Goal: Task Accomplishment & Management: Use online tool/utility

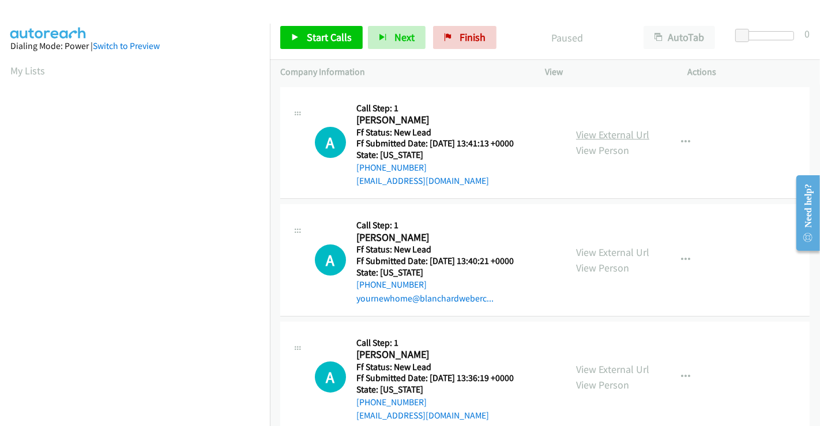
click at [616, 136] on link "View External Url" at bounding box center [612, 134] width 73 height 13
click at [621, 250] on link "View External Url" at bounding box center [612, 252] width 73 height 13
click at [610, 366] on link "View External Url" at bounding box center [612, 369] width 73 height 13
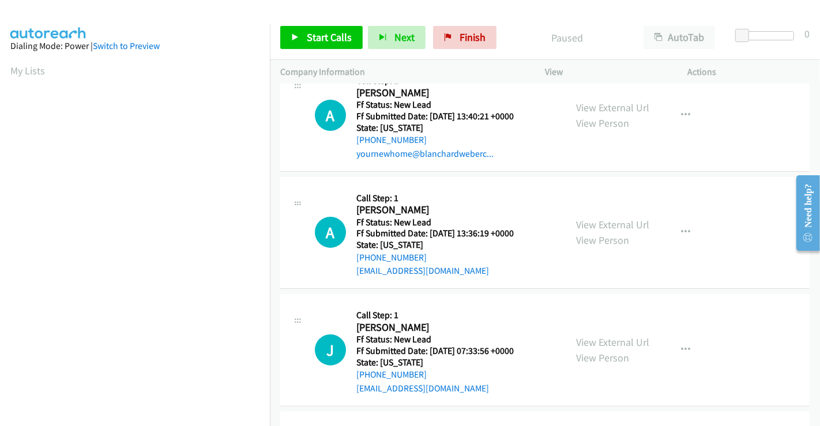
scroll to position [259, 0]
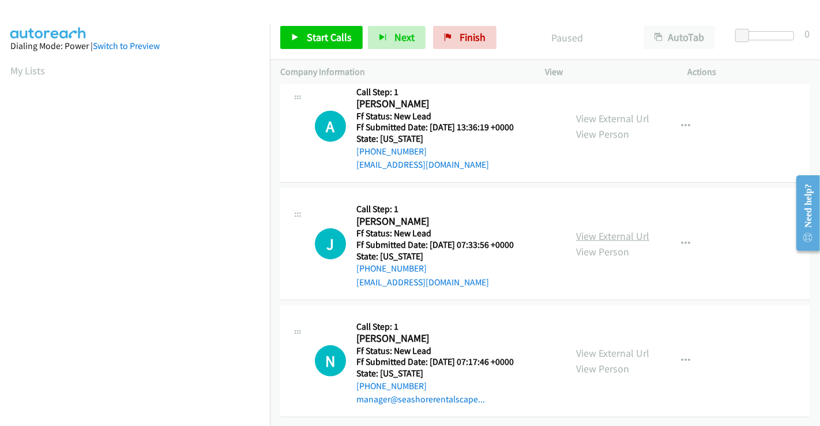
click at [601, 229] on link "View External Url" at bounding box center [612, 235] width 73 height 13
click at [604, 347] on link "View External Url" at bounding box center [612, 353] width 73 height 13
click at [312, 40] on span "Start Calls" at bounding box center [329, 37] width 45 height 13
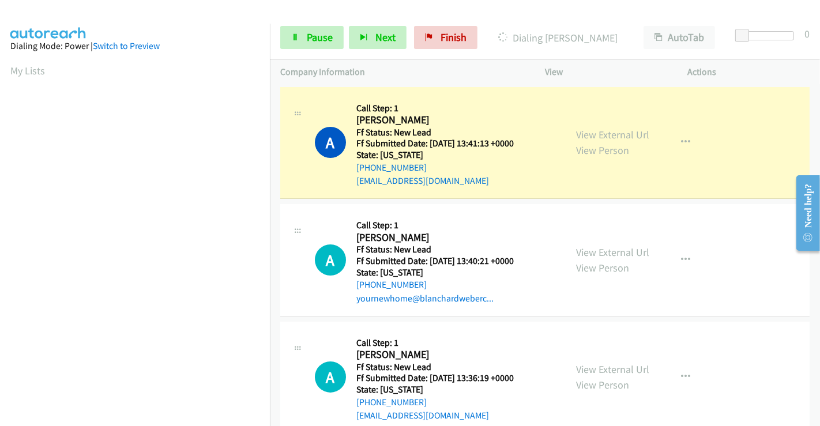
scroll to position [222, 0]
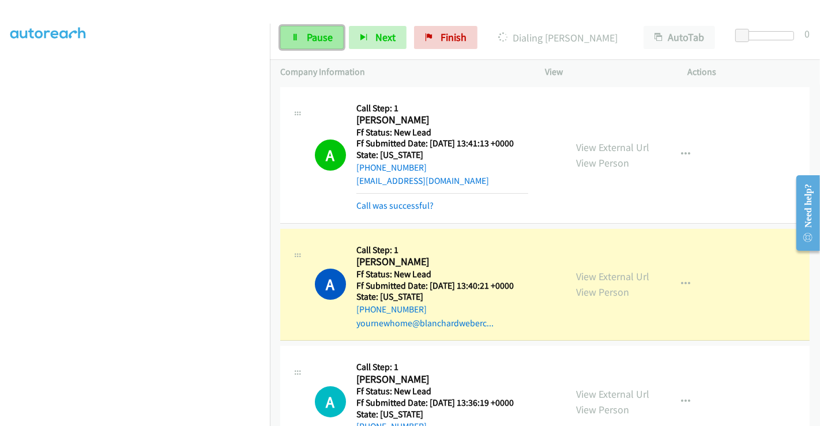
click at [299, 37] on link "Pause" at bounding box center [311, 37] width 63 height 23
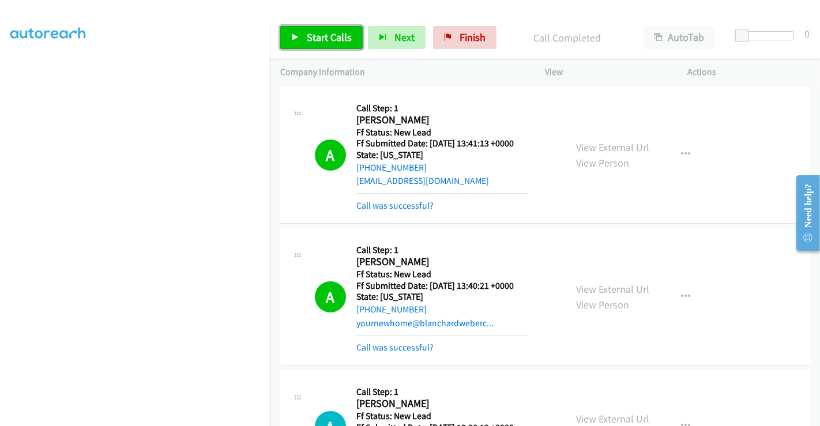
click at [325, 47] on link "Start Calls" at bounding box center [321, 37] width 82 height 23
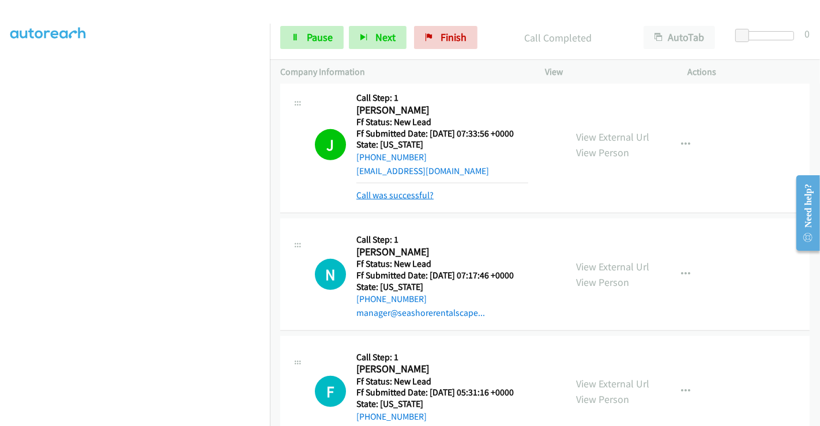
scroll to position [500, 0]
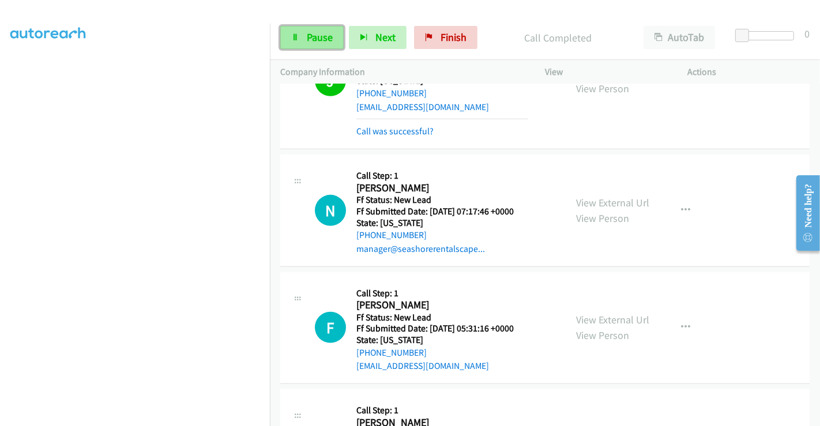
click at [311, 33] on span "Pause" at bounding box center [320, 37] width 26 height 13
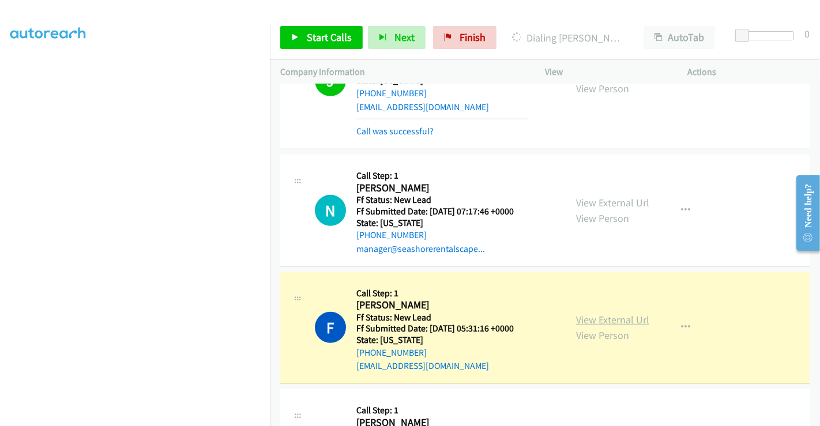
click at [622, 320] on link "View External Url" at bounding box center [612, 319] width 73 height 13
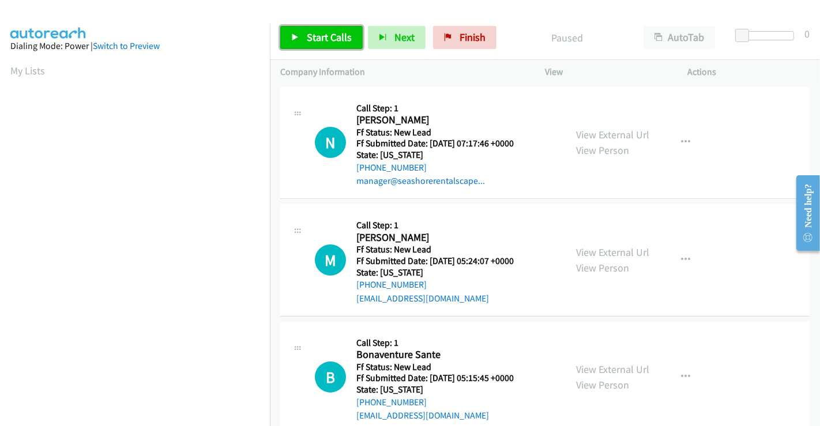
click at [318, 32] on span "Start Calls" at bounding box center [329, 37] width 45 height 13
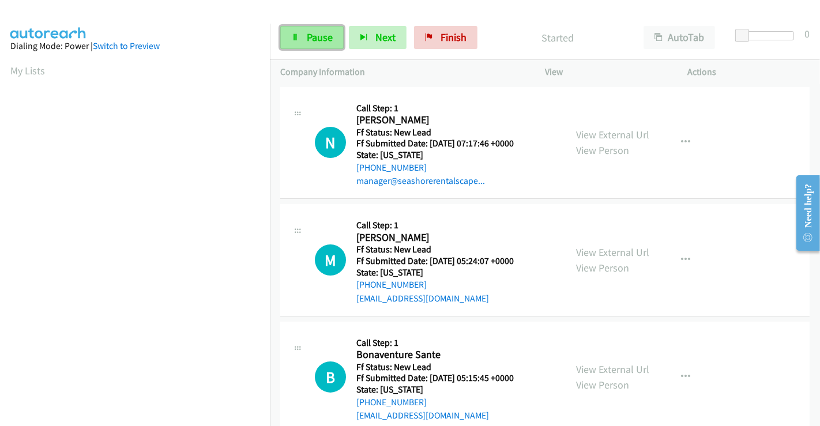
click at [310, 39] on span "Pause" at bounding box center [320, 37] width 26 height 13
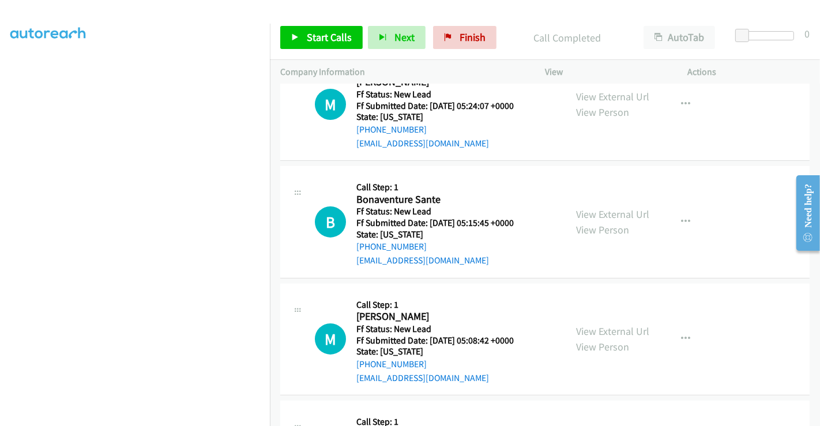
scroll to position [91, 0]
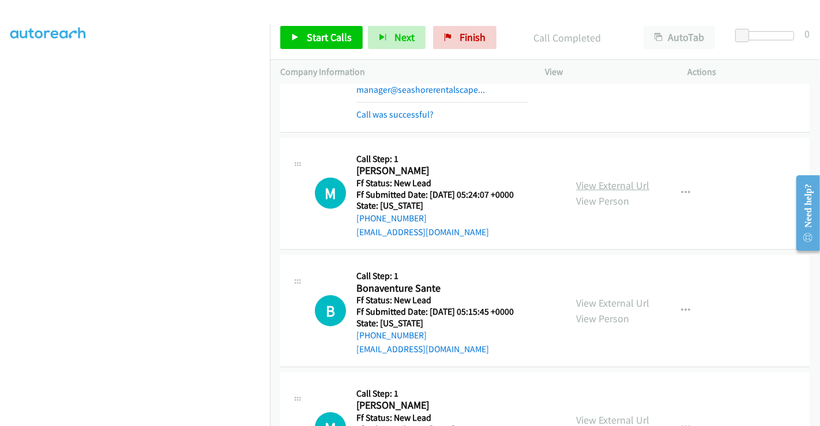
click at [616, 183] on link "View External Url" at bounding box center [612, 185] width 73 height 13
click at [589, 302] on link "View External Url" at bounding box center [612, 302] width 73 height 13
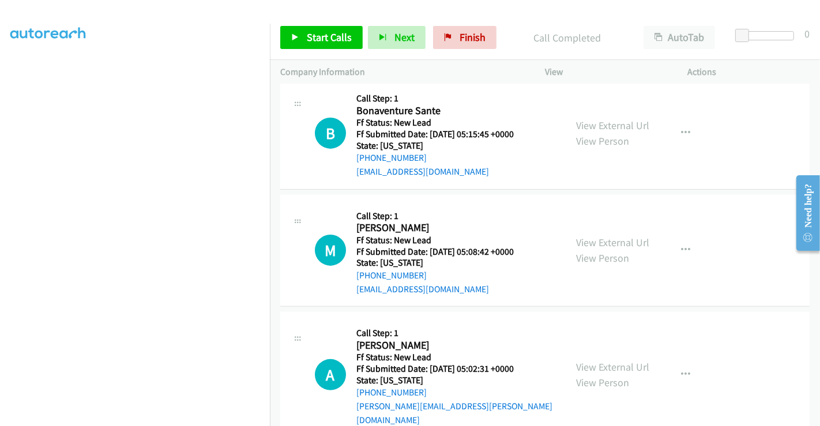
scroll to position [283, 0]
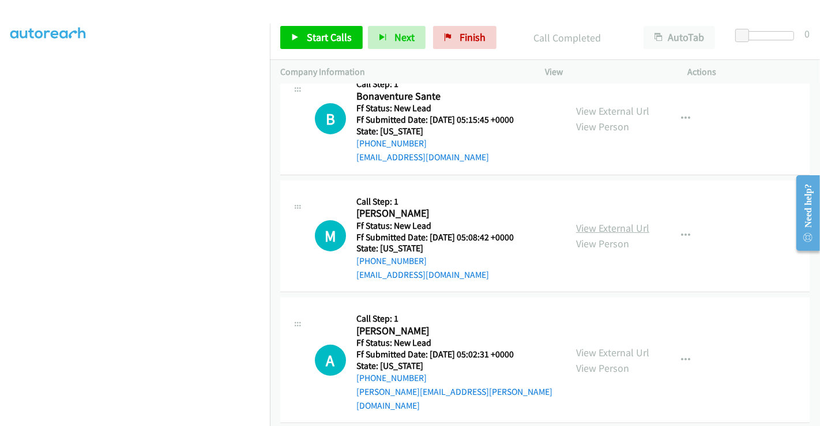
click at [598, 226] on link "View External Url" at bounding box center [612, 227] width 73 height 13
click at [594, 346] on link "View External Url" at bounding box center [612, 352] width 73 height 13
click at [333, 38] on span "Start Calls" at bounding box center [329, 37] width 45 height 13
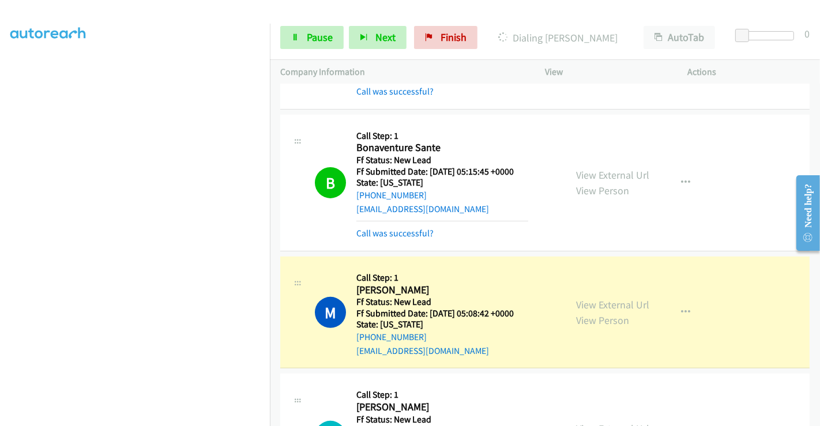
scroll to position [333, 0]
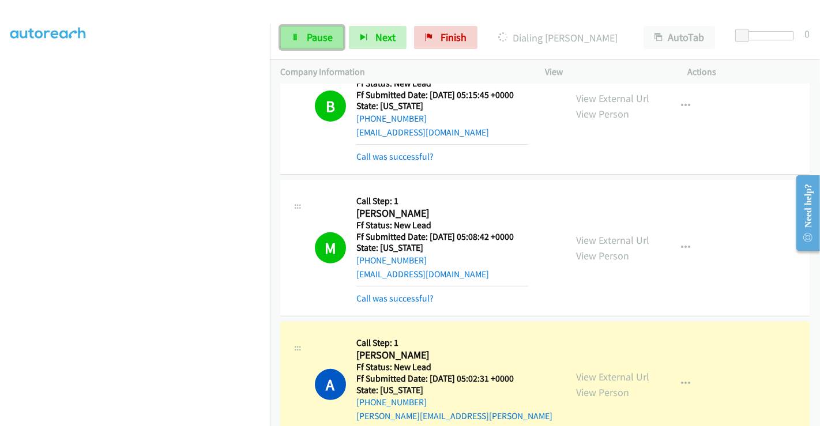
click at [305, 39] on link "Pause" at bounding box center [311, 37] width 63 height 23
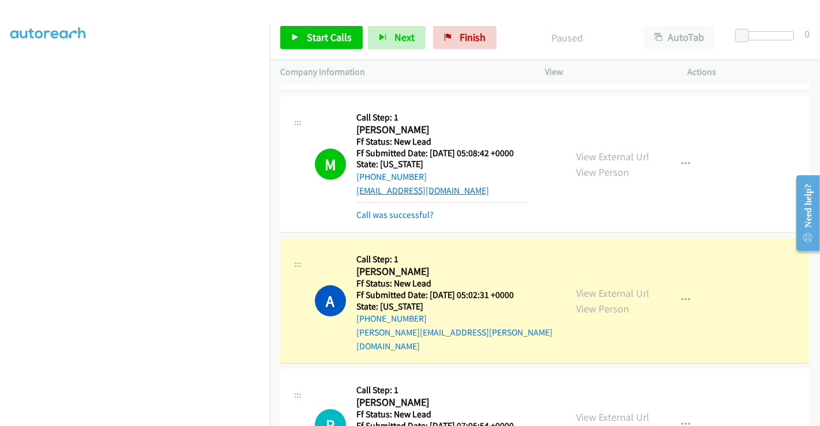
scroll to position [397, 0]
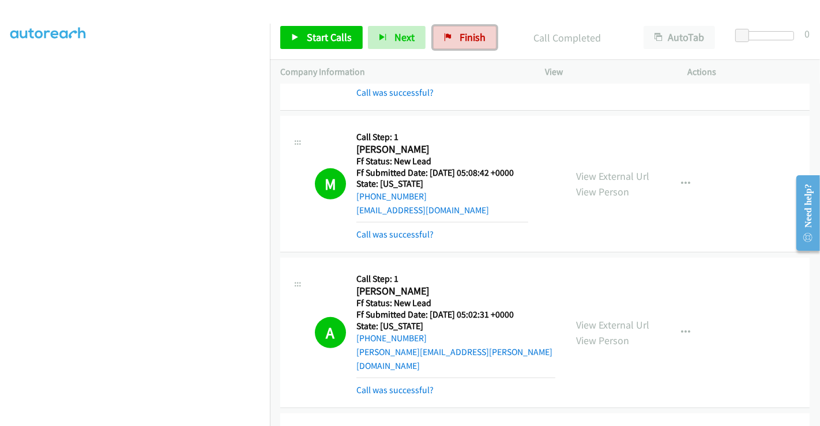
drag, startPoint x: 464, startPoint y: 43, endPoint x: 439, endPoint y: 77, distance: 42.6
click at [464, 43] on span "Finish" at bounding box center [473, 37] width 26 height 13
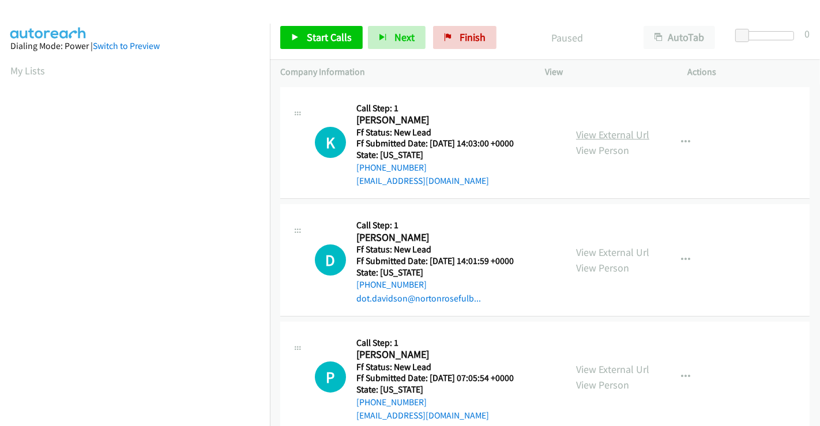
click at [598, 130] on link "View External Url" at bounding box center [612, 134] width 73 height 13
click at [594, 246] on link "View External Url" at bounding box center [612, 252] width 73 height 13
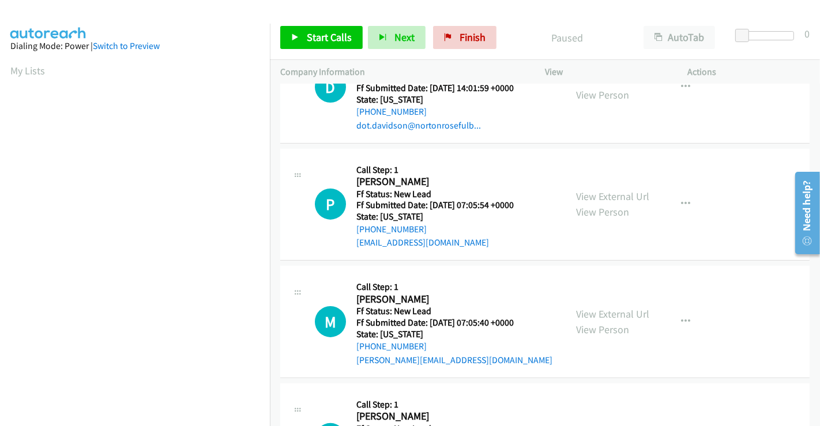
scroll to position [192, 0]
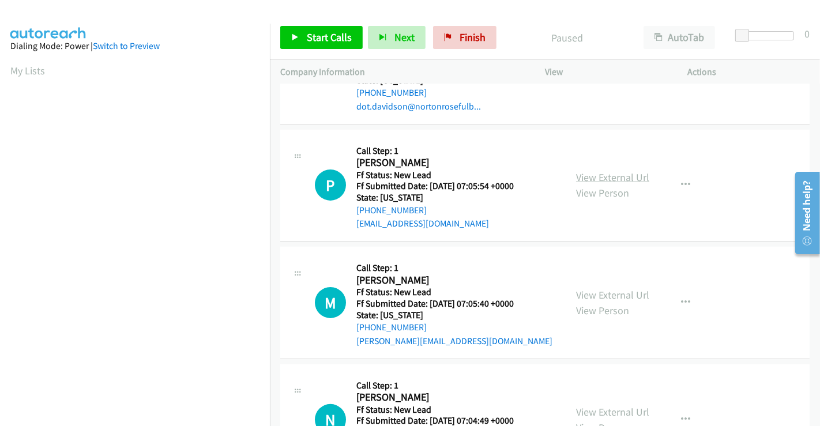
click at [601, 179] on link "View External Url" at bounding box center [612, 177] width 73 height 13
drag, startPoint x: 598, startPoint y: 295, endPoint x: 612, endPoint y: 284, distance: 18.5
click at [598, 295] on link "View External Url" at bounding box center [612, 294] width 73 height 13
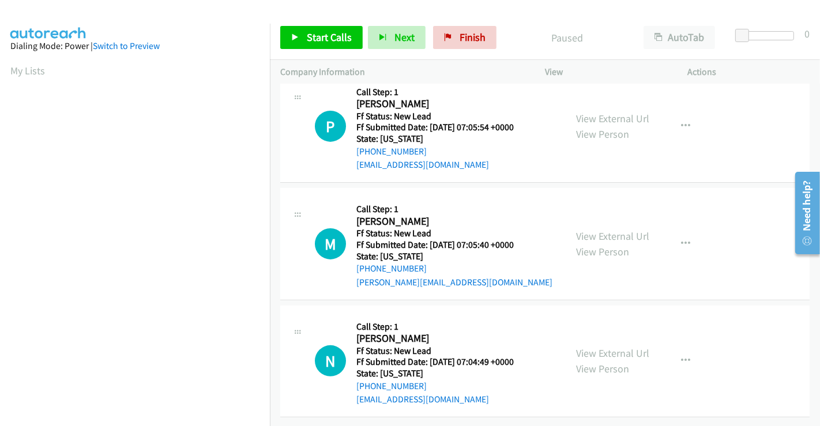
scroll to position [259, 0]
click at [608, 347] on link "View External Url" at bounding box center [612, 353] width 73 height 13
click at [321, 42] on span "Start Calls" at bounding box center [329, 37] width 45 height 13
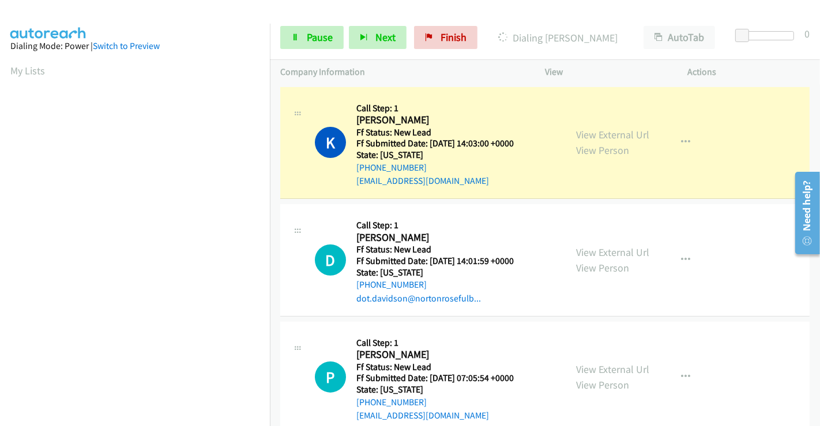
scroll to position [222, 0]
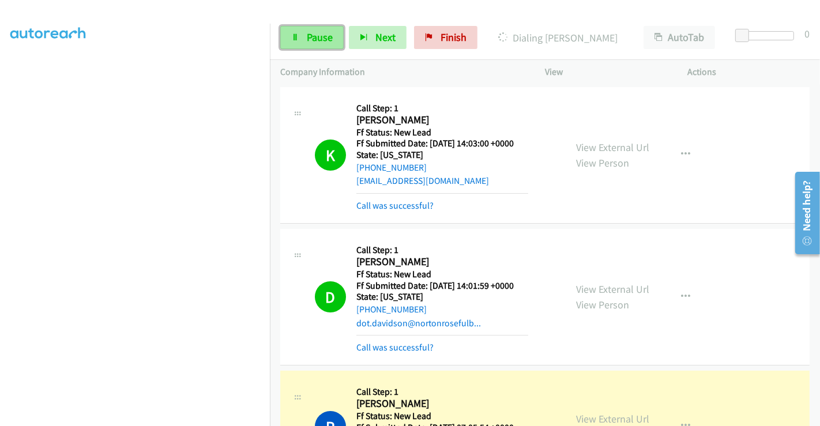
click at [315, 39] on span "Pause" at bounding box center [320, 37] width 26 height 13
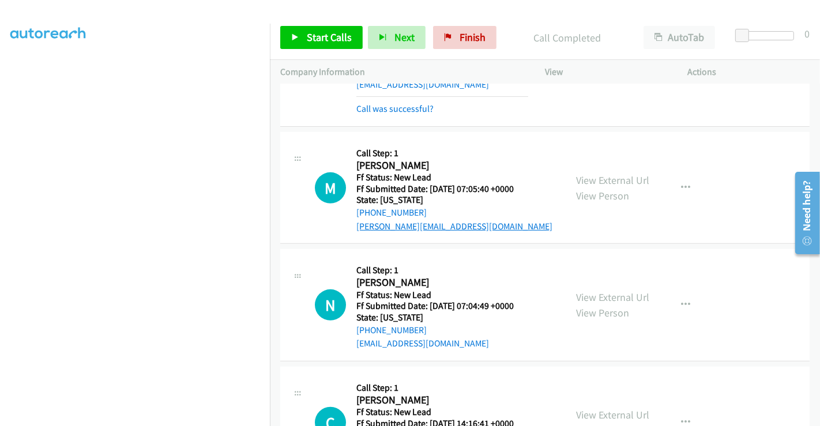
scroll to position [364, 0]
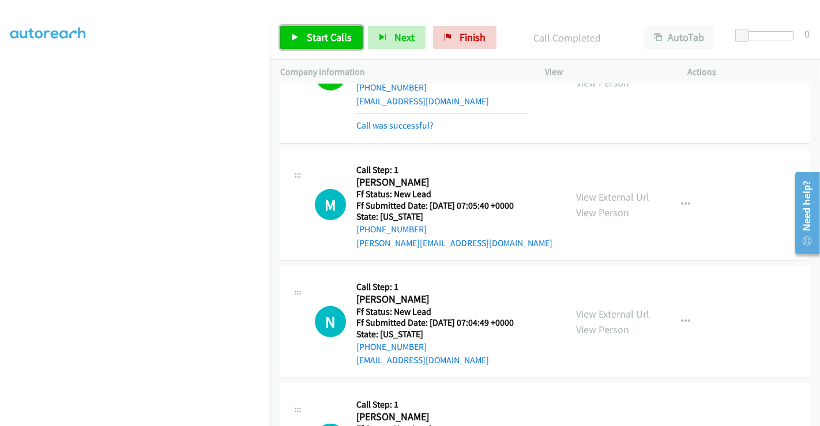
click at [319, 38] on span "Start Calls" at bounding box center [329, 37] width 45 height 13
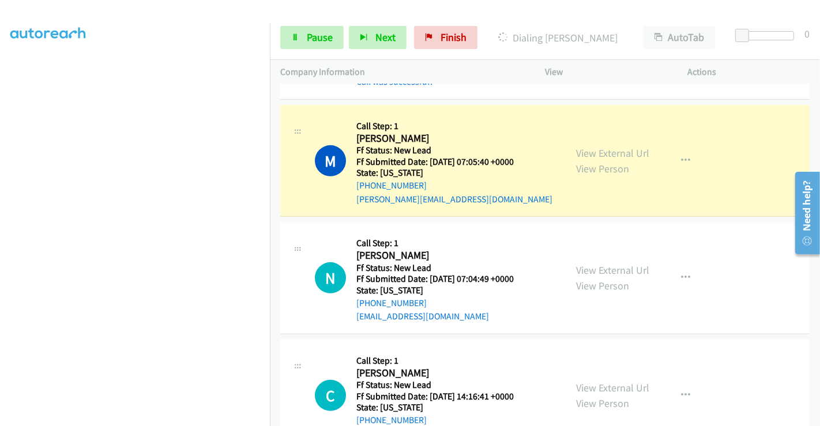
scroll to position [428, 0]
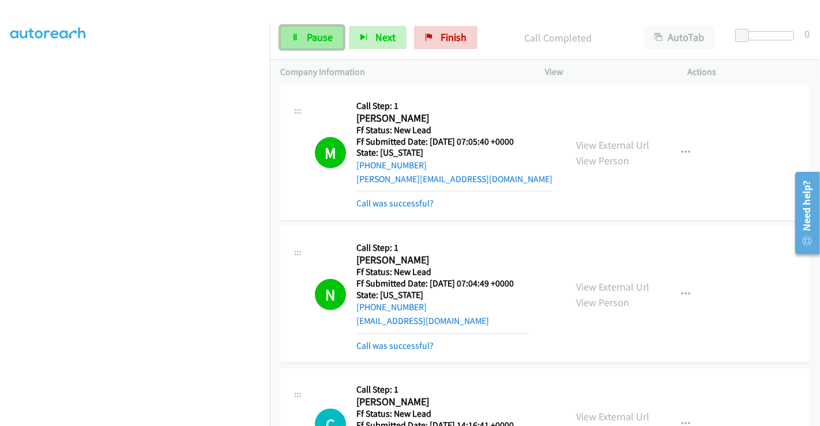
click at [310, 40] on span "Pause" at bounding box center [320, 37] width 26 height 13
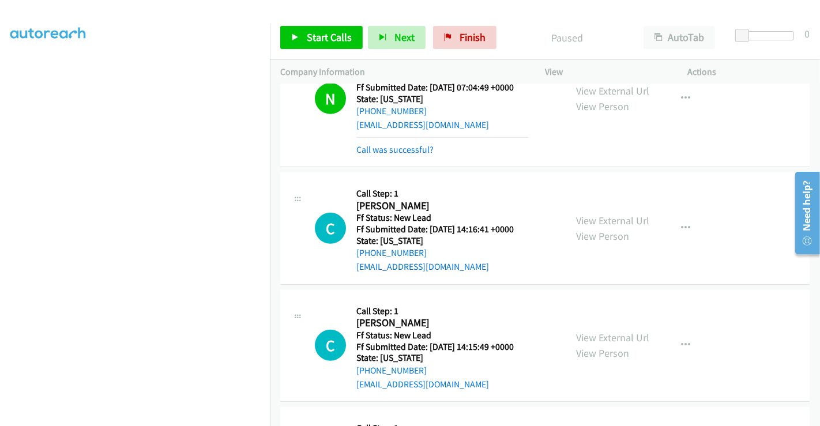
scroll to position [733, 0]
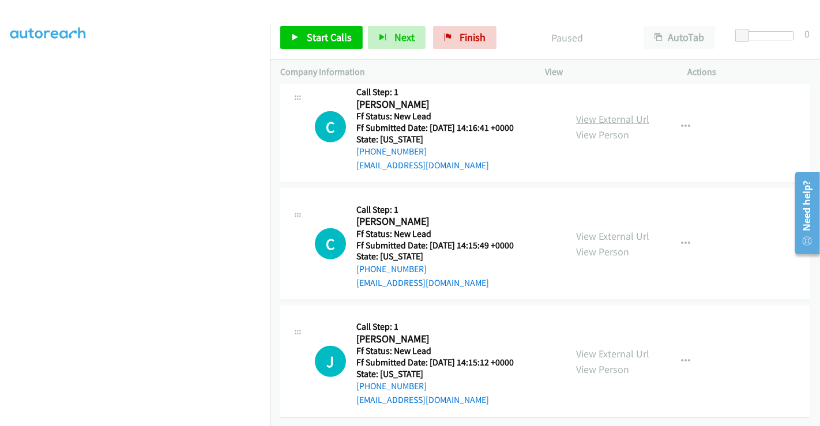
click at [596, 112] on link "View External Url" at bounding box center [612, 118] width 73 height 13
click at [605, 229] on link "View External Url" at bounding box center [612, 235] width 73 height 13
click at [609, 347] on link "View External Url" at bounding box center [612, 353] width 73 height 13
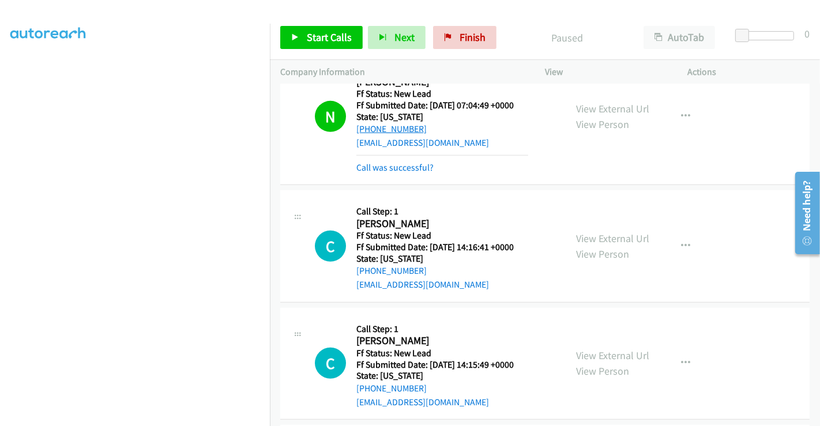
scroll to position [604, 0]
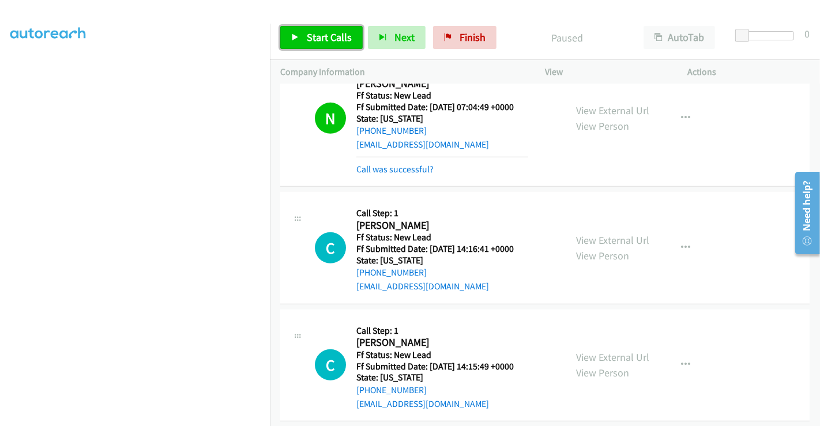
click at [322, 39] on span "Start Calls" at bounding box center [329, 37] width 45 height 13
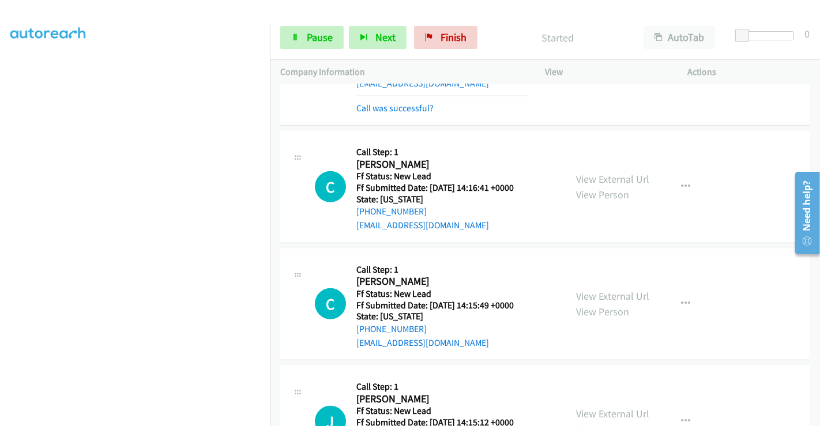
scroll to position [733, 0]
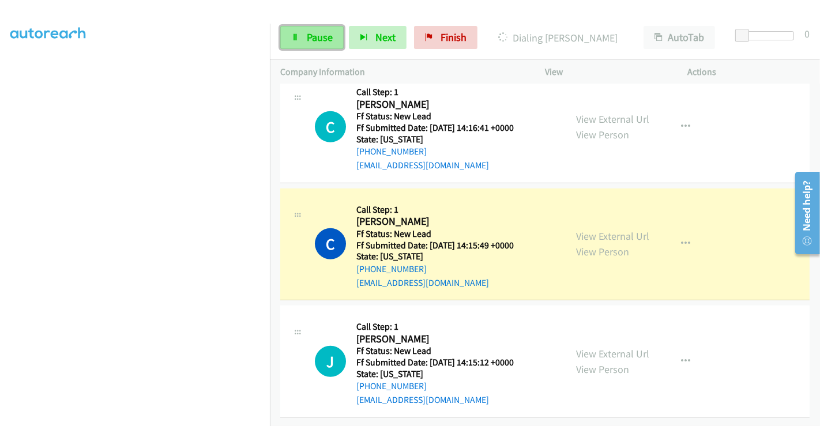
click at [311, 35] on span "Pause" at bounding box center [320, 37] width 26 height 13
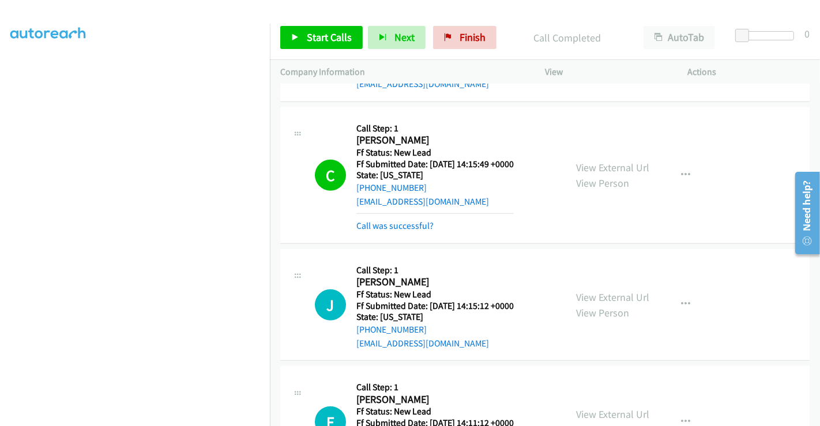
scroll to position [693, 0]
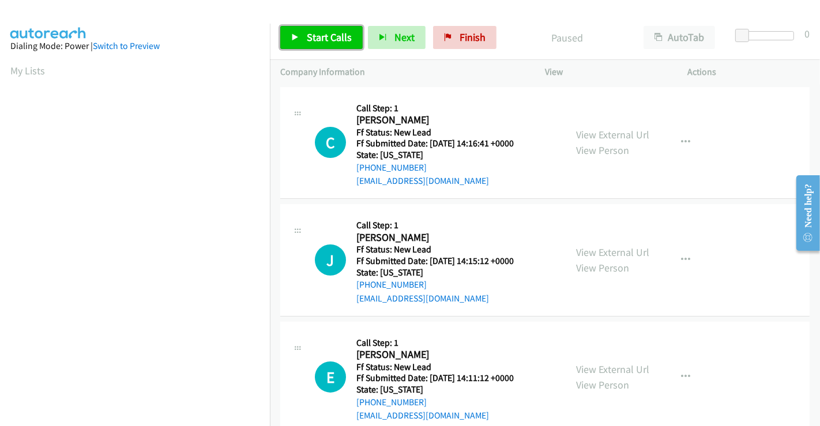
click at [328, 32] on span "Start Calls" at bounding box center [329, 37] width 45 height 13
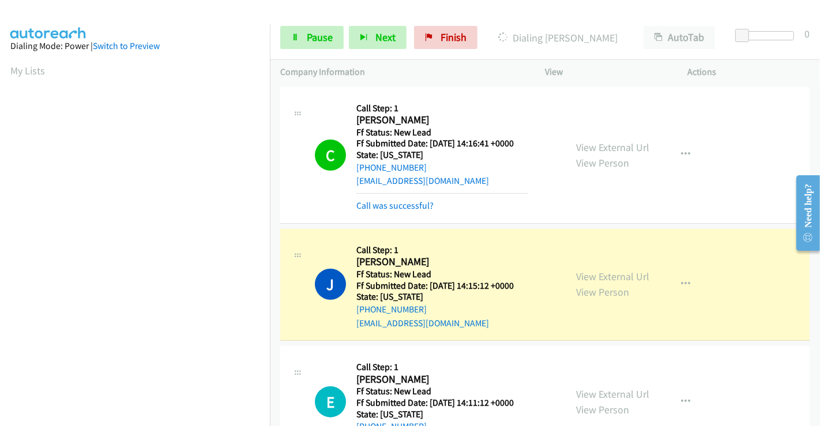
scroll to position [222, 0]
click at [307, 34] on span "Pause" at bounding box center [320, 37] width 26 height 13
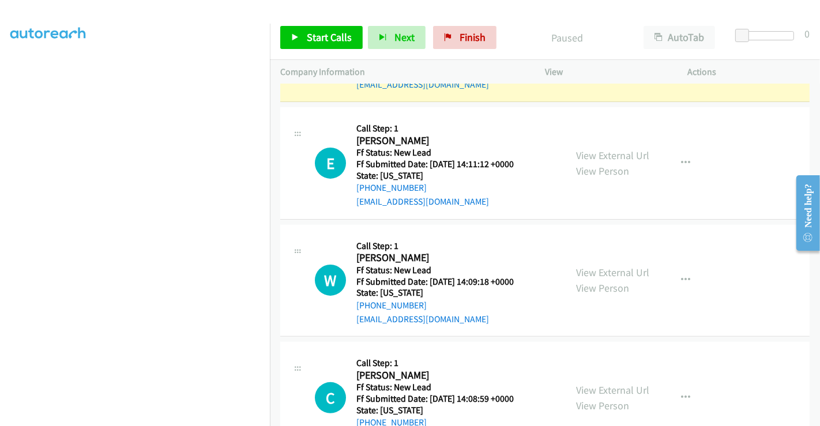
scroll to position [256, 0]
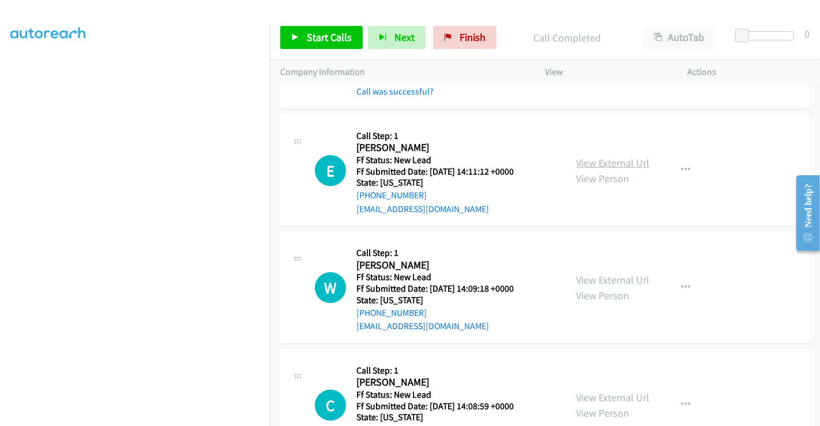
click at [594, 156] on link "View External Url" at bounding box center [612, 162] width 73 height 13
click at [616, 279] on link "View External Url" at bounding box center [612, 279] width 73 height 13
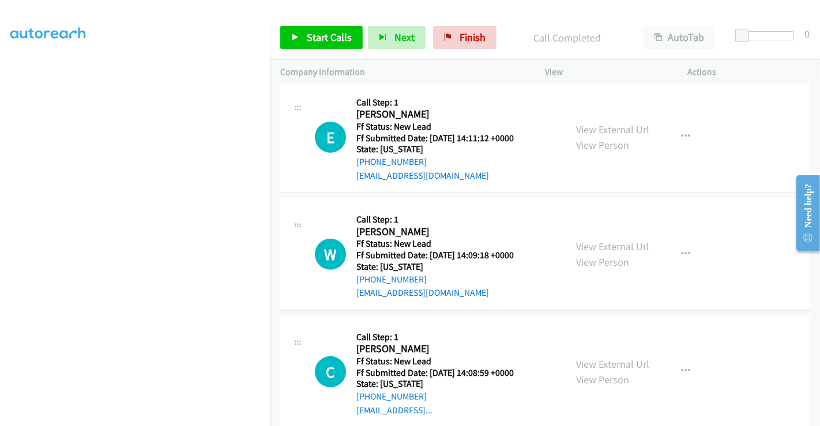
scroll to position [308, 0]
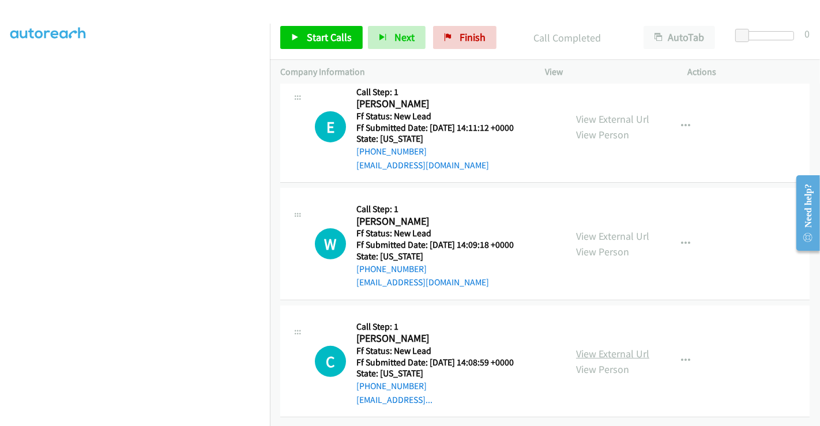
click at [609, 347] on link "View External Url" at bounding box center [612, 353] width 73 height 13
click at [326, 35] on span "Start Calls" at bounding box center [329, 37] width 45 height 13
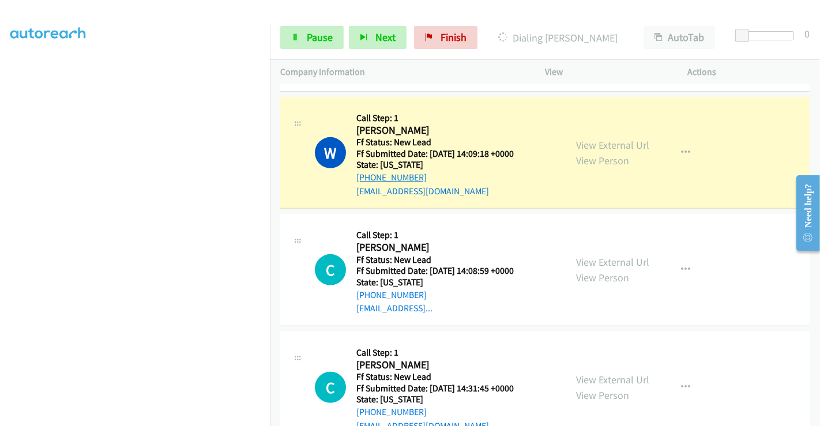
scroll to position [436, 0]
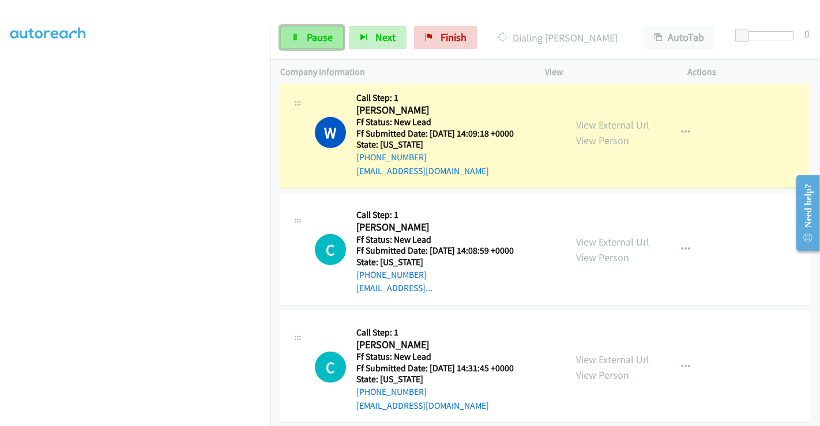
click at [310, 36] on span "Pause" at bounding box center [320, 37] width 26 height 13
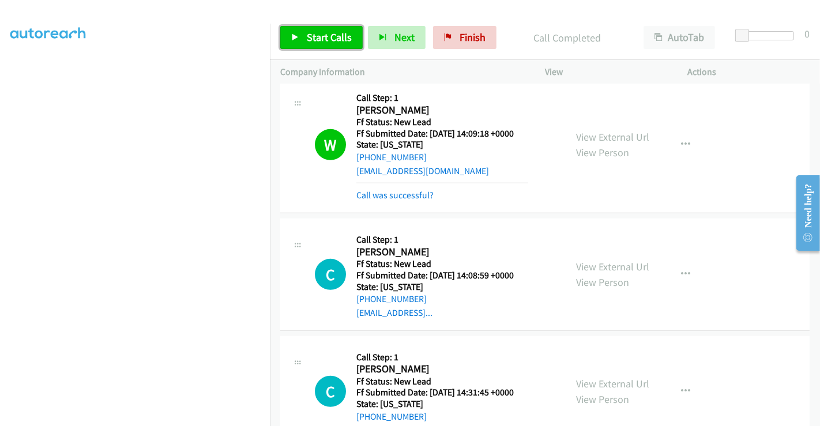
click at [326, 36] on span "Start Calls" at bounding box center [329, 37] width 45 height 13
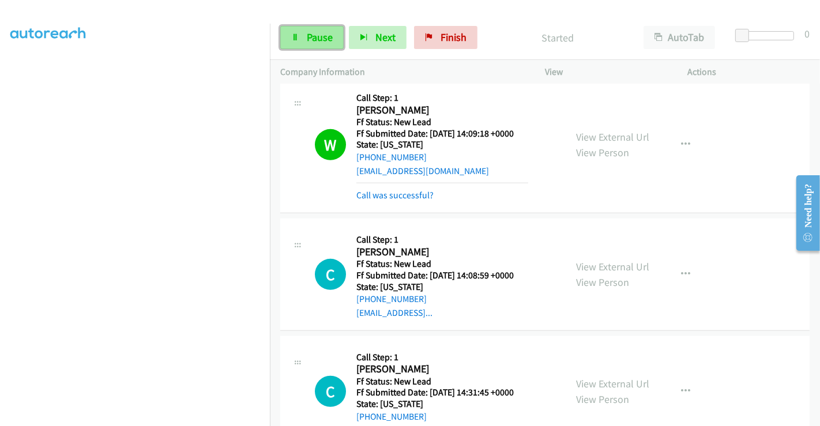
click at [307, 35] on span "Pause" at bounding box center [320, 37] width 26 height 13
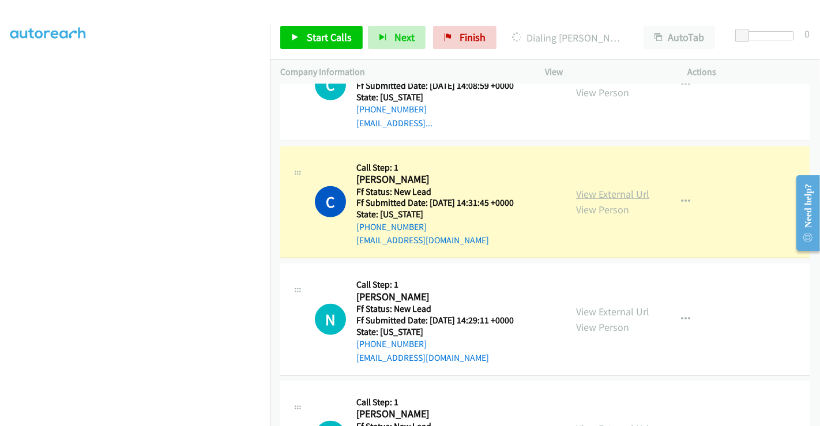
scroll to position [628, 0]
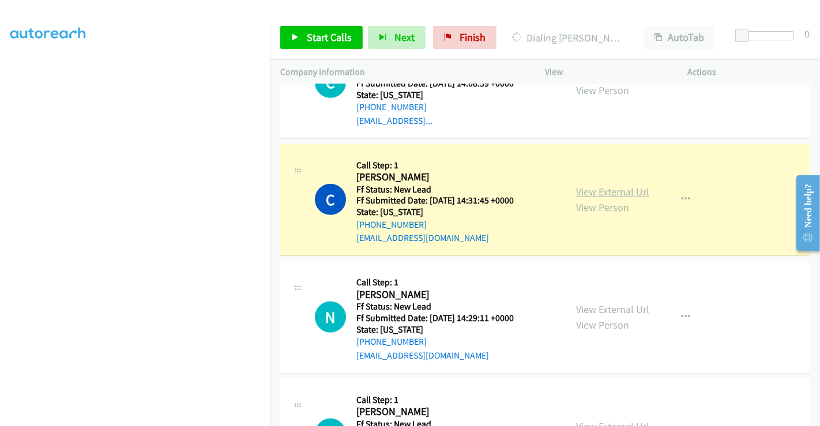
click at [611, 187] on link "View External Url" at bounding box center [612, 191] width 73 height 13
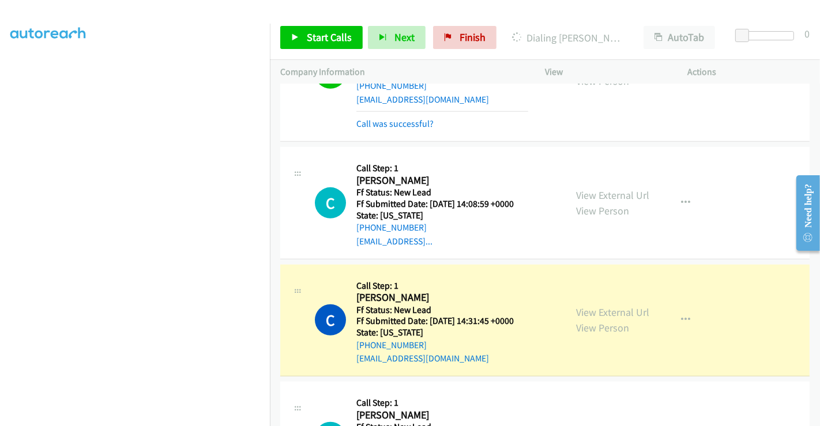
scroll to position [441, 0]
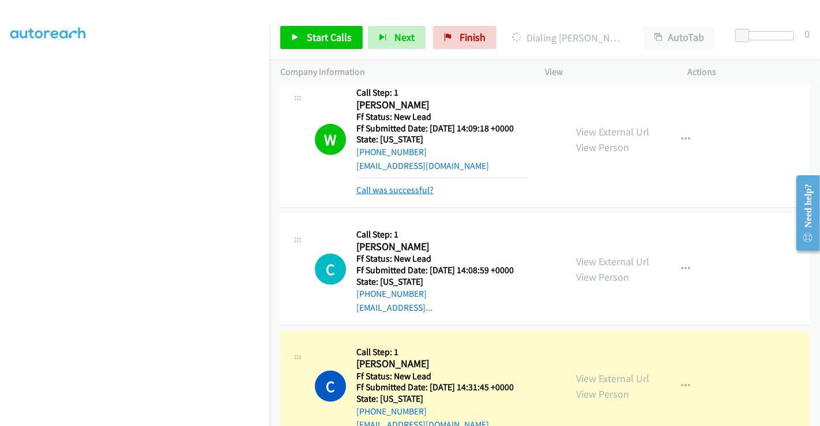
click at [404, 190] on link "Call was successful?" at bounding box center [394, 190] width 77 height 11
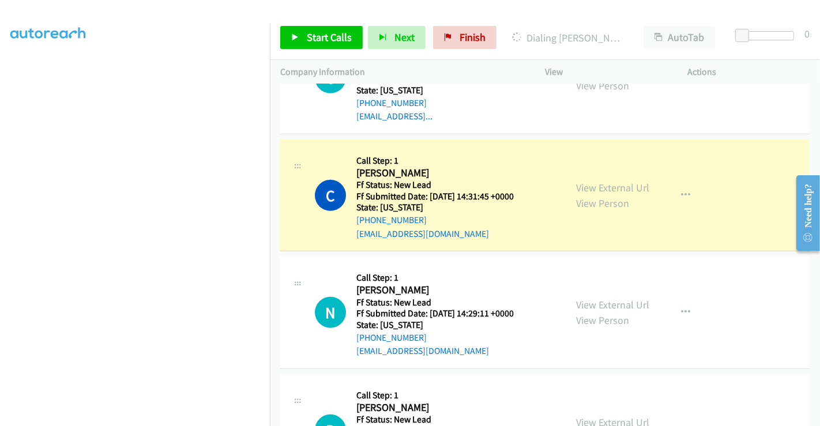
scroll to position [481, 0]
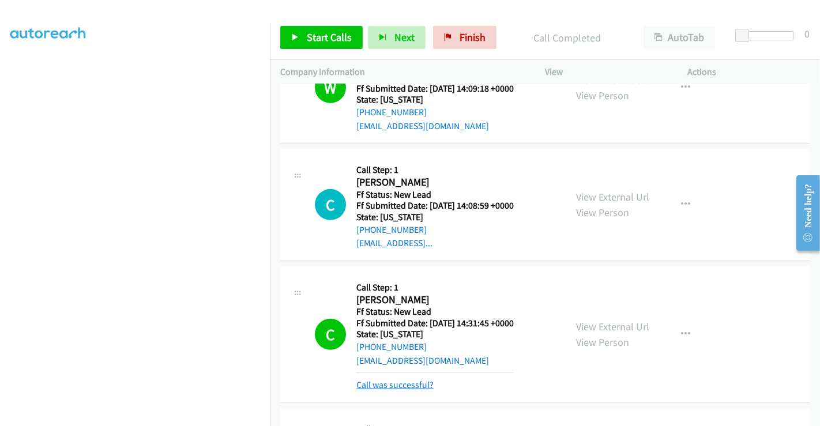
click at [409, 385] on link "Call was successful?" at bounding box center [394, 384] width 77 height 11
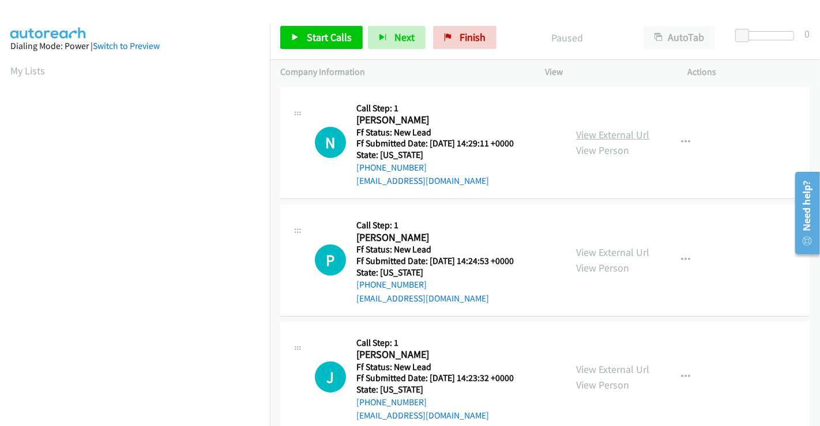
click at [584, 137] on link "View External Url" at bounding box center [612, 134] width 73 height 13
click at [603, 247] on link "View External Url" at bounding box center [612, 252] width 73 height 13
click at [608, 366] on link "View External Url" at bounding box center [612, 369] width 73 height 13
click at [322, 34] on span "Start Calls" at bounding box center [329, 37] width 45 height 13
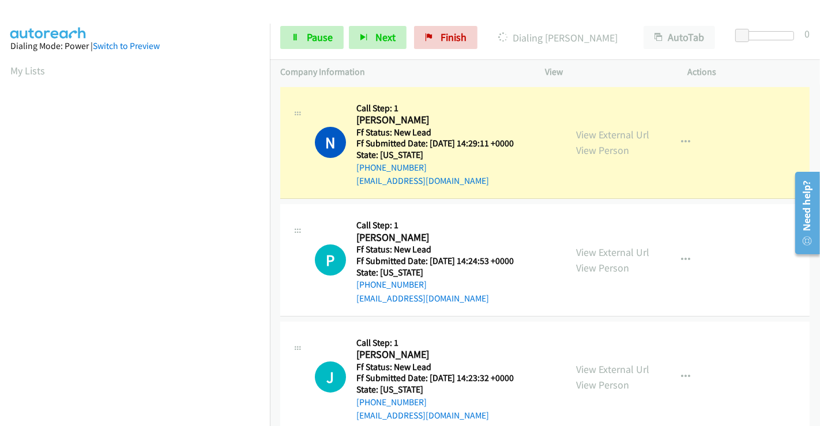
scroll to position [222, 0]
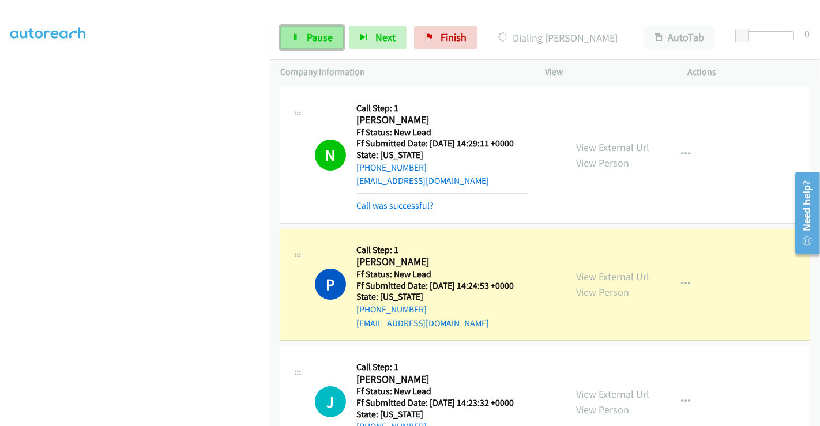
click at [308, 35] on span "Pause" at bounding box center [320, 37] width 26 height 13
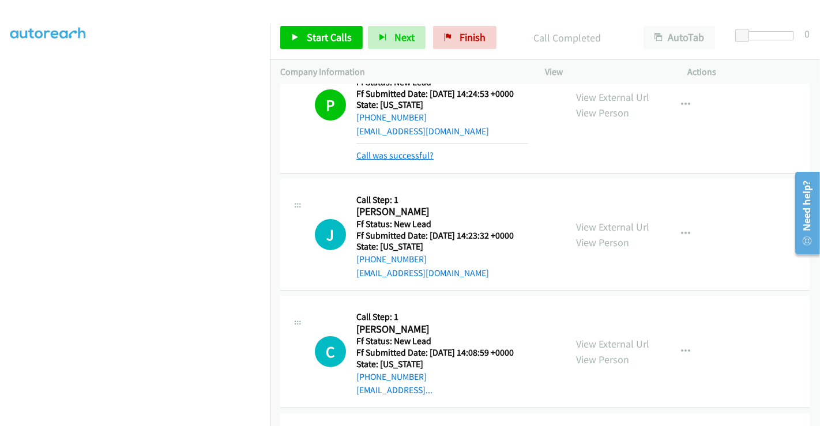
click at [398, 153] on link "Call was successful?" at bounding box center [394, 155] width 77 height 11
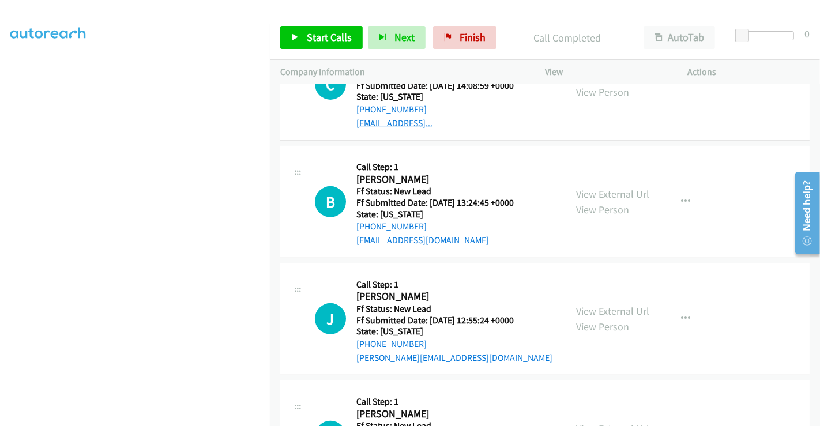
scroll to position [197, 0]
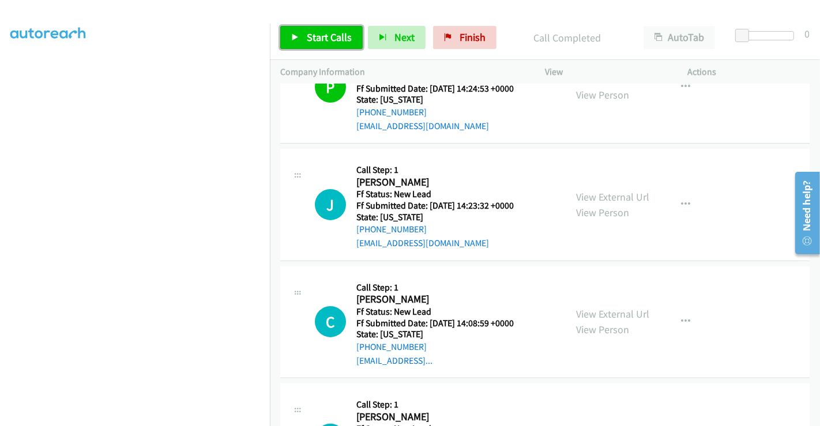
click at [328, 39] on span "Start Calls" at bounding box center [329, 37] width 45 height 13
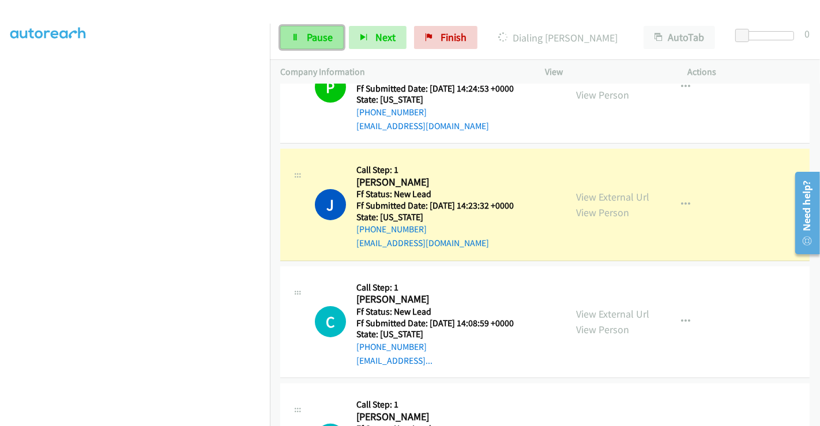
click at [313, 37] on span "Pause" at bounding box center [320, 37] width 26 height 13
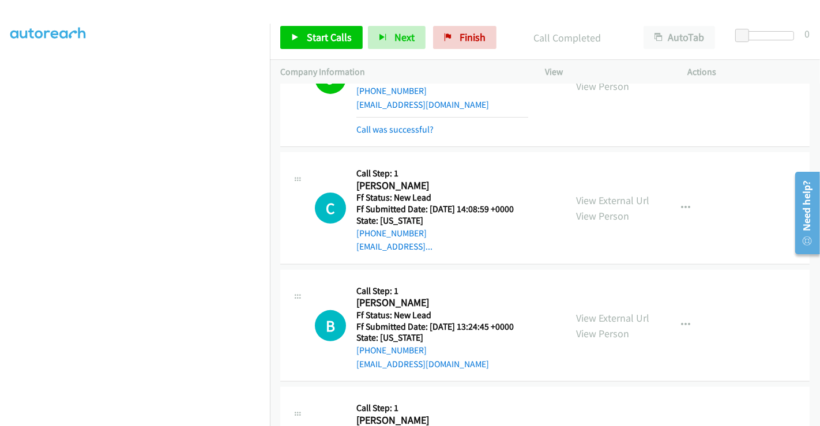
scroll to position [262, 0]
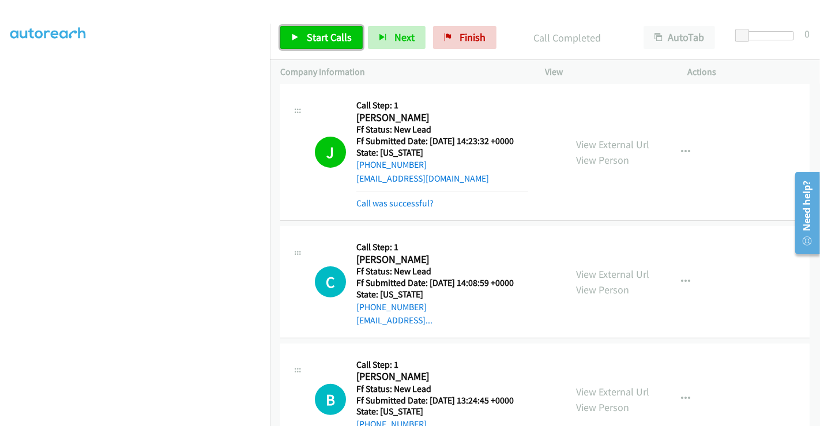
click at [314, 36] on span "Start Calls" at bounding box center [329, 37] width 45 height 13
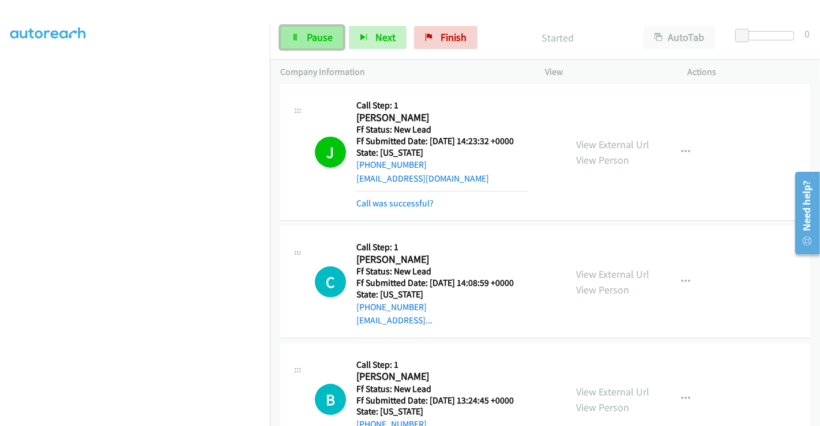
click at [311, 38] on span "Pause" at bounding box center [320, 37] width 26 height 13
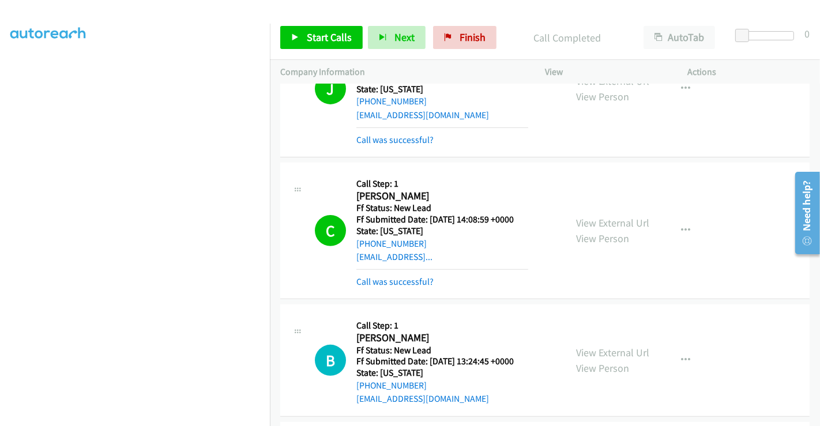
scroll to position [454, 0]
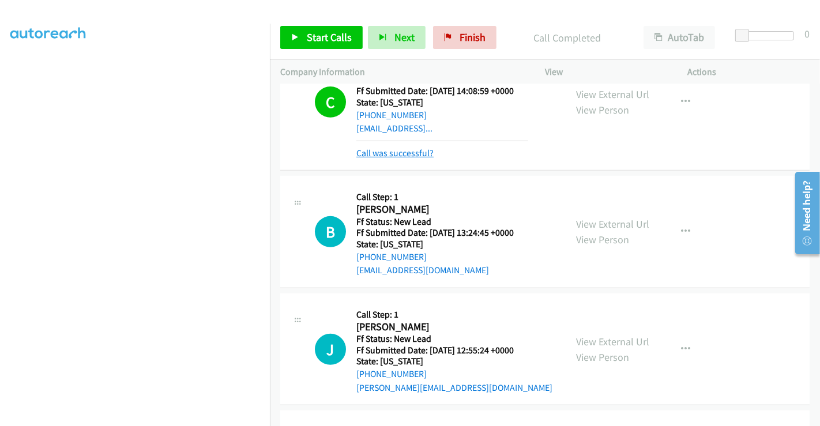
click at [404, 148] on link "Call was successful?" at bounding box center [394, 153] width 77 height 11
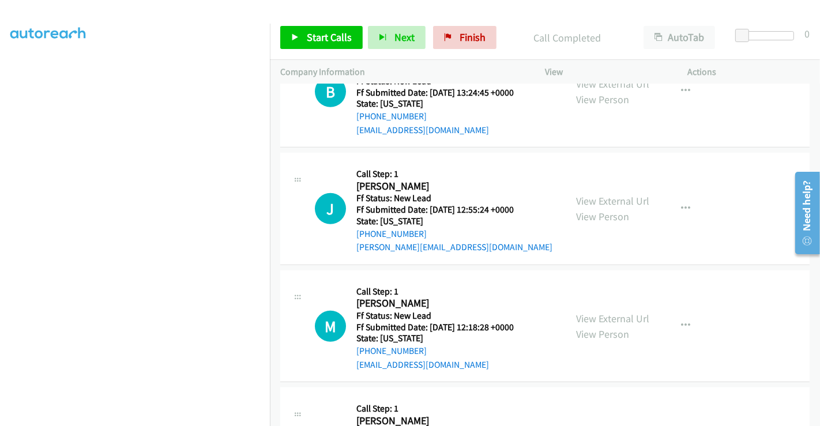
scroll to position [441, 0]
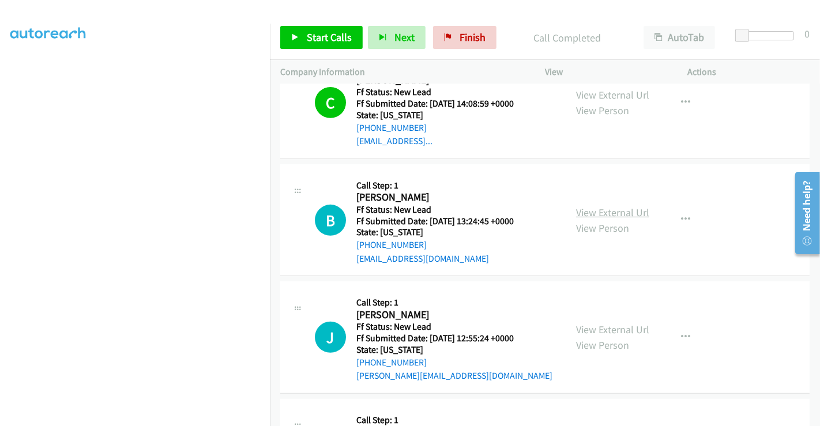
click at [601, 213] on link "View External Url" at bounding box center [612, 212] width 73 height 13
click at [601, 324] on link "View External Url" at bounding box center [612, 329] width 73 height 13
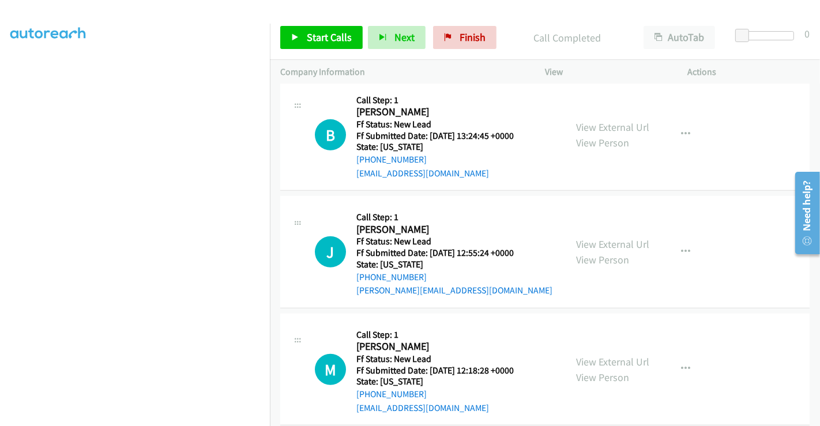
scroll to position [634, 0]
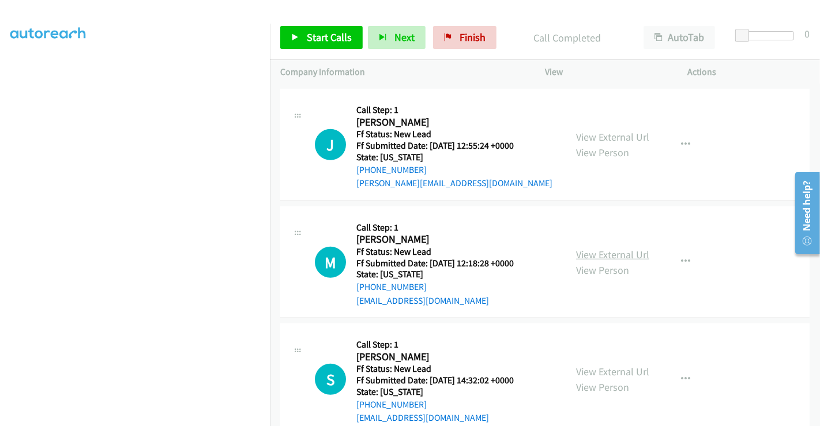
click at [594, 251] on link "View External Url" at bounding box center [612, 254] width 73 height 13
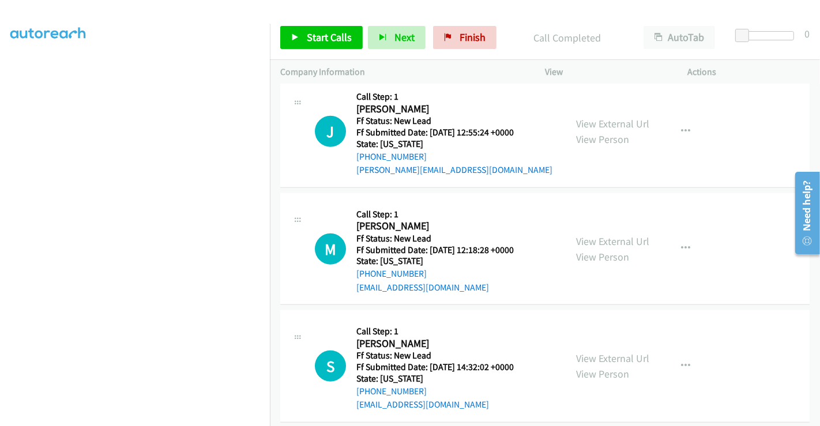
scroll to position [659, 0]
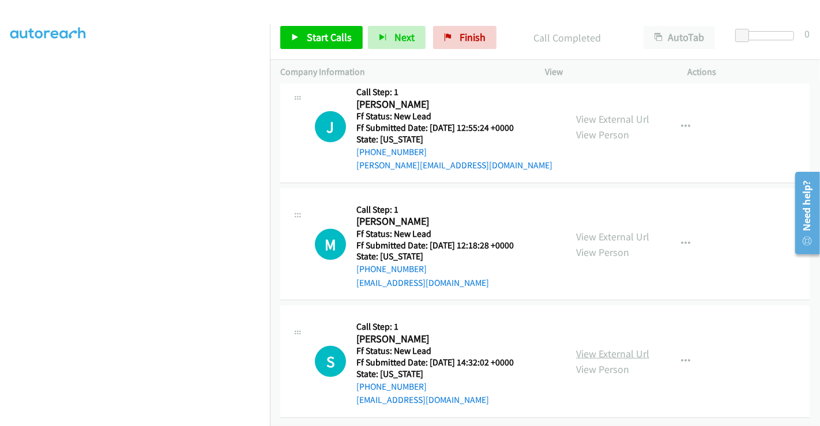
click at [610, 347] on link "View External Url" at bounding box center [612, 353] width 73 height 13
click at [311, 40] on span "Start Calls" at bounding box center [329, 37] width 45 height 13
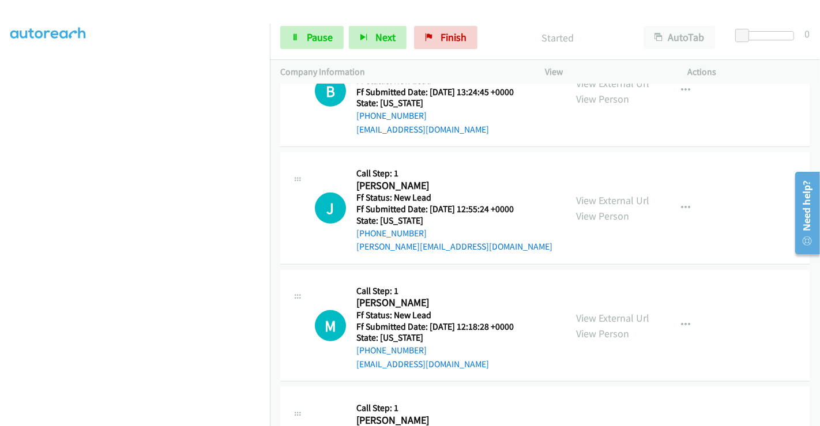
scroll to position [467, 0]
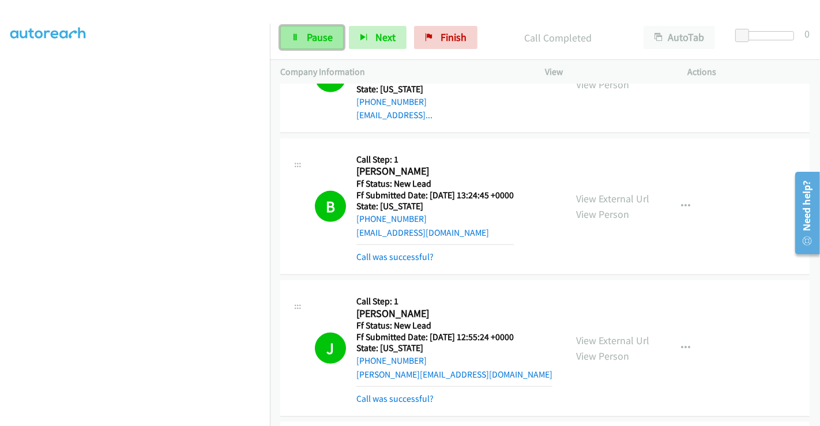
click at [313, 40] on span "Pause" at bounding box center [320, 37] width 26 height 13
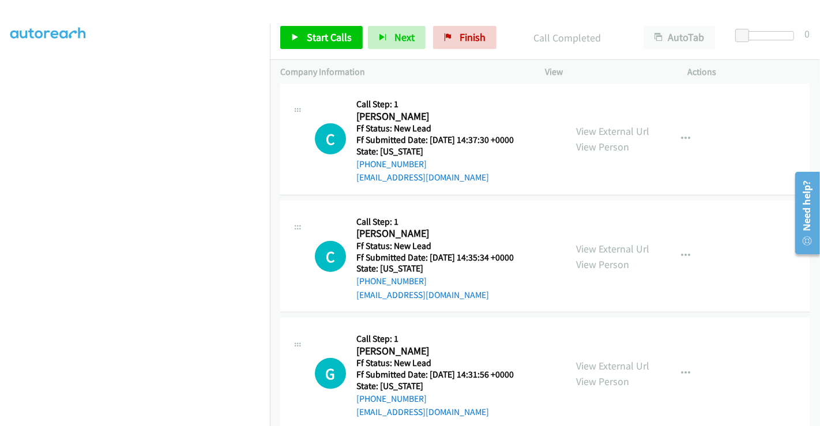
scroll to position [1108, 0]
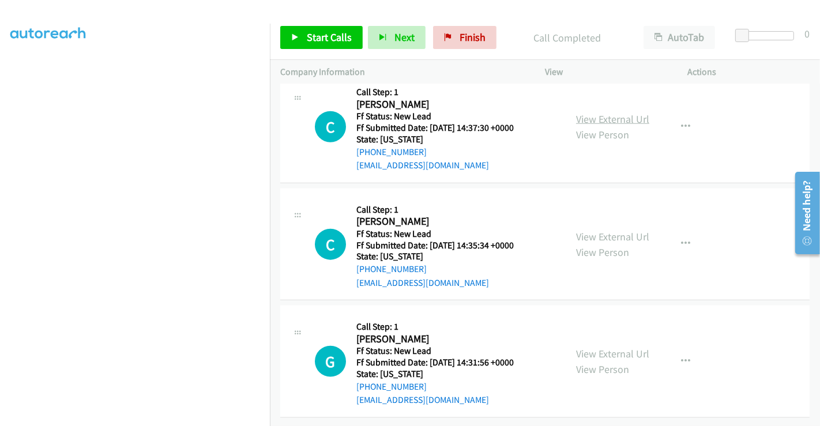
click at [616, 112] on link "View External Url" at bounding box center [612, 118] width 73 height 13
click at [598, 229] on div "View External Url View Person" at bounding box center [612, 244] width 73 height 31
click at [599, 230] on link "View External Url" at bounding box center [612, 236] width 73 height 13
click at [604, 347] on link "View External Url" at bounding box center [612, 353] width 73 height 13
click at [317, 40] on span "Start Calls" at bounding box center [329, 37] width 45 height 13
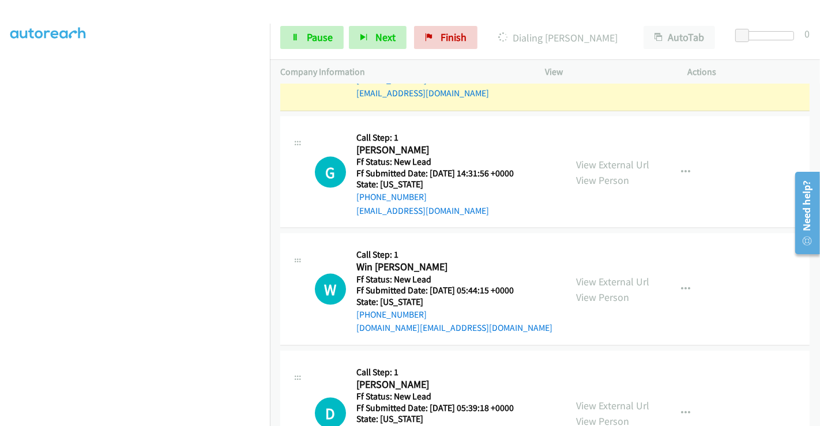
scroll to position [1228, 0]
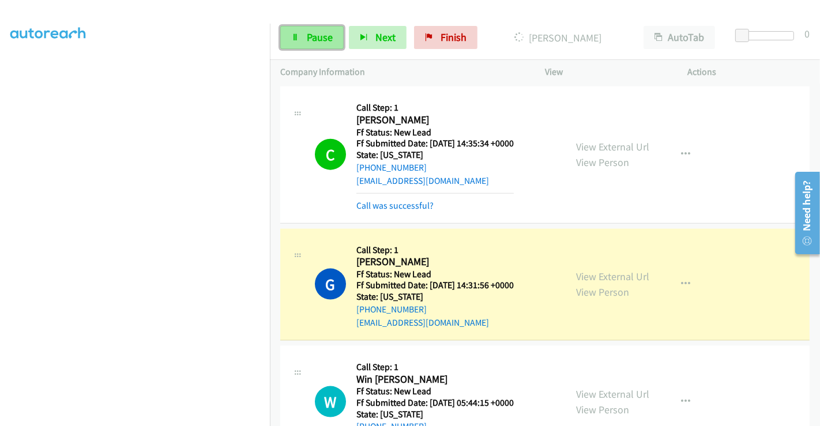
click at [313, 31] on span "Pause" at bounding box center [320, 37] width 26 height 13
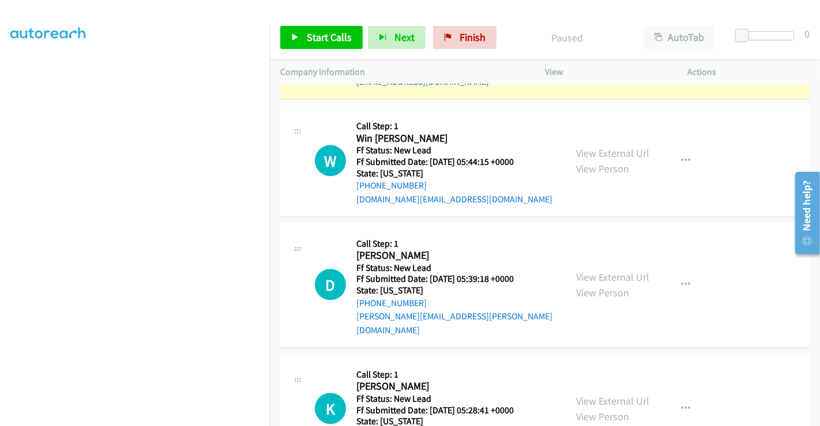
scroll to position [1509, 0]
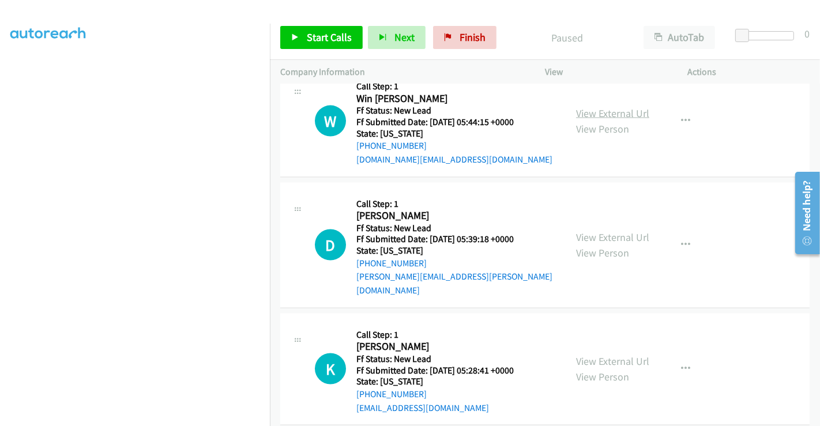
click at [607, 109] on link "View External Url" at bounding box center [612, 113] width 73 height 13
click at [604, 231] on link "View External Url" at bounding box center [612, 237] width 73 height 13
click at [608, 355] on link "View External Url" at bounding box center [612, 361] width 73 height 13
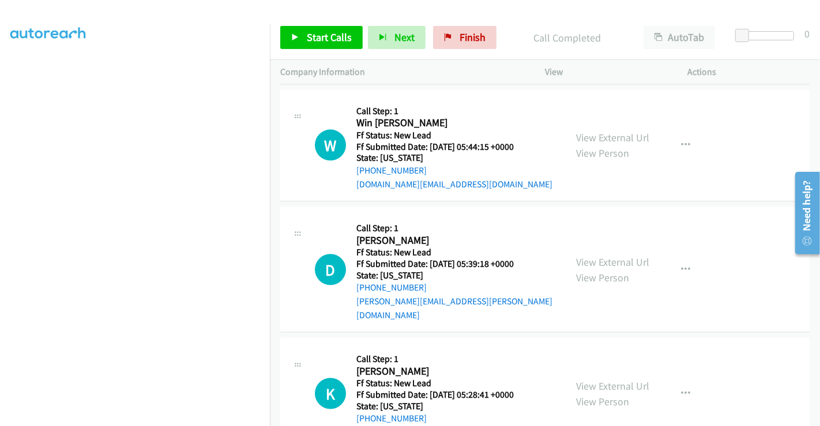
scroll to position [1534, 0]
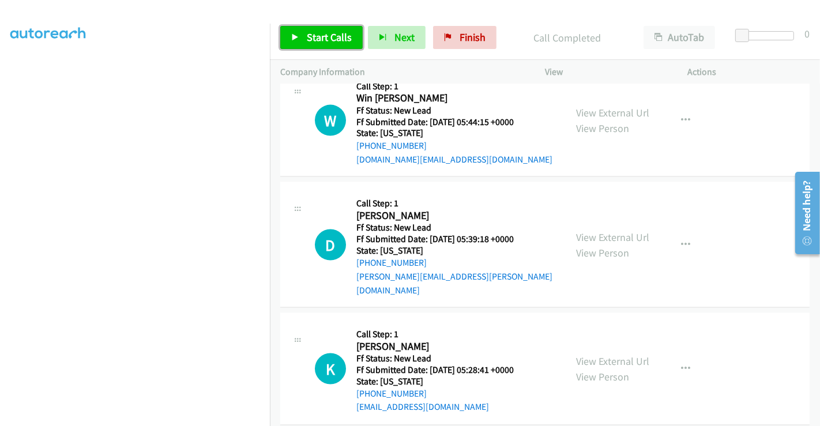
click at [315, 40] on span "Start Calls" at bounding box center [329, 37] width 45 height 13
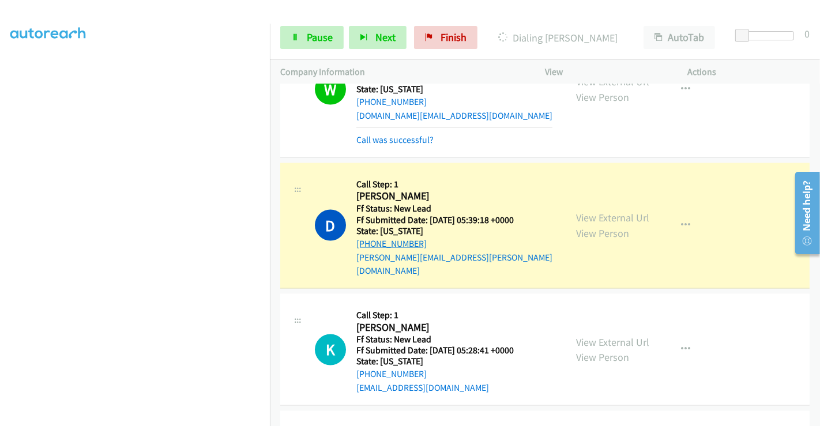
scroll to position [1639, 0]
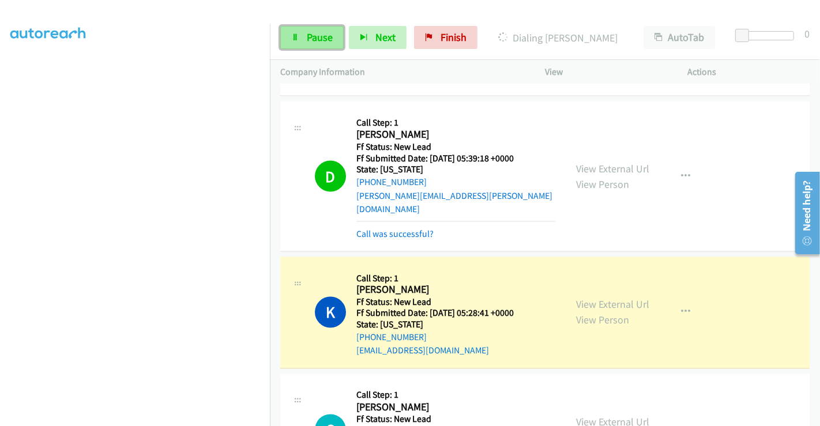
click at [314, 42] on span "Pause" at bounding box center [320, 37] width 26 height 13
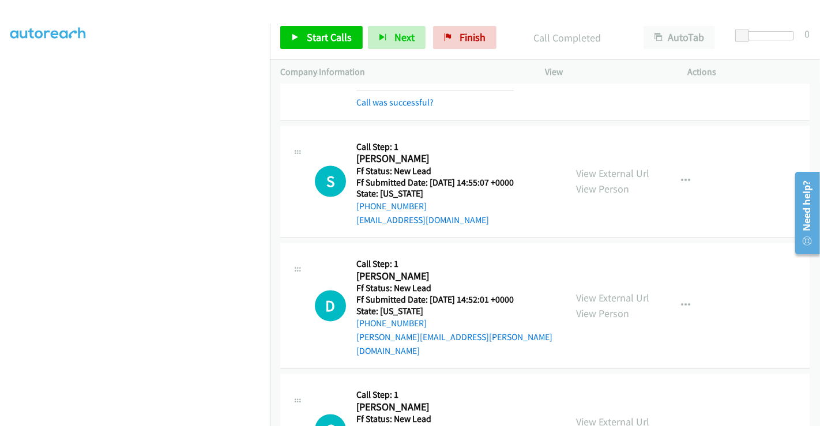
scroll to position [1958, 0]
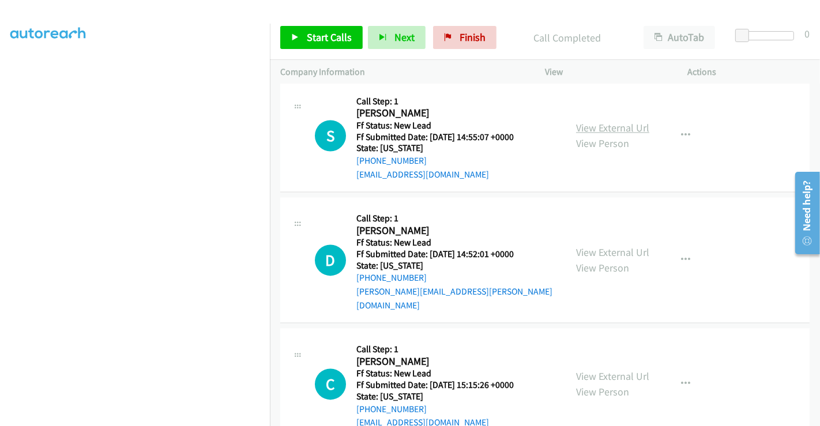
click at [610, 121] on link "View External Url" at bounding box center [612, 127] width 73 height 13
click at [607, 246] on link "View External Url" at bounding box center [612, 252] width 73 height 13
click at [616, 370] on link "View External Url" at bounding box center [612, 376] width 73 height 13
click at [316, 42] on span "Start Calls" at bounding box center [329, 37] width 45 height 13
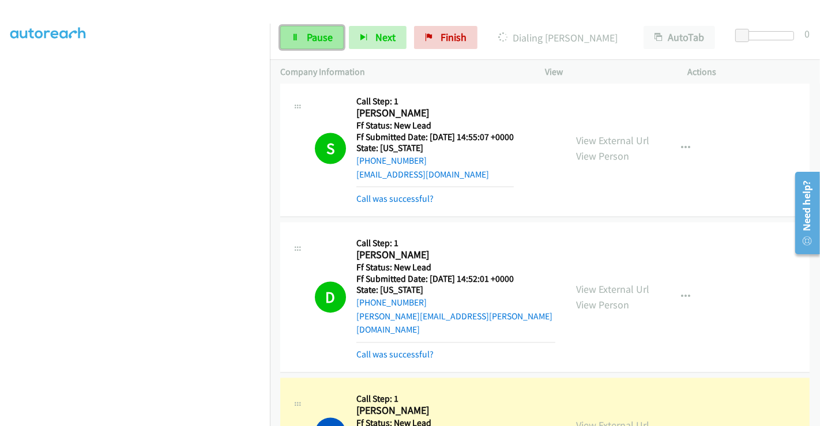
click at [319, 42] on span "Pause" at bounding box center [320, 37] width 26 height 13
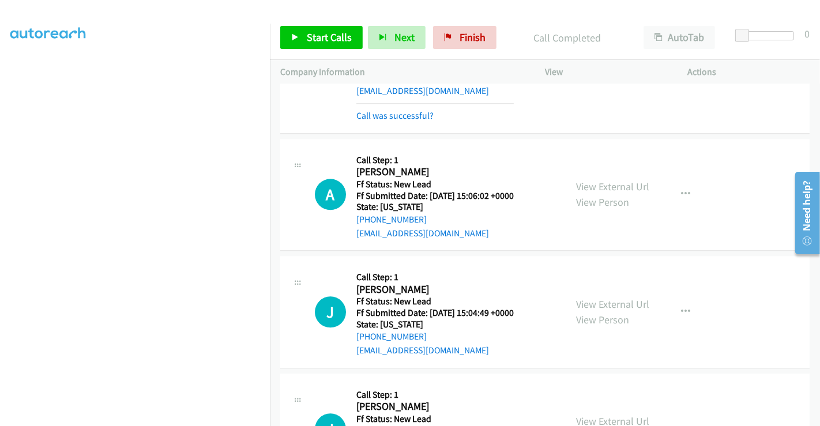
scroll to position [2318, 0]
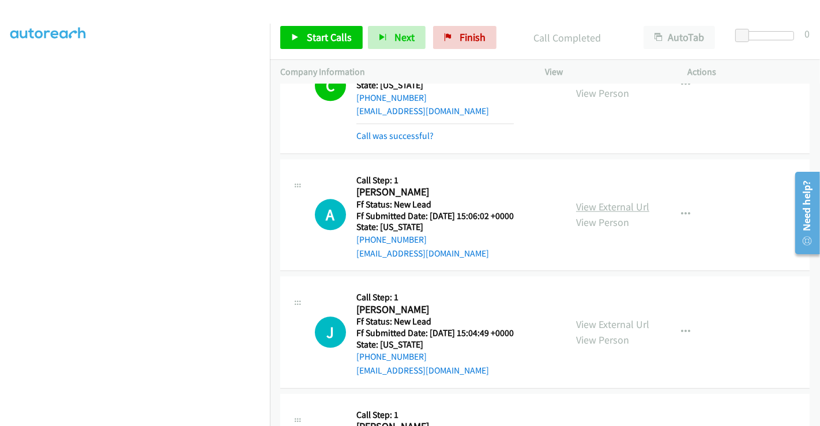
click at [601, 200] on link "View External Url" at bounding box center [612, 206] width 73 height 13
click at [606, 318] on link "View External Url" at bounding box center [612, 324] width 73 height 13
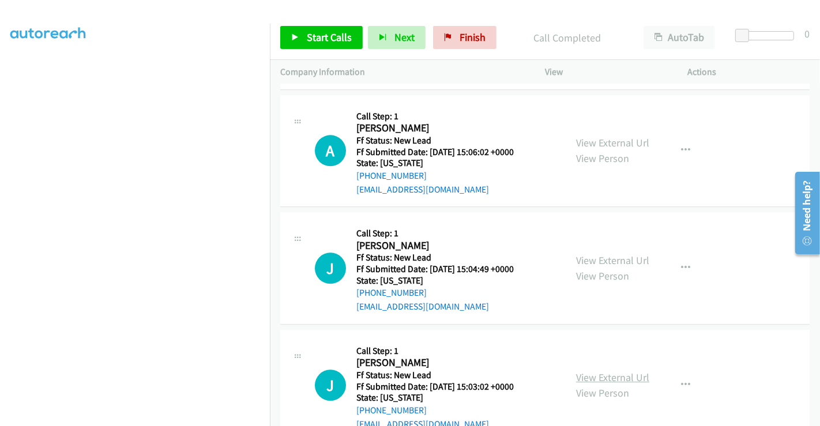
click at [607, 371] on link "View External Url" at bounding box center [612, 377] width 73 height 13
click at [323, 39] on span "Start Calls" at bounding box center [329, 37] width 45 height 13
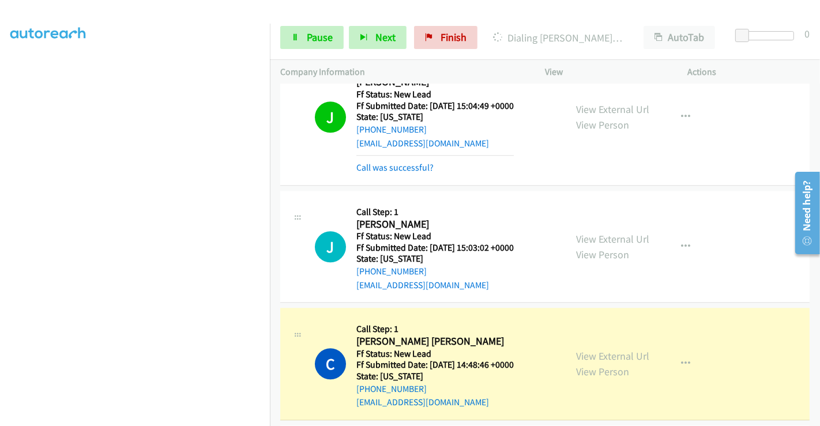
scroll to position [2574, 0]
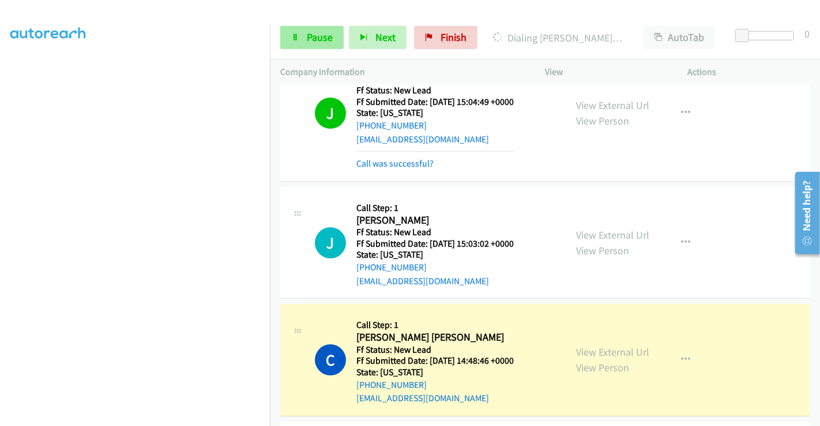
drag, startPoint x: 307, startPoint y: 22, endPoint x: 307, endPoint y: 28, distance: 5.8
click at [307, 23] on div "Start Calls Pause Next Finish Dialing Christopher Robert Hughes AutoTab AutoTab…" at bounding box center [545, 38] width 550 height 44
click at [311, 37] on span "Pause" at bounding box center [320, 37] width 26 height 13
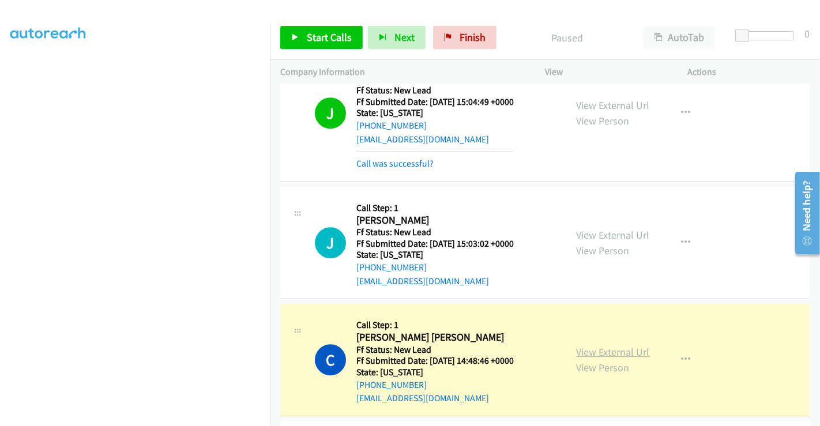
click at [623, 345] on link "View External Url" at bounding box center [612, 351] width 73 height 13
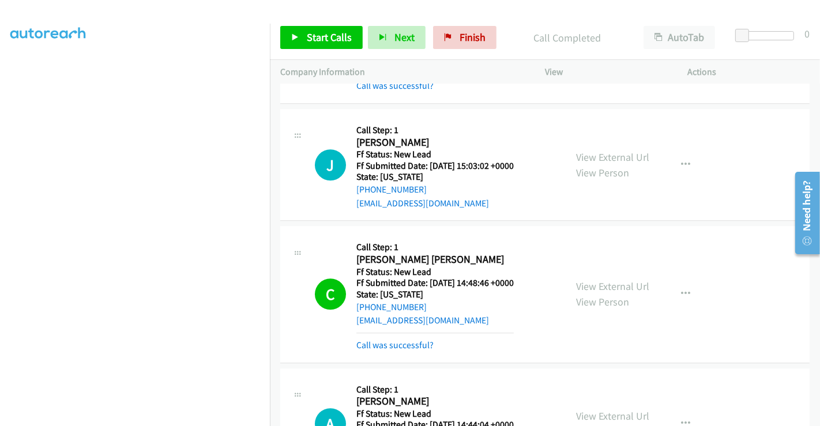
scroll to position [2626, 0]
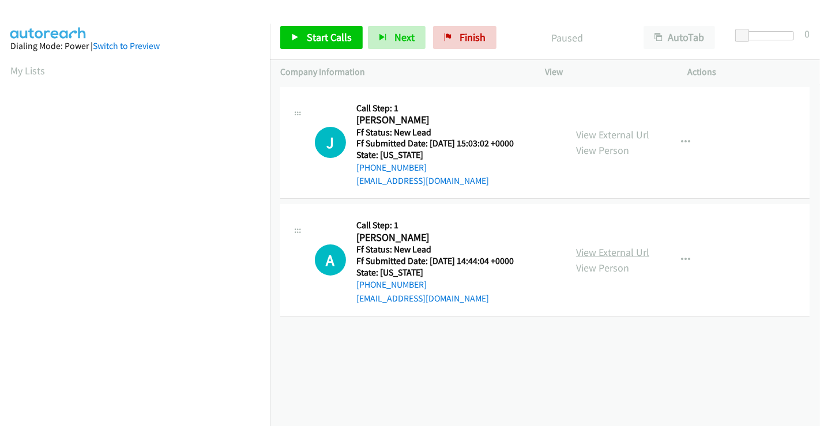
click at [603, 253] on link "View External Url" at bounding box center [612, 252] width 73 height 13
click at [328, 31] on span "Start Calls" at bounding box center [329, 37] width 45 height 13
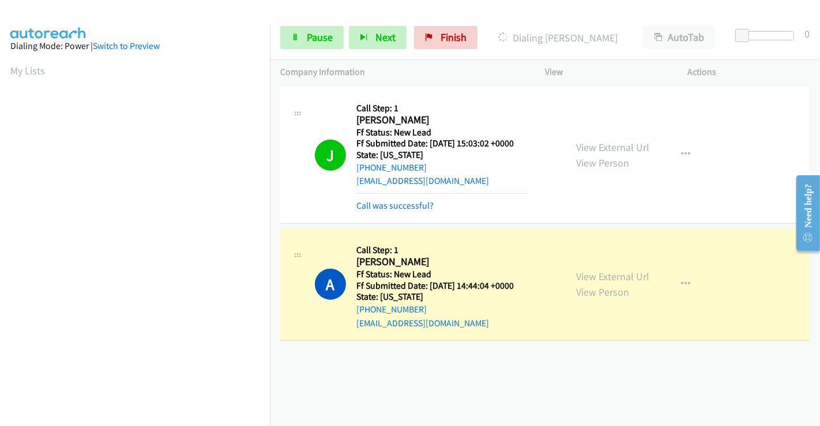
scroll to position [222, 0]
click at [303, 40] on link "Pause" at bounding box center [311, 37] width 63 height 23
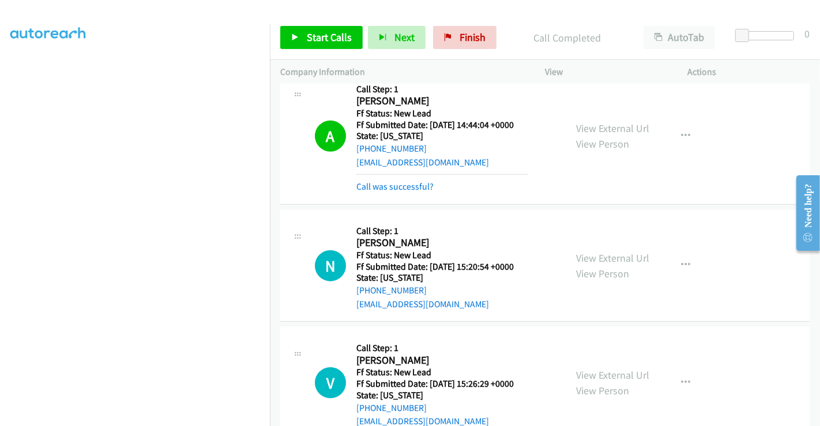
scroll to position [158, 0]
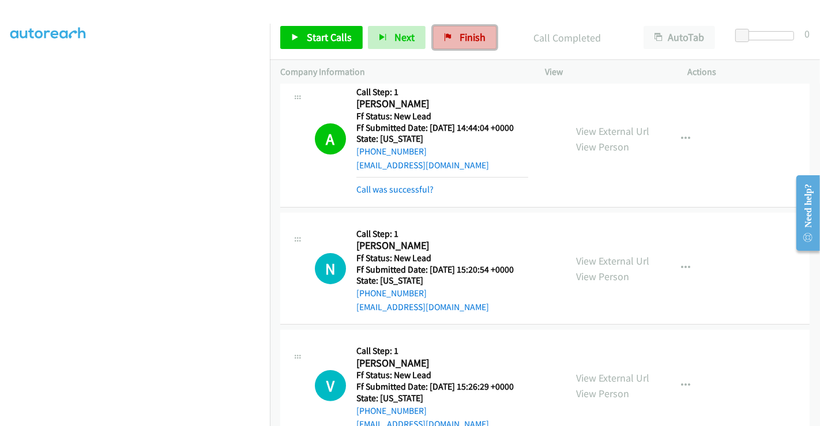
click at [461, 35] on span "Finish" at bounding box center [473, 37] width 26 height 13
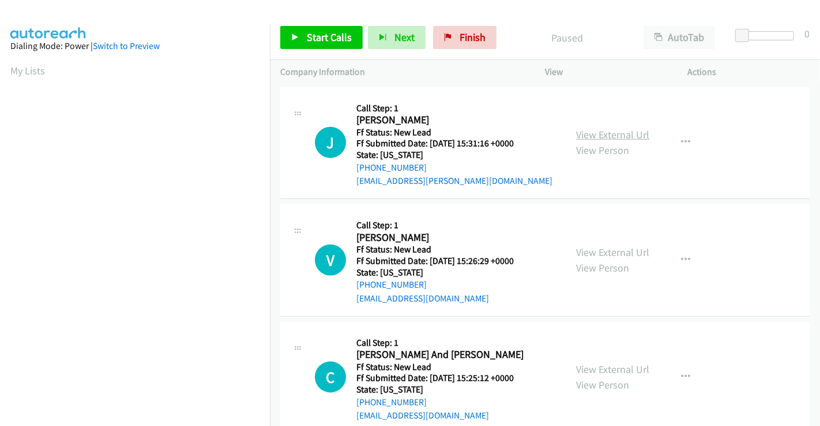
click at [603, 133] on link "View External Url" at bounding box center [612, 134] width 73 height 13
click at [596, 253] on link "View External Url" at bounding box center [612, 252] width 73 height 13
click at [604, 368] on link "View External Url" at bounding box center [612, 369] width 73 height 13
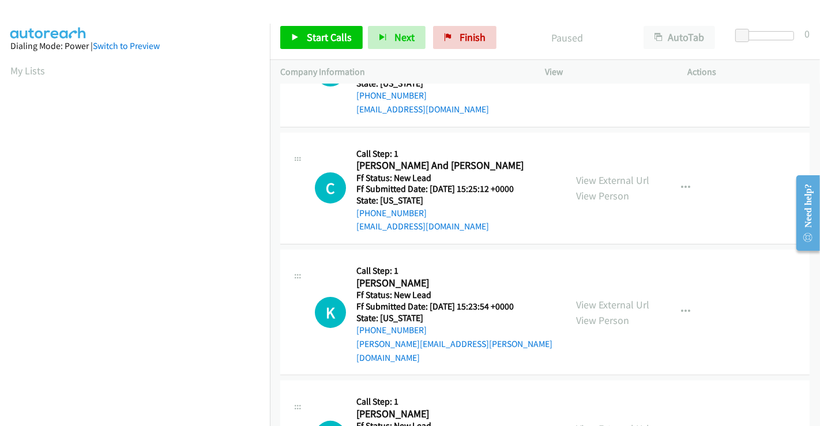
scroll to position [259, 0]
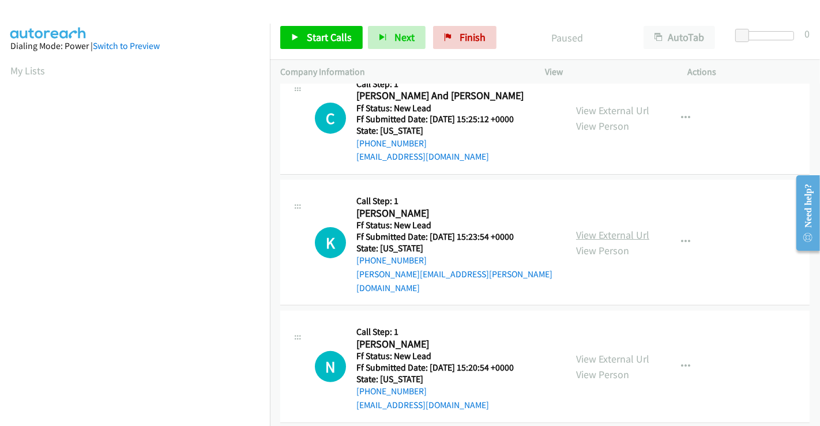
click at [606, 228] on link "View External Url" at bounding box center [612, 234] width 73 height 13
click at [603, 352] on link "View External Url" at bounding box center [612, 358] width 73 height 13
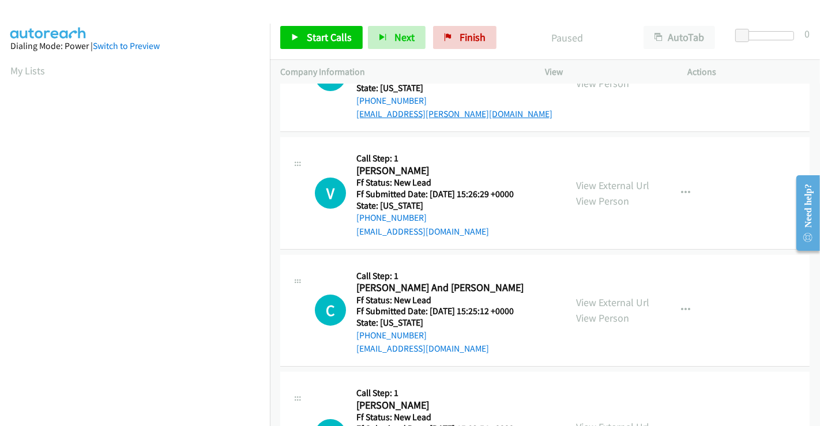
scroll to position [0, 0]
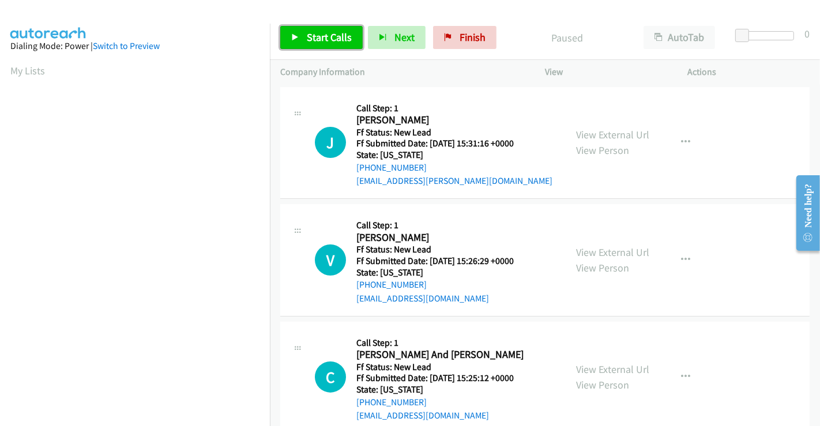
click at [336, 37] on span "Start Calls" at bounding box center [329, 37] width 45 height 13
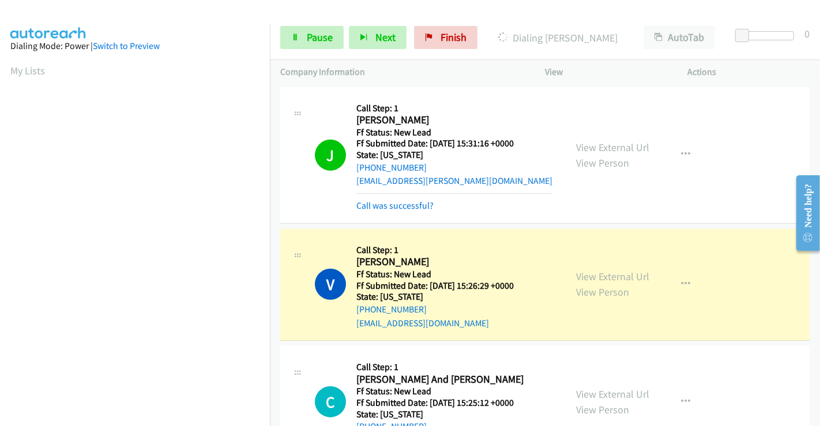
scroll to position [222, 0]
click at [309, 35] on span "Pause" at bounding box center [320, 37] width 26 height 13
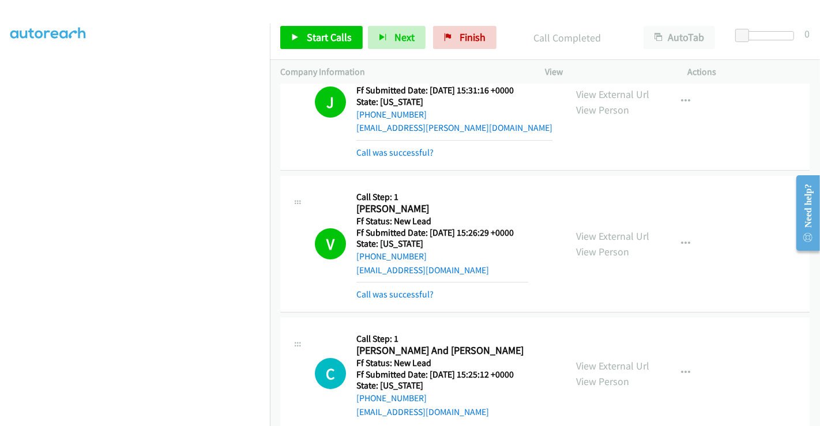
scroll to position [128, 0]
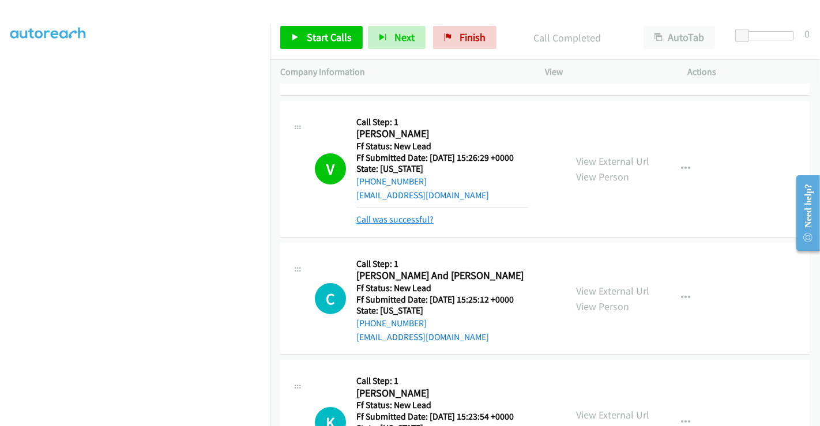
click at [402, 220] on link "Call was successful?" at bounding box center [394, 219] width 77 height 11
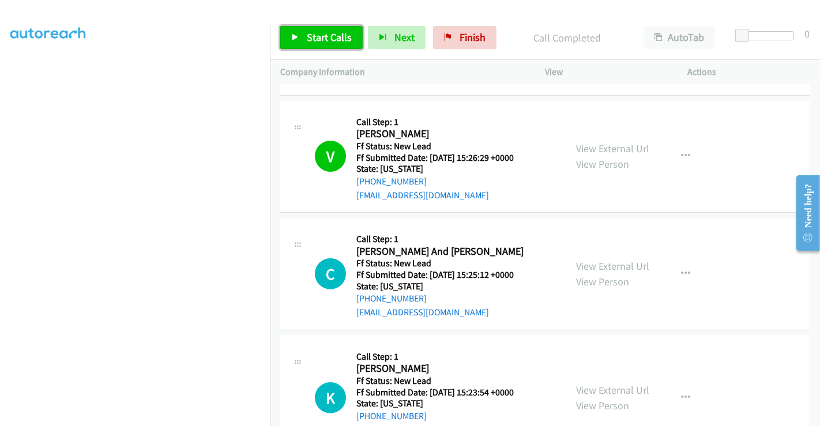
click at [330, 34] on span "Start Calls" at bounding box center [329, 37] width 45 height 13
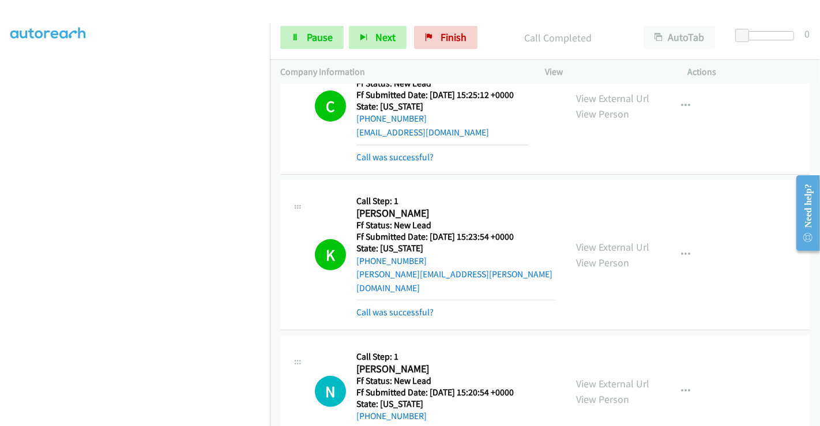
scroll to position [333, 0]
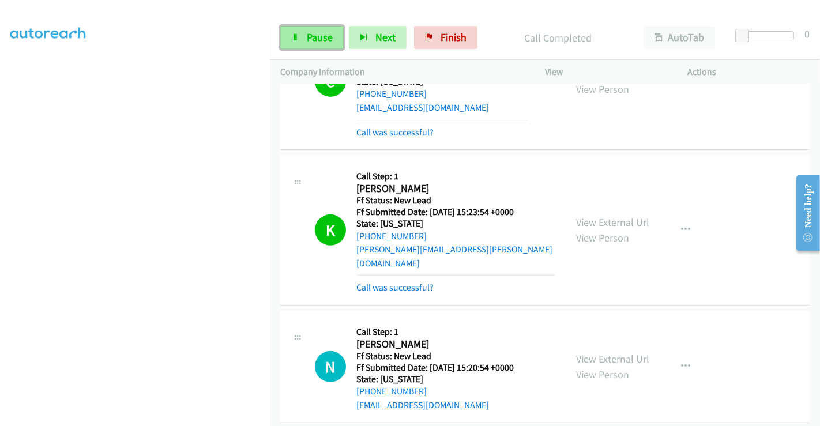
click at [317, 37] on span "Pause" at bounding box center [320, 37] width 26 height 13
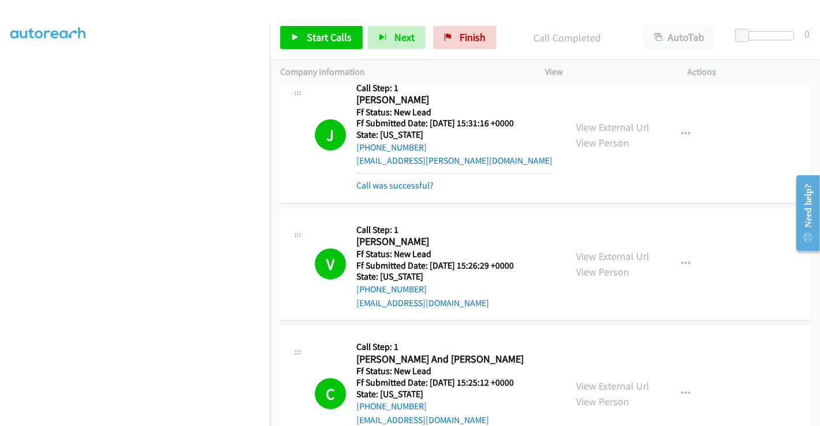
scroll to position [0, 0]
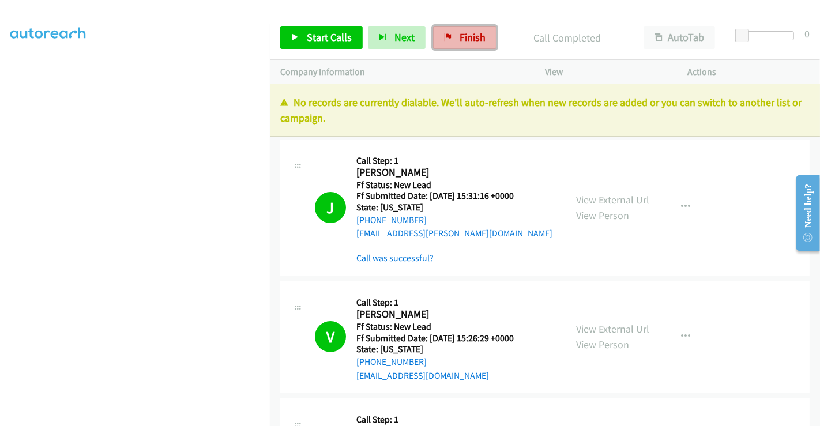
click at [446, 39] on icon at bounding box center [448, 38] width 8 height 8
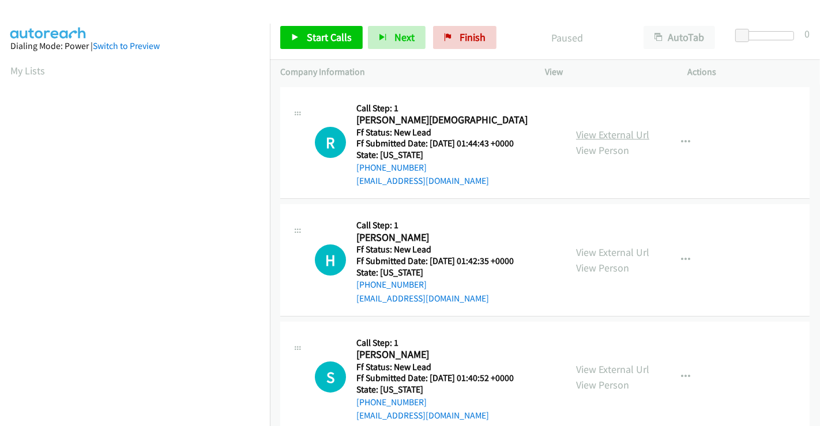
click at [594, 133] on link "View External Url" at bounding box center [612, 134] width 73 height 13
click at [613, 252] on link "View External Url" at bounding box center [612, 252] width 73 height 13
click at [599, 366] on link "View External Url" at bounding box center [612, 369] width 73 height 13
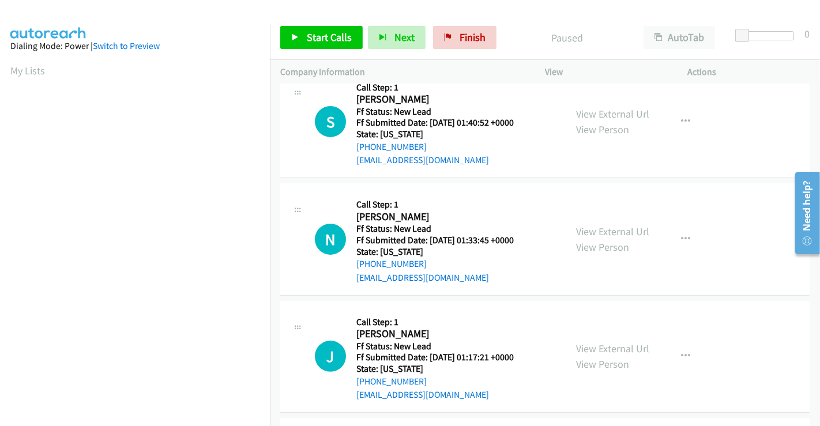
scroll to position [256, 0]
click at [599, 231] on link "View External Url" at bounding box center [612, 230] width 73 height 13
click at [601, 347] on link "View External Url" at bounding box center [612, 347] width 73 height 13
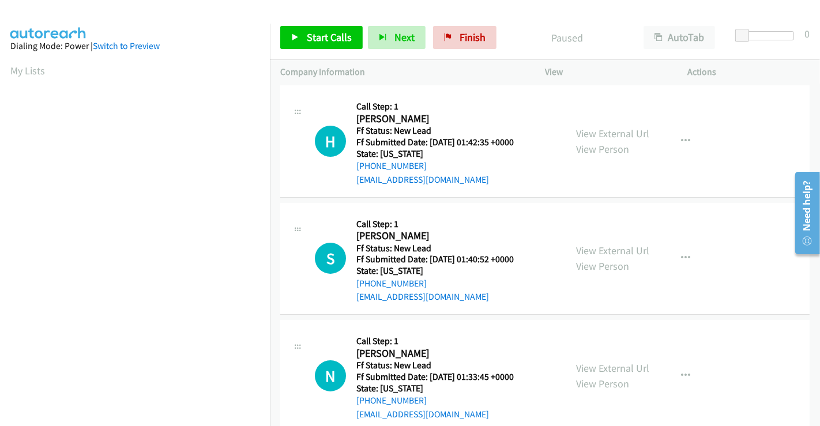
scroll to position [0, 0]
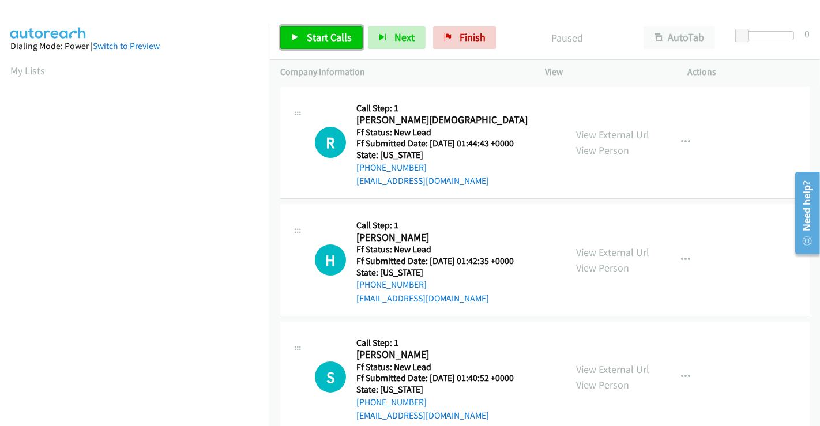
click at [313, 32] on span "Start Calls" at bounding box center [329, 37] width 45 height 13
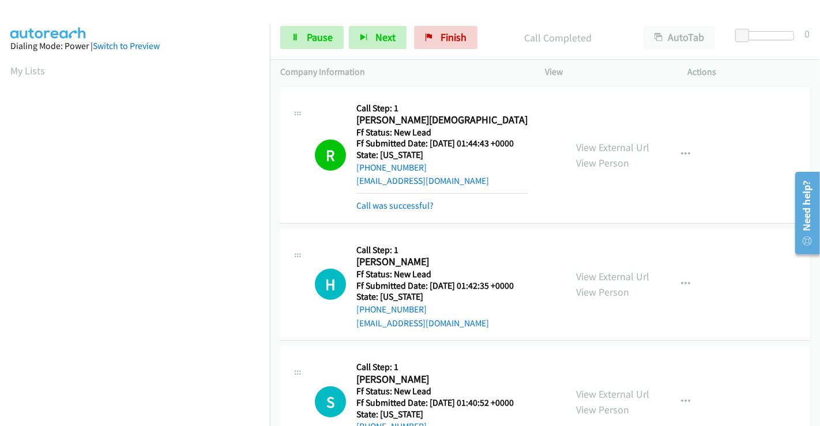
scroll to position [222, 0]
click at [301, 39] on link "Pause" at bounding box center [311, 37] width 63 height 23
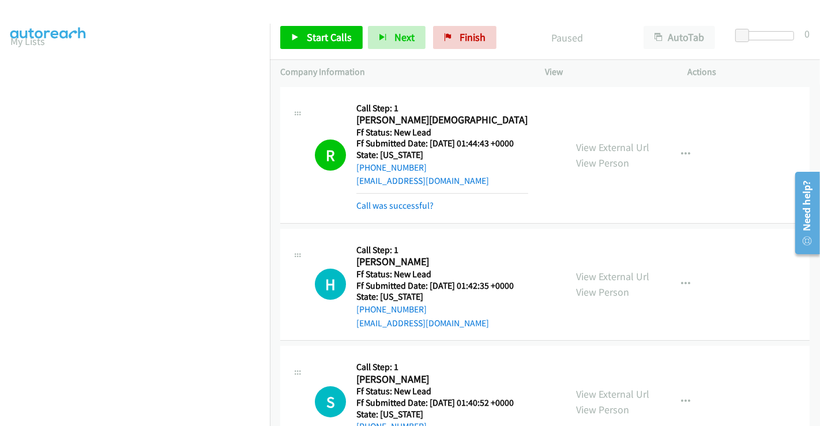
scroll to position [0, 0]
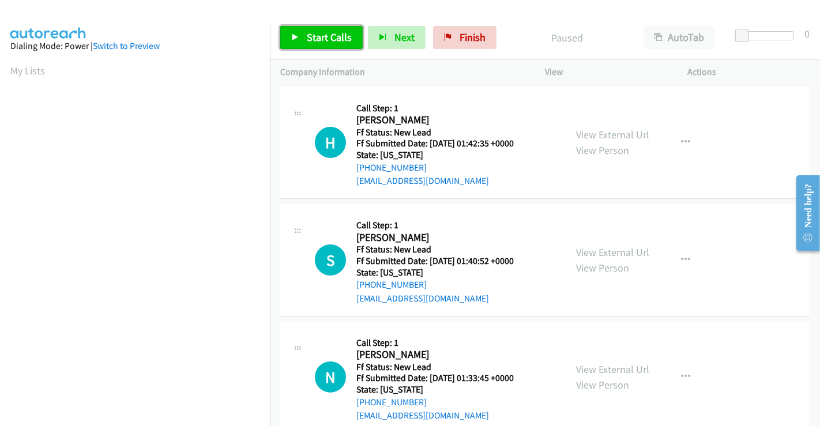
click at [330, 44] on link "Start Calls" at bounding box center [321, 37] width 82 height 23
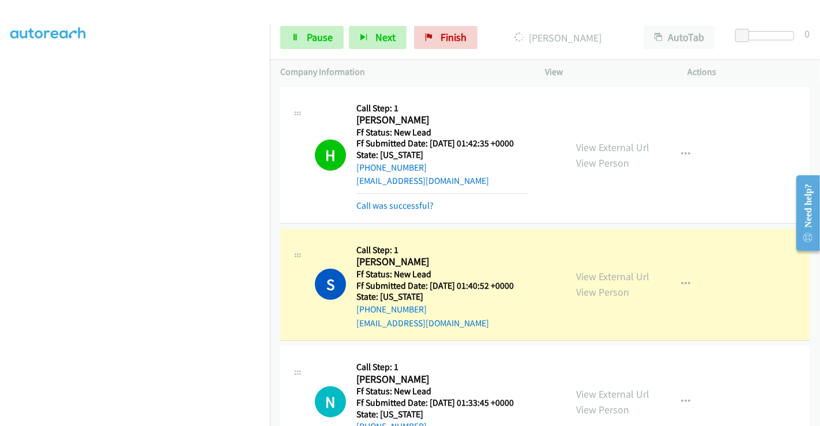
scroll to position [128, 0]
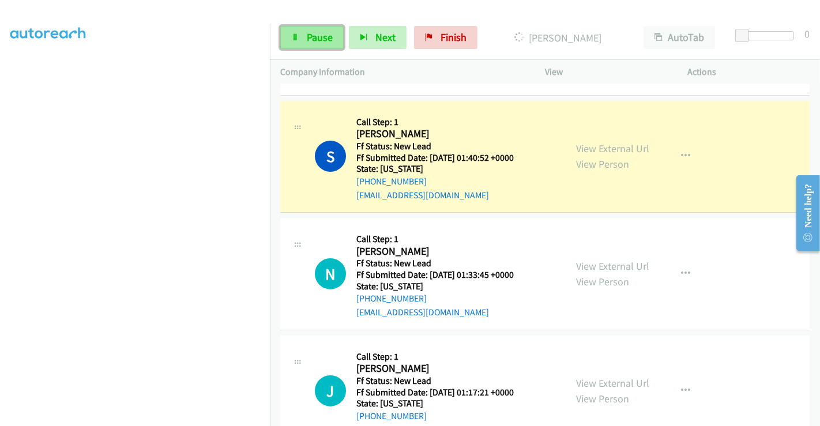
click at [313, 29] on link "Pause" at bounding box center [311, 37] width 63 height 23
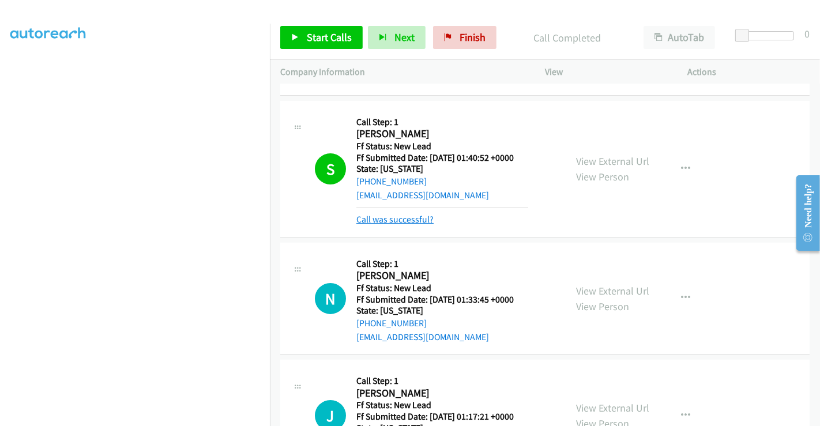
click at [420, 214] on link "Call was successful?" at bounding box center [394, 219] width 77 height 11
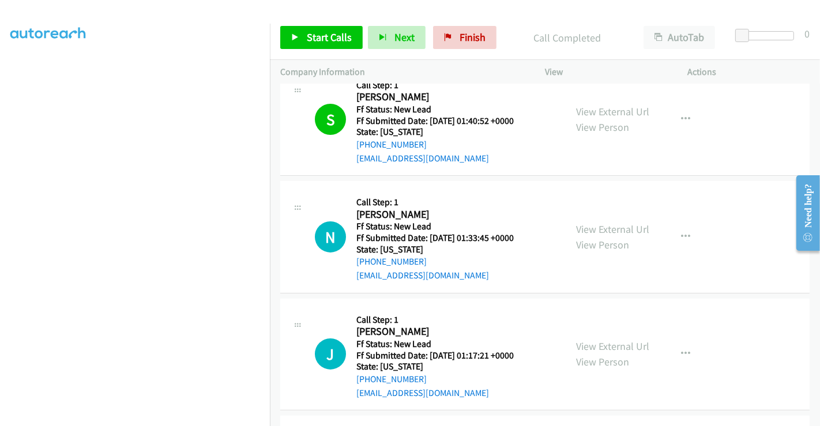
scroll to position [192, 0]
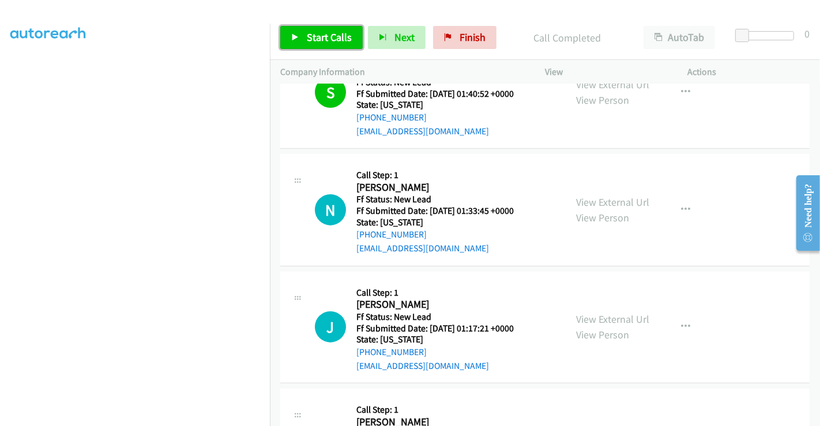
click at [315, 37] on span "Start Calls" at bounding box center [329, 37] width 45 height 13
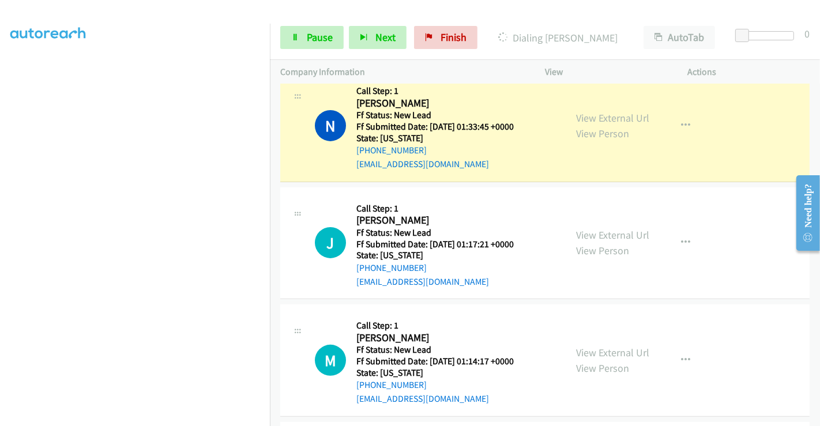
scroll to position [256, 0]
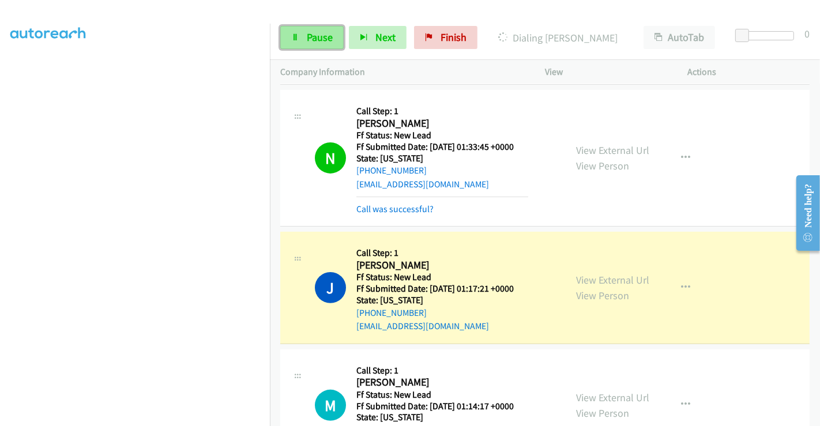
click at [319, 37] on span "Pause" at bounding box center [320, 37] width 26 height 13
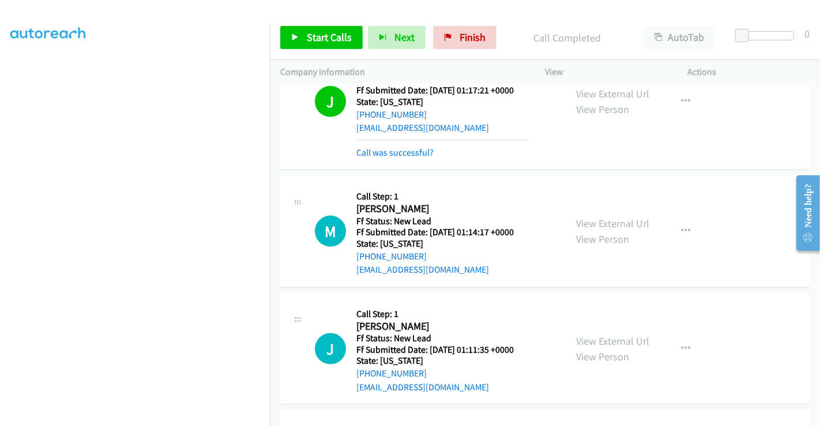
scroll to position [512, 0]
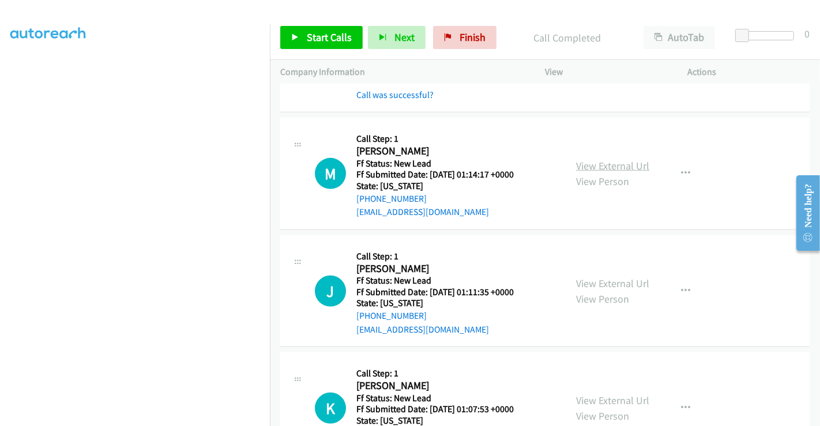
click at [618, 168] on link "View External Url" at bounding box center [612, 165] width 73 height 13
click at [611, 277] on link "View External Url" at bounding box center [612, 283] width 73 height 13
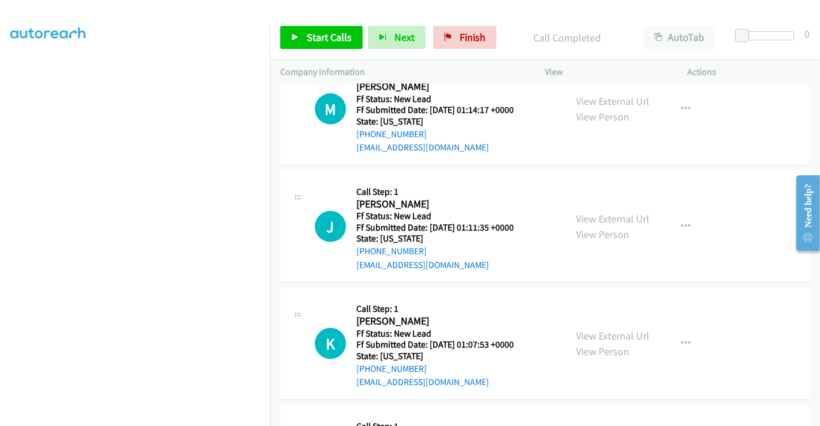
scroll to position [641, 0]
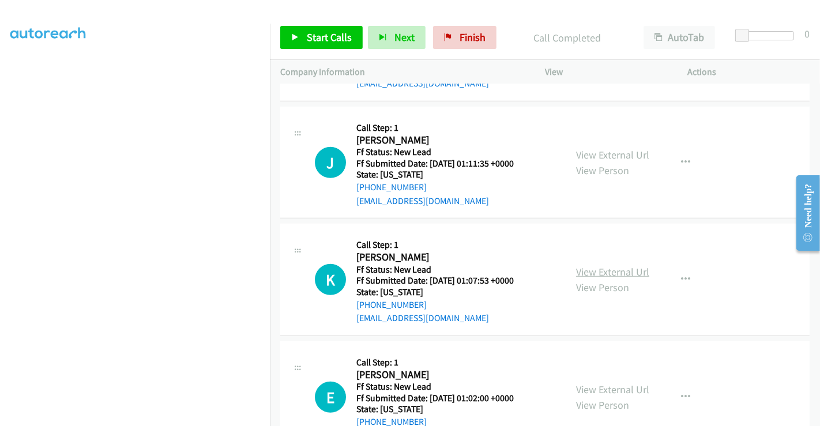
click at [601, 266] on link "View External Url" at bounding box center [612, 271] width 73 height 13
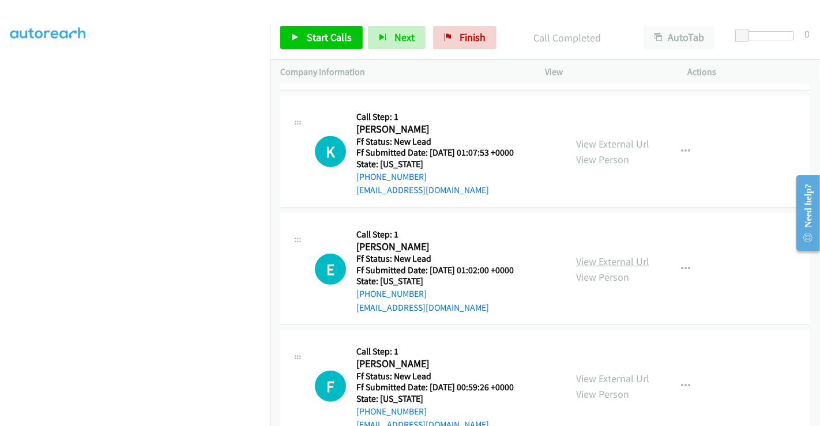
click at [601, 256] on link "View External Url" at bounding box center [612, 261] width 73 height 13
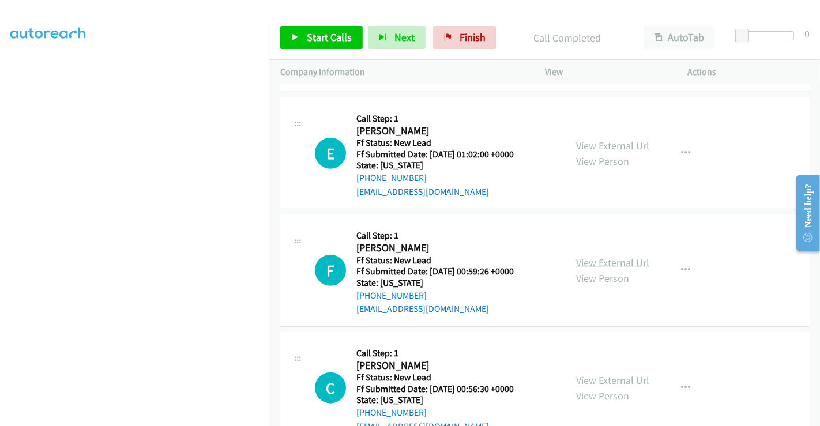
scroll to position [897, 0]
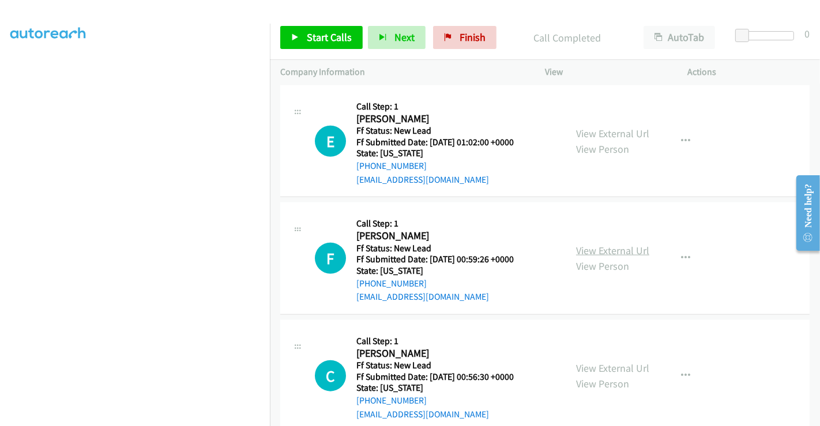
click at [606, 250] on link "View External Url" at bounding box center [612, 250] width 73 height 13
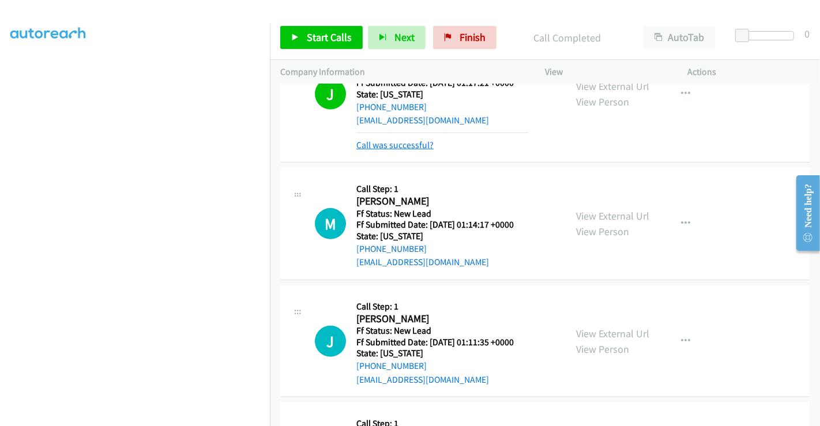
scroll to position [512, 0]
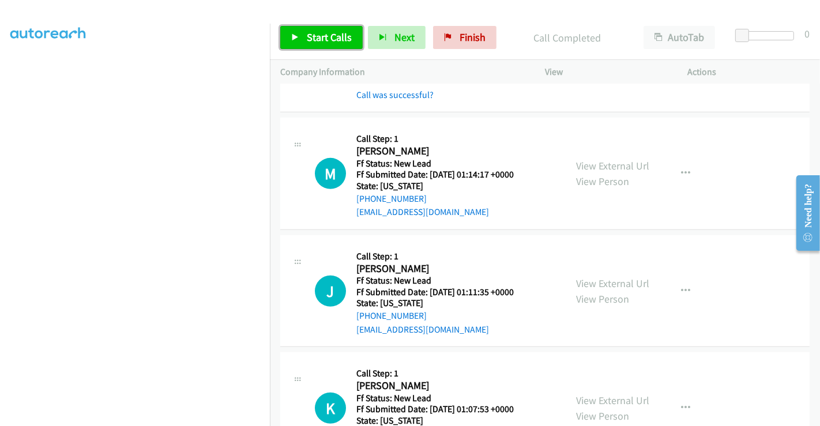
click at [322, 35] on span "Start Calls" at bounding box center [329, 37] width 45 height 13
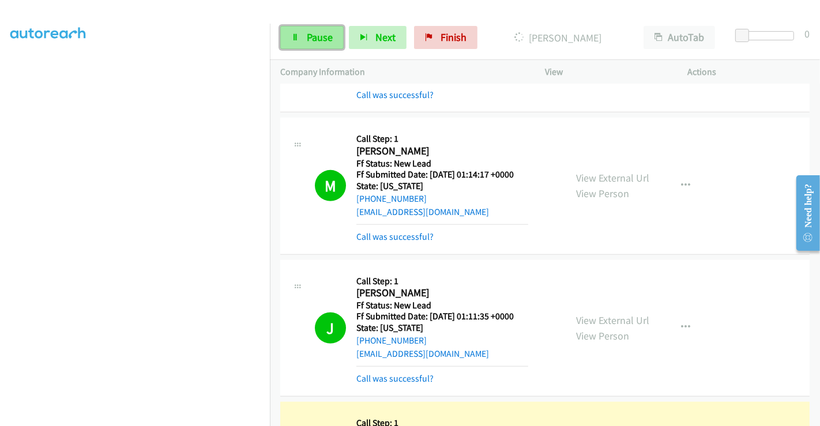
click at [300, 37] on link "Pause" at bounding box center [311, 37] width 63 height 23
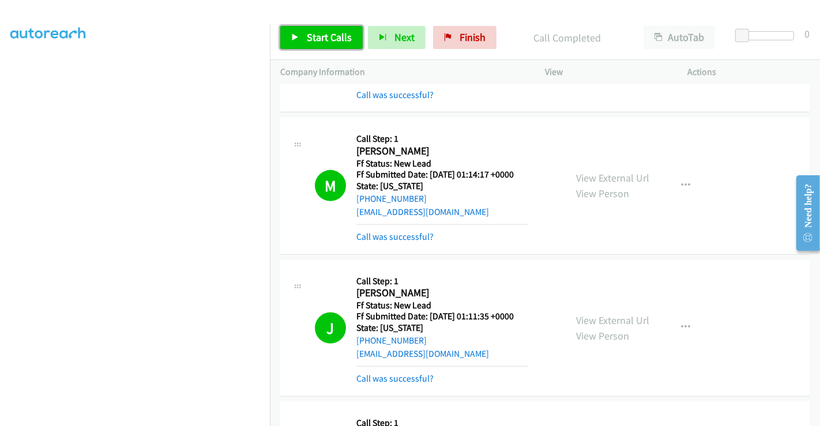
click at [329, 40] on span "Start Calls" at bounding box center [329, 37] width 45 height 13
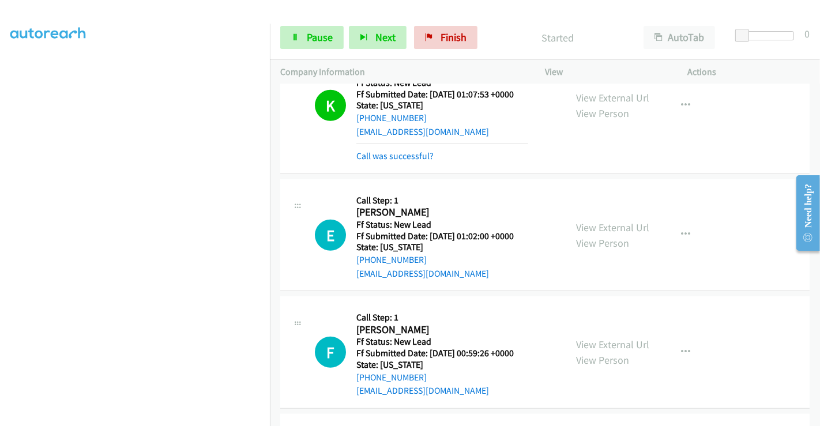
scroll to position [897, 0]
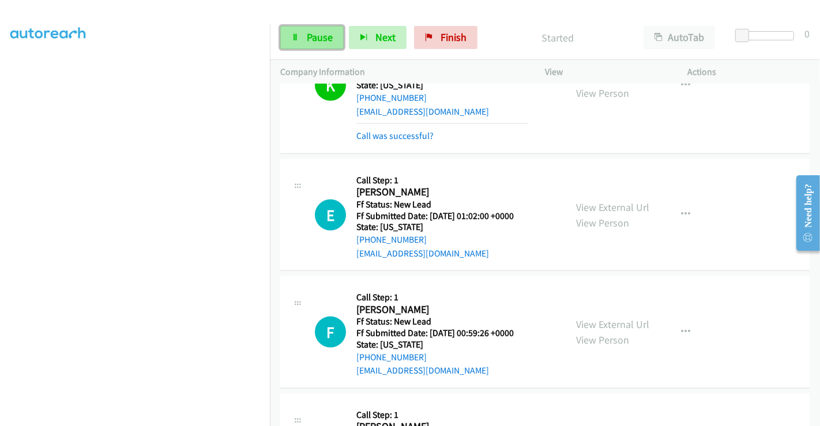
click at [308, 37] on span "Pause" at bounding box center [320, 37] width 26 height 13
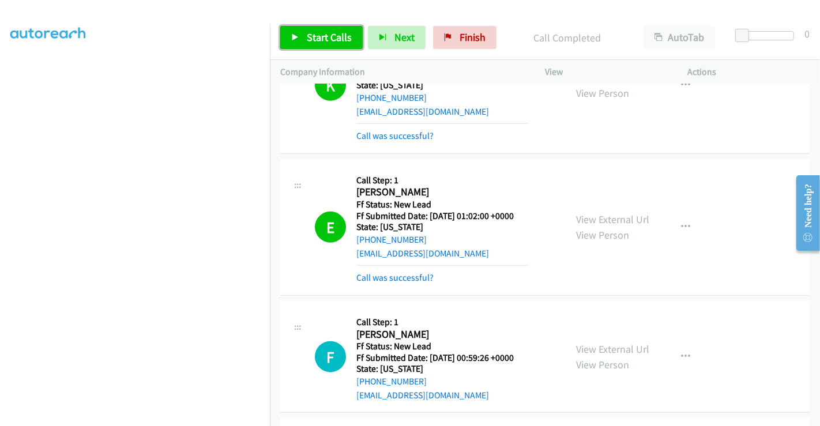
click at [327, 40] on span "Start Calls" at bounding box center [329, 37] width 45 height 13
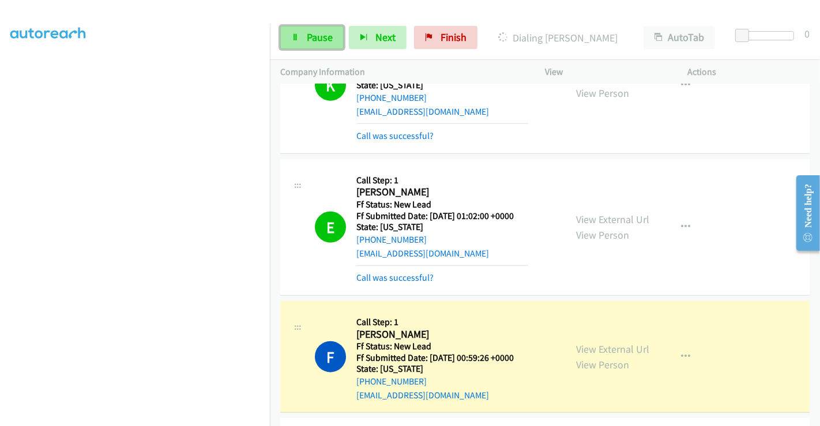
click at [314, 36] on span "Pause" at bounding box center [320, 37] width 26 height 13
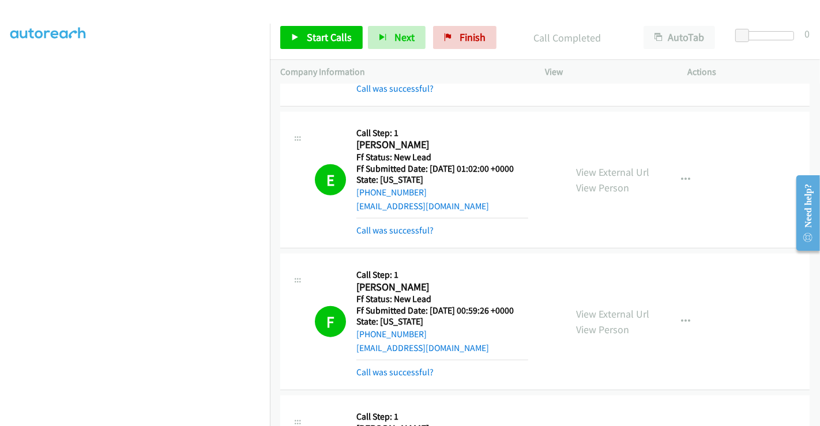
scroll to position [1025, 0]
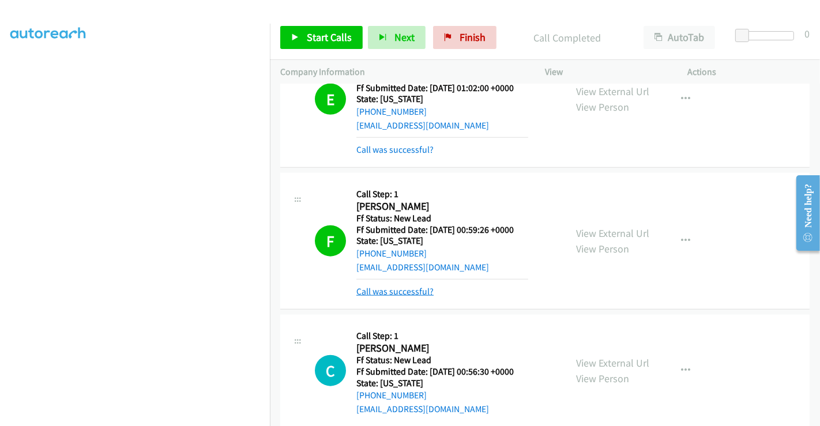
click at [410, 287] on link "Call was successful?" at bounding box center [394, 291] width 77 height 11
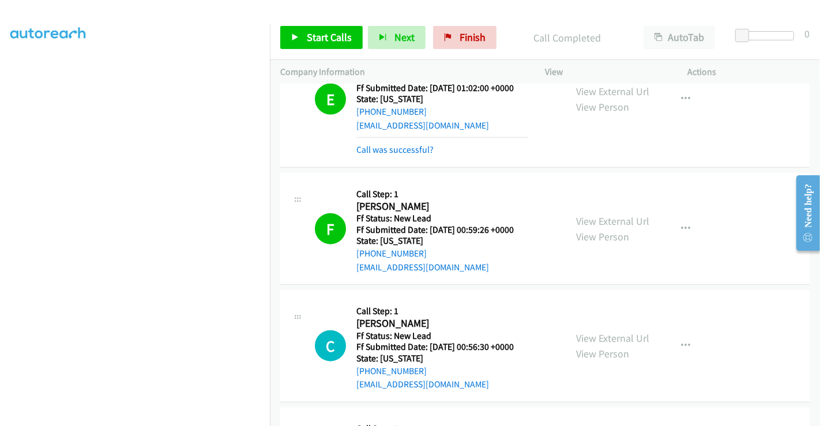
click at [524, 248] on div "+1 408-422-5676" at bounding box center [442, 254] width 172 height 14
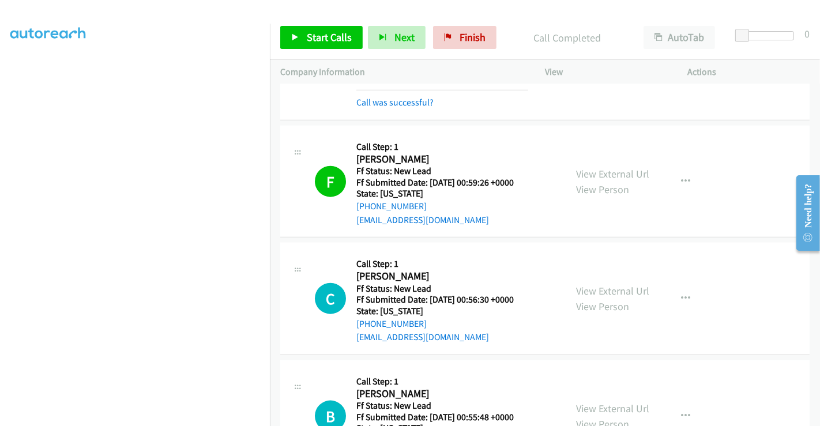
scroll to position [1089, 0]
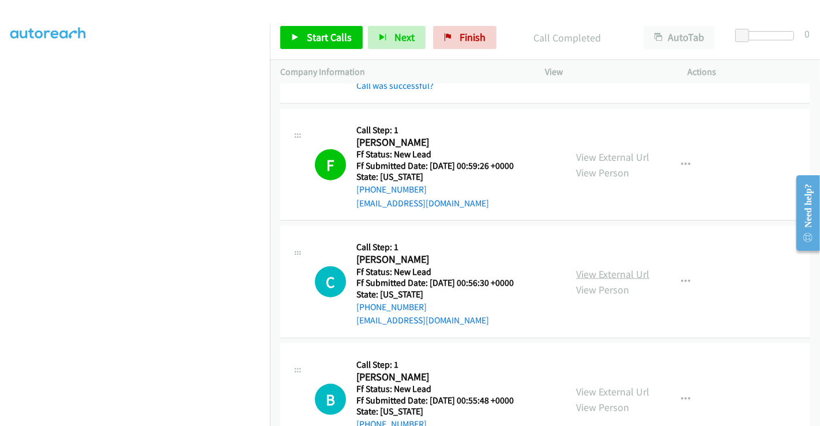
click at [613, 273] on link "View External Url" at bounding box center [612, 274] width 73 height 13
click at [326, 47] on link "Start Calls" at bounding box center [321, 37] width 82 height 23
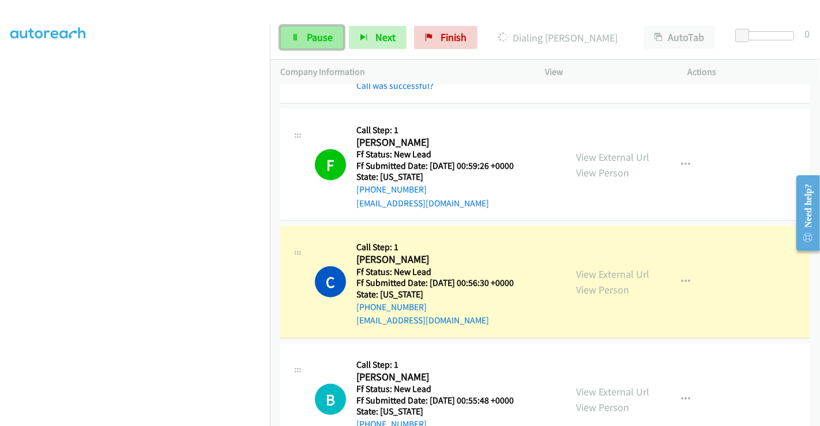
click at [310, 33] on span "Pause" at bounding box center [320, 37] width 26 height 13
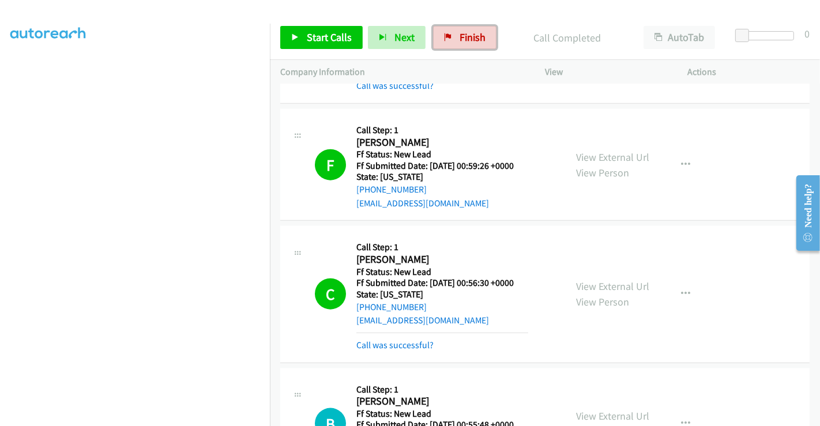
drag, startPoint x: 454, startPoint y: 39, endPoint x: 460, endPoint y: 60, distance: 22.1
click at [454, 39] on link "Finish" at bounding box center [464, 37] width 63 height 23
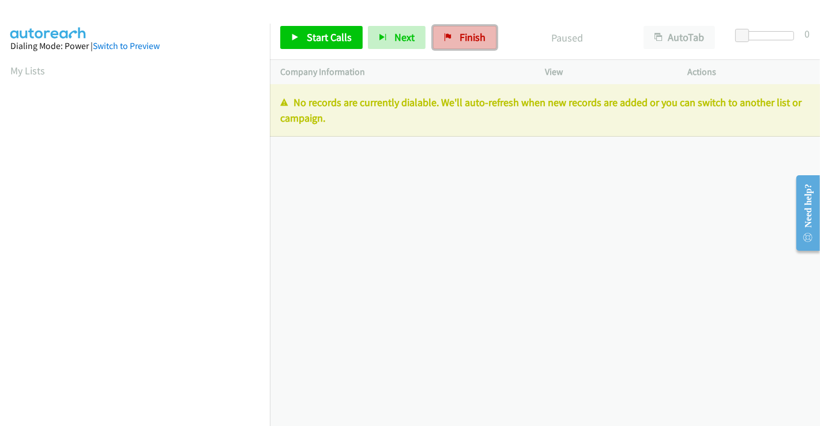
click at [450, 39] on link "Finish" at bounding box center [464, 37] width 63 height 23
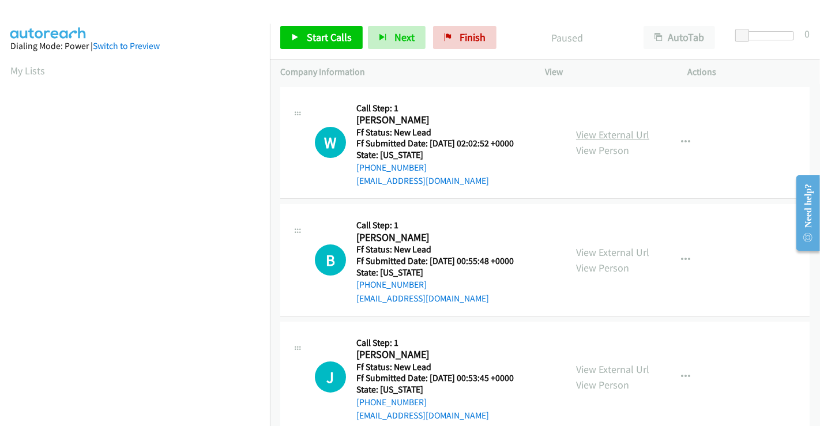
click at [618, 134] on link "View External Url" at bounding box center [612, 134] width 73 height 13
click at [594, 253] on link "View External Url" at bounding box center [612, 252] width 73 height 13
click at [593, 371] on link "View External Url" at bounding box center [612, 369] width 73 height 13
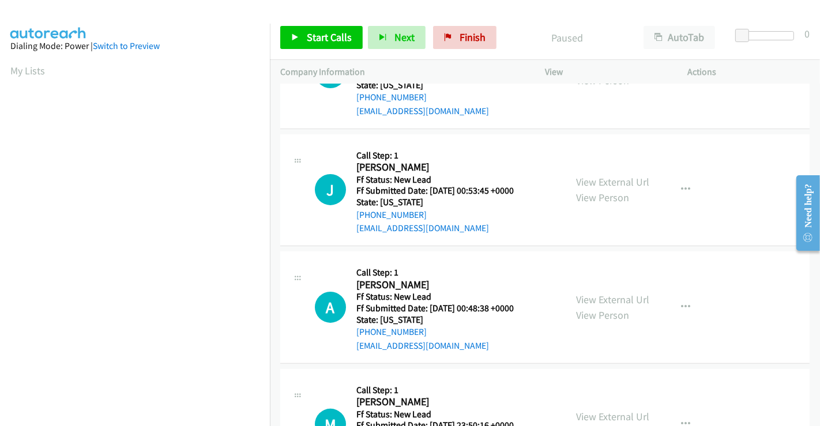
scroll to position [192, 0]
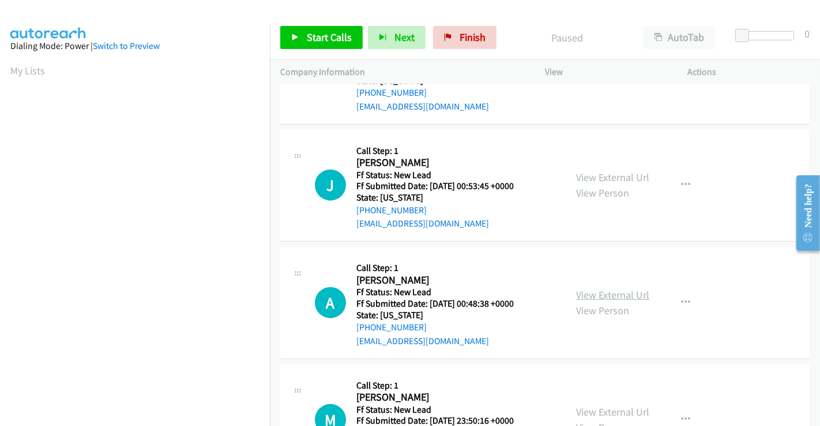
click at [611, 291] on link "View External Url" at bounding box center [612, 294] width 73 height 13
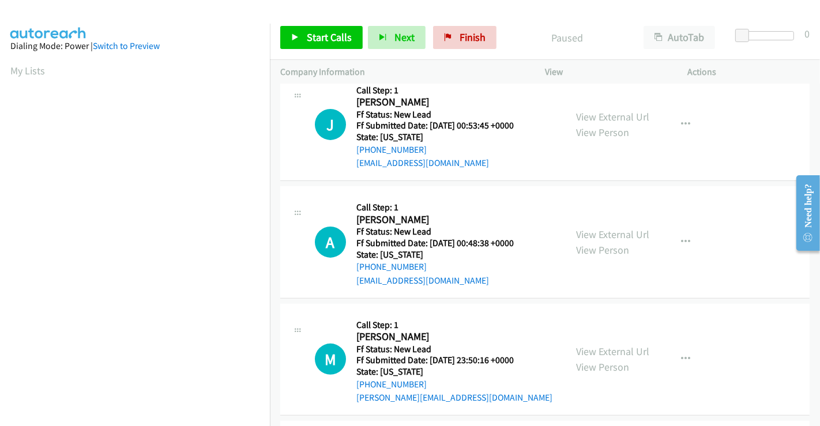
scroll to position [320, 0]
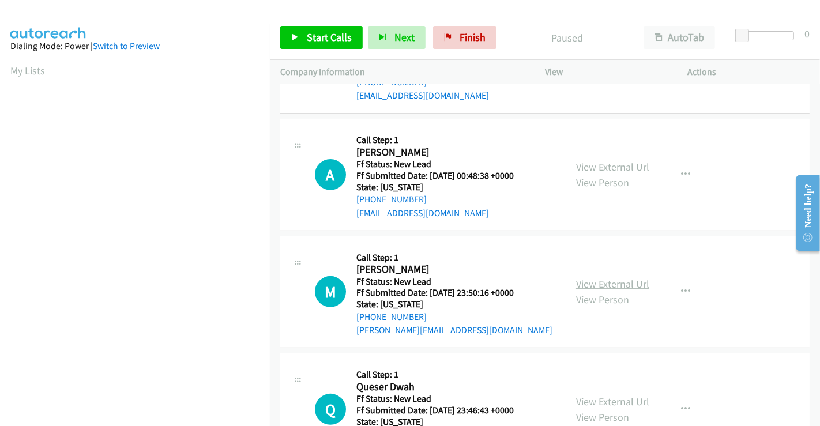
click at [618, 283] on link "View External Url" at bounding box center [612, 283] width 73 height 13
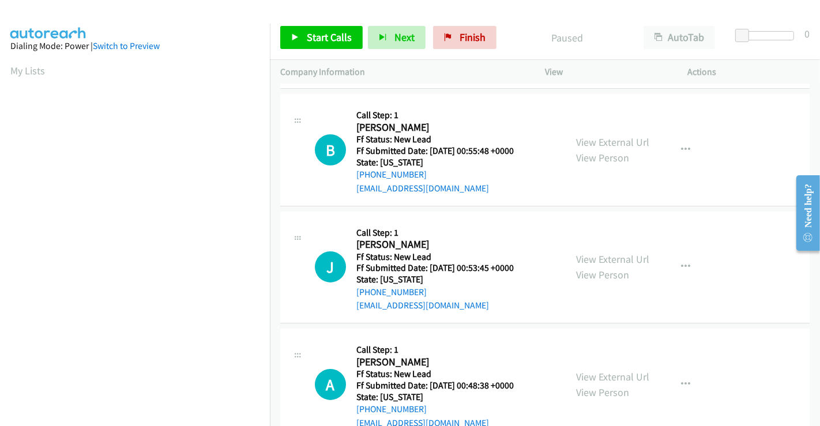
scroll to position [0, 0]
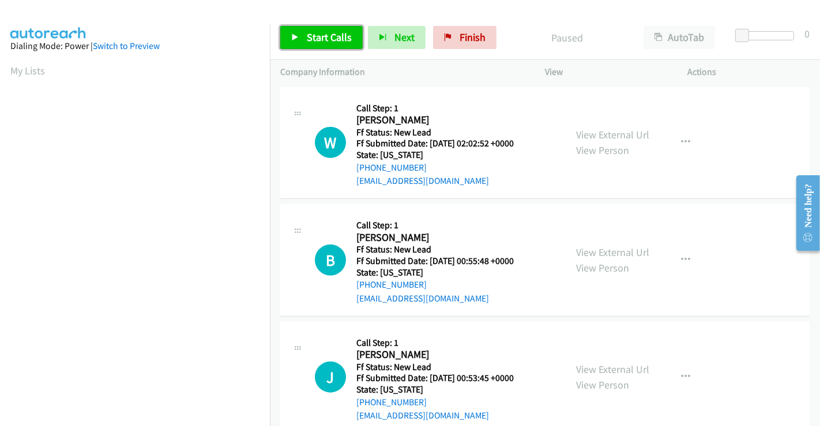
click at [333, 41] on span "Start Calls" at bounding box center [329, 37] width 45 height 13
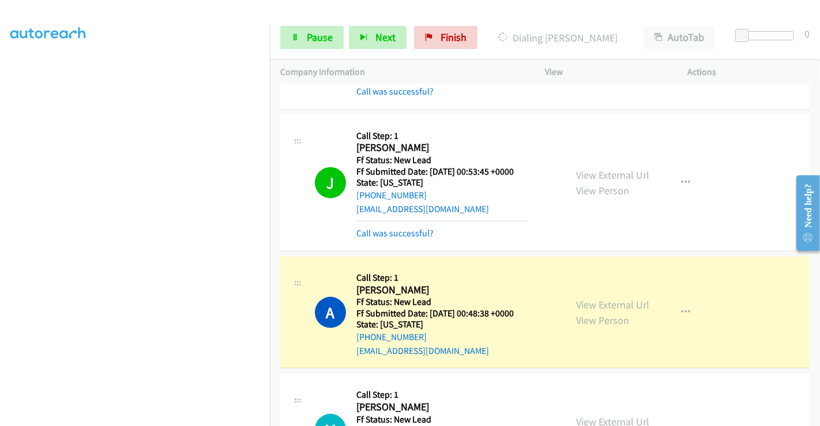
scroll to position [320, 0]
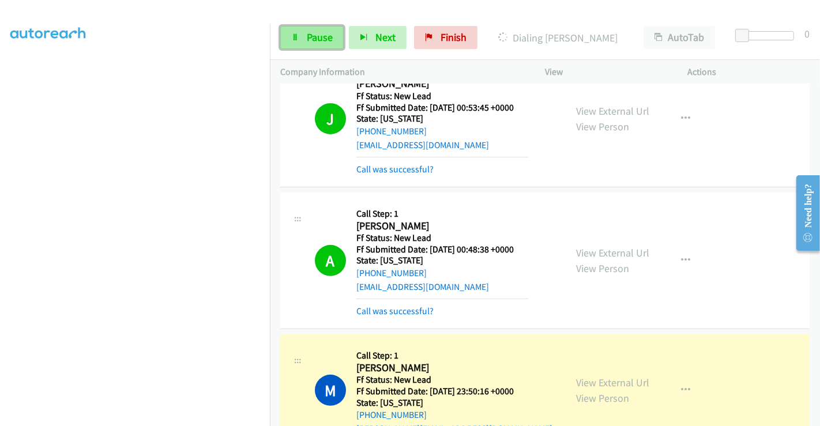
click at [317, 35] on span "Pause" at bounding box center [320, 37] width 26 height 13
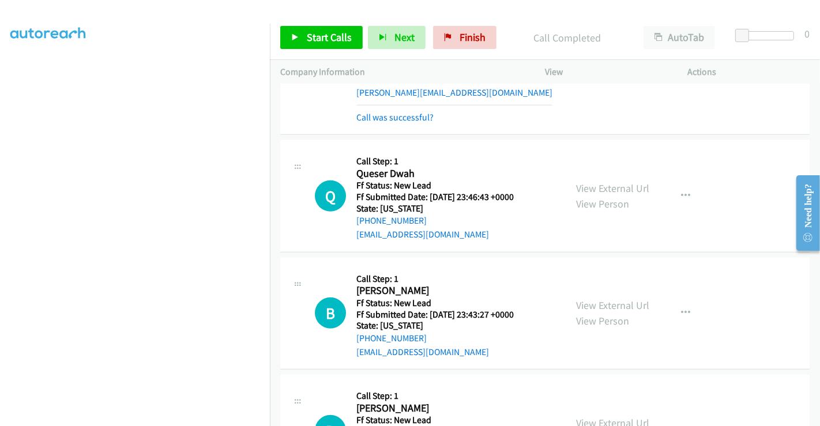
scroll to position [705, 0]
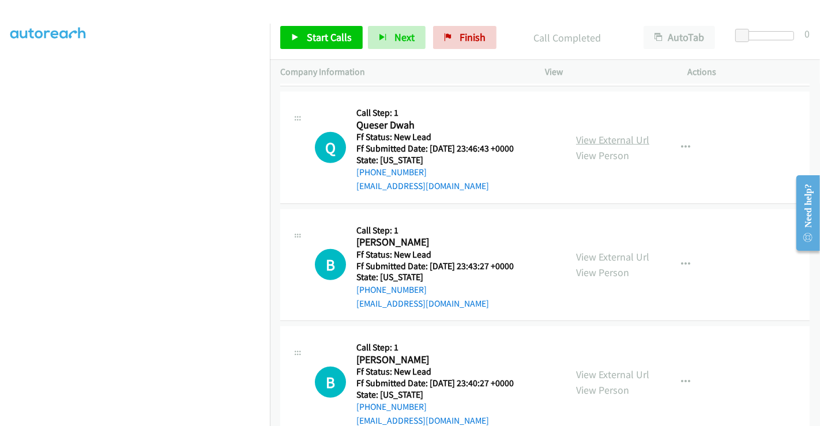
click at [609, 138] on link "View External Url" at bounding box center [612, 139] width 73 height 13
click at [603, 254] on link "View External Url" at bounding box center [612, 256] width 73 height 13
click at [610, 370] on link "View External Url" at bounding box center [612, 374] width 73 height 13
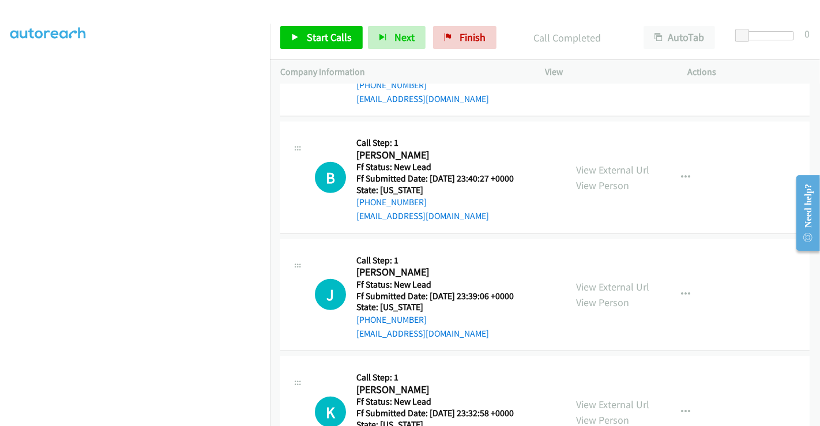
scroll to position [961, 0]
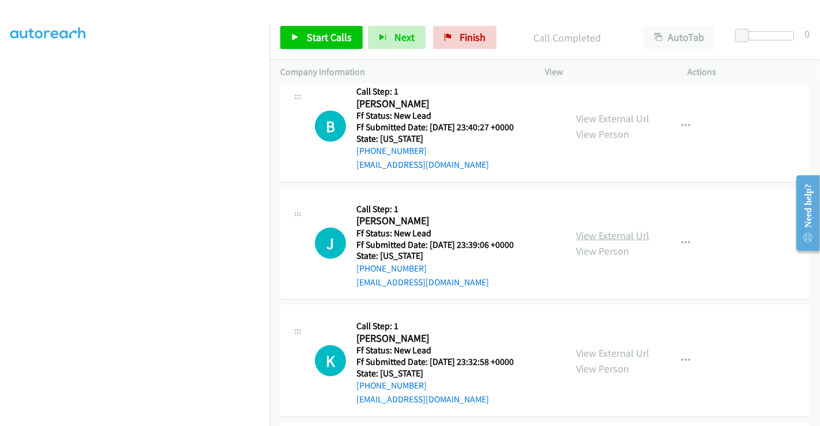
click at [607, 236] on link "View External Url" at bounding box center [612, 235] width 73 height 13
click at [601, 347] on link "View External Url" at bounding box center [612, 353] width 73 height 13
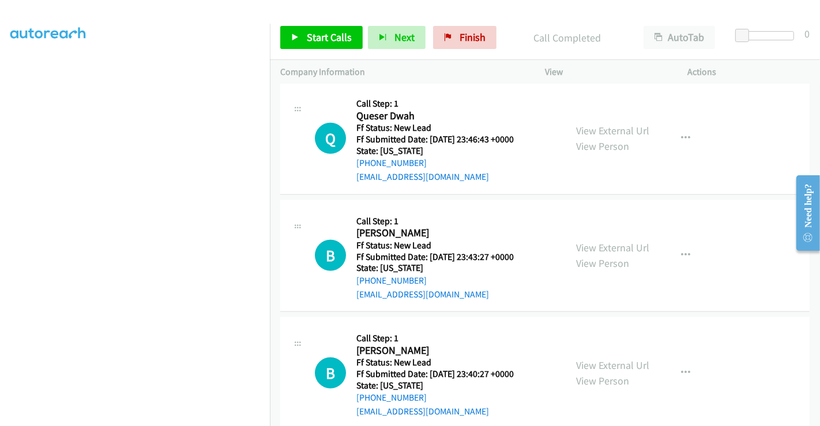
scroll to position [641, 0]
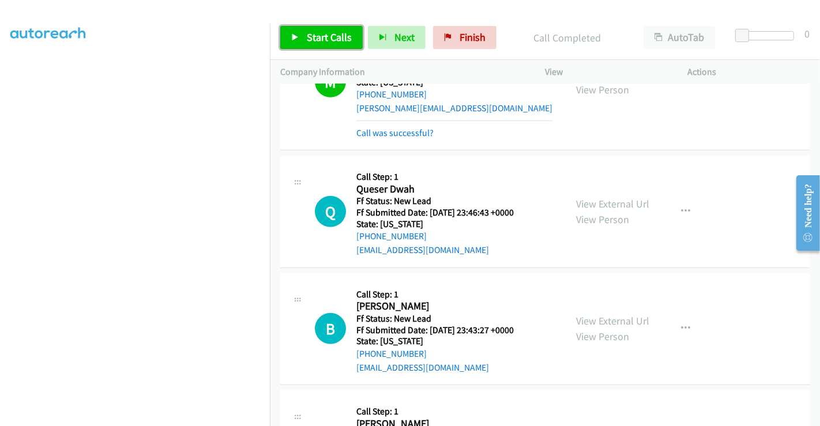
click at [312, 32] on span "Start Calls" at bounding box center [329, 37] width 45 height 13
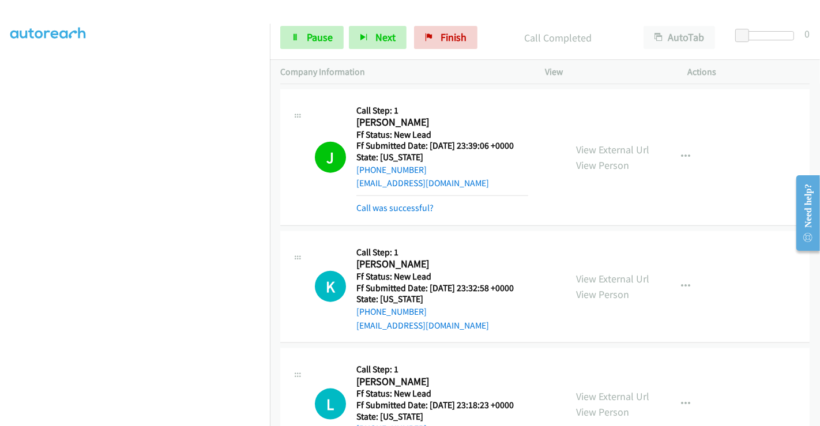
scroll to position [1153, 0]
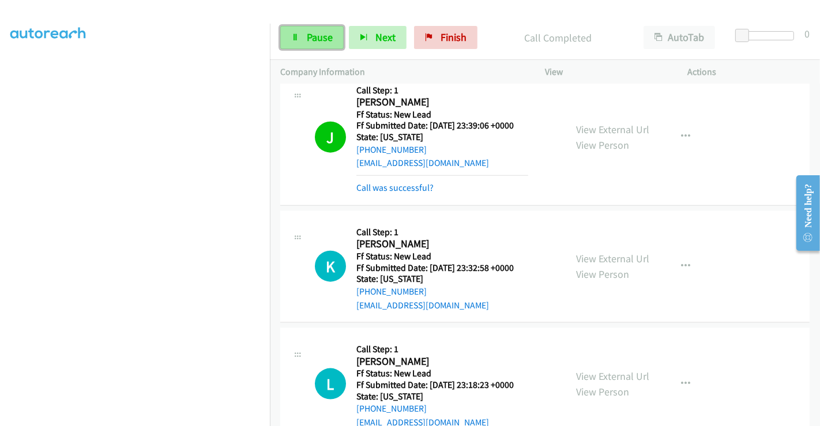
click at [301, 29] on link "Pause" at bounding box center [311, 37] width 63 height 23
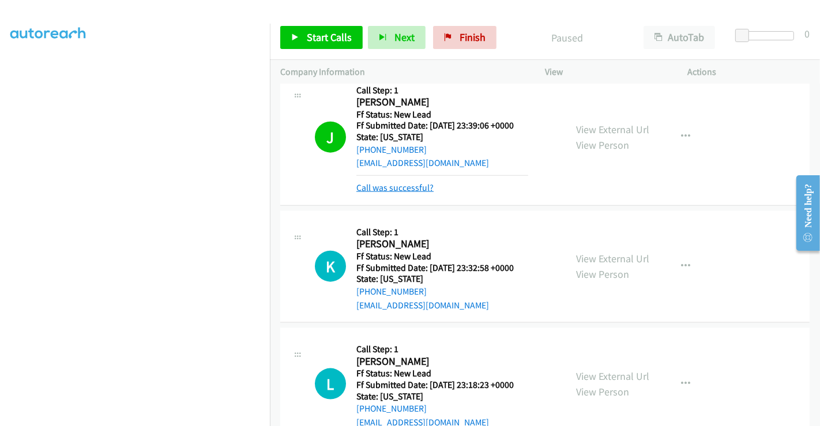
click at [407, 185] on link "Call was successful?" at bounding box center [394, 187] width 77 height 11
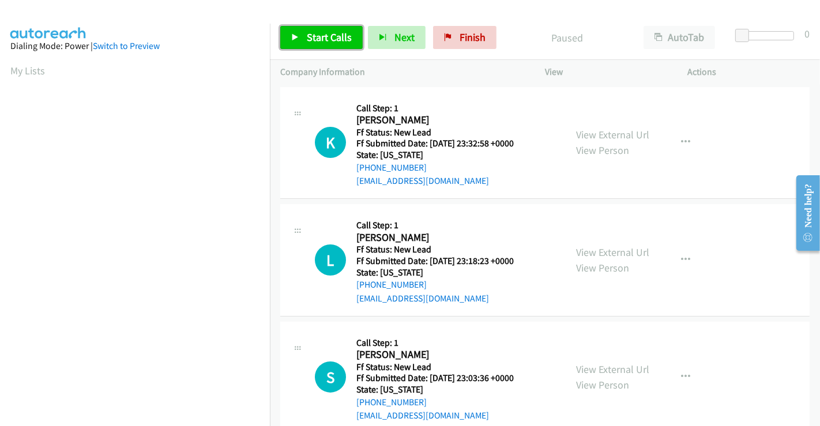
click at [324, 37] on span "Start Calls" at bounding box center [329, 37] width 45 height 13
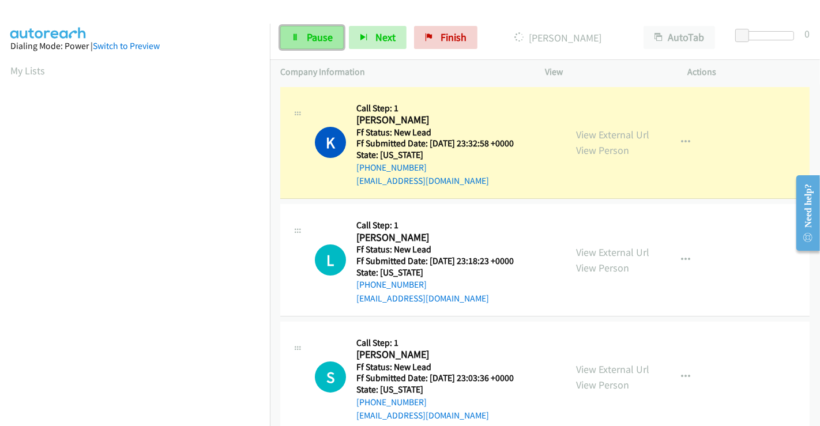
click at [309, 37] on span "Pause" at bounding box center [320, 37] width 26 height 13
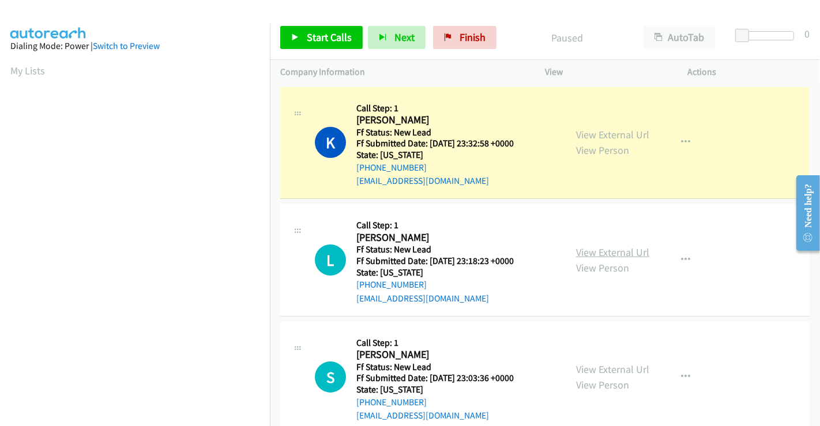
click at [610, 246] on link "View External Url" at bounding box center [612, 252] width 73 height 13
click at [607, 366] on link "View External Url" at bounding box center [612, 369] width 73 height 13
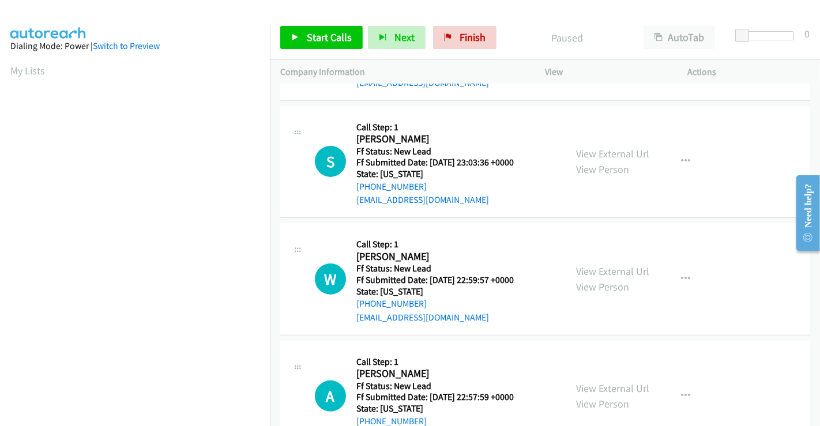
scroll to position [256, 0]
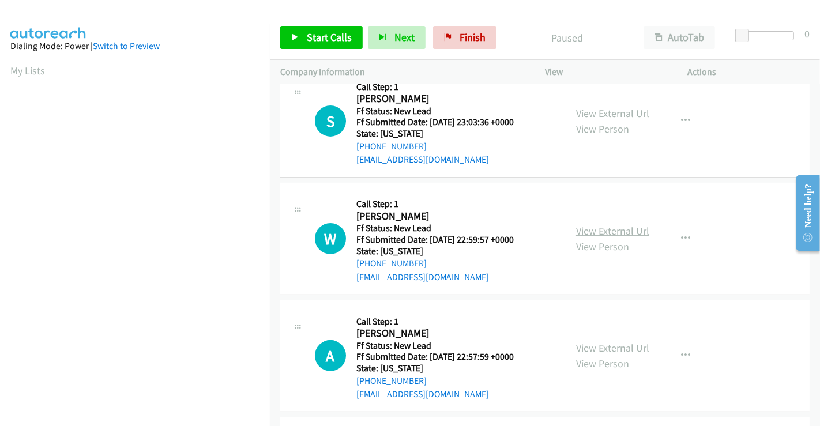
click at [602, 229] on link "View External Url" at bounding box center [612, 230] width 73 height 13
click at [599, 351] on link "View External Url" at bounding box center [612, 347] width 73 height 13
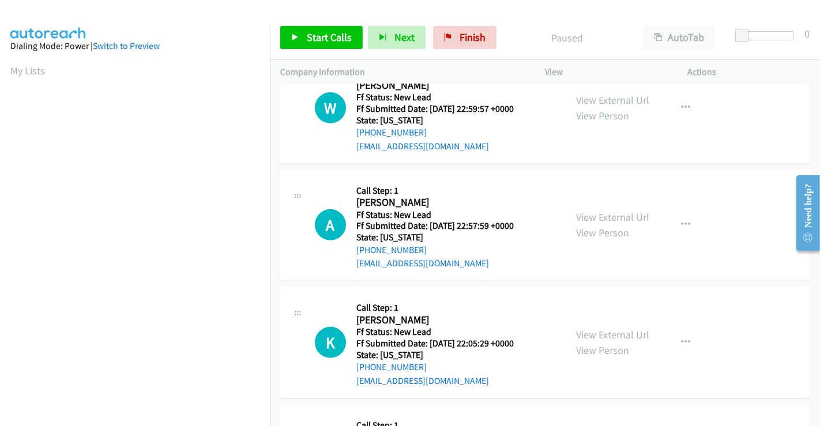
scroll to position [448, 0]
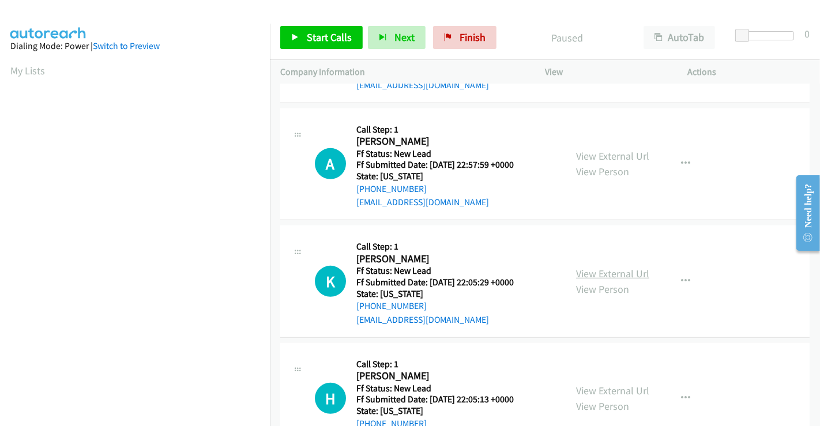
click at [606, 273] on link "View External Url" at bounding box center [612, 273] width 73 height 13
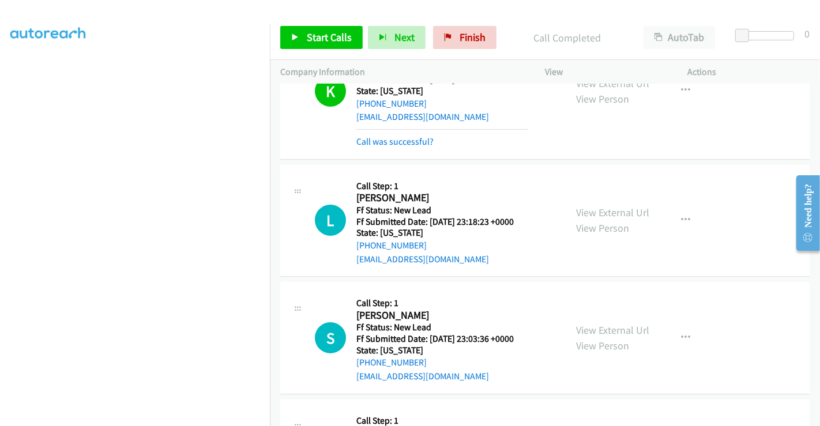
scroll to position [76, 0]
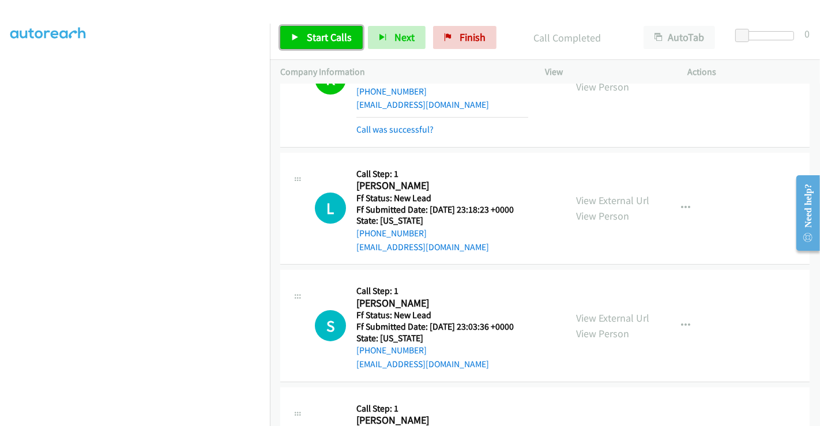
click at [326, 38] on span "Start Calls" at bounding box center [329, 37] width 45 height 13
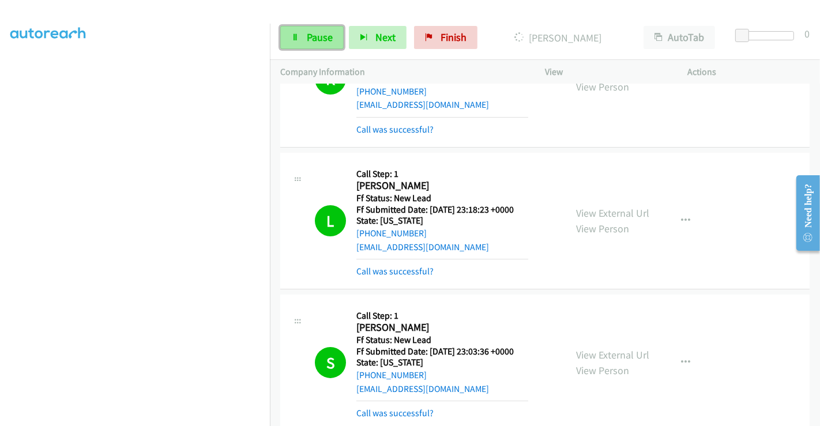
click at [321, 38] on span "Pause" at bounding box center [320, 37] width 26 height 13
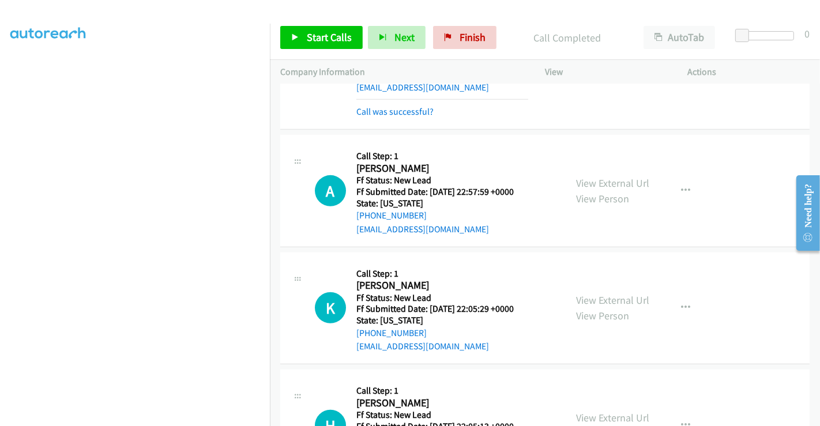
scroll to position [525, 0]
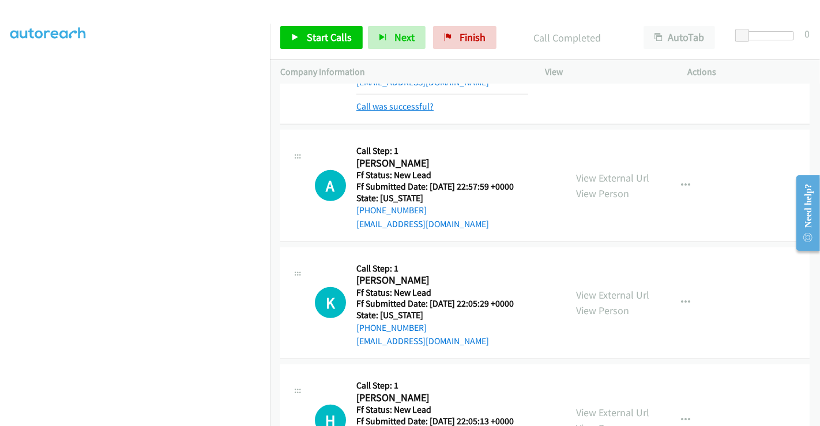
click at [380, 104] on link "Call was successful?" at bounding box center [394, 106] width 77 height 11
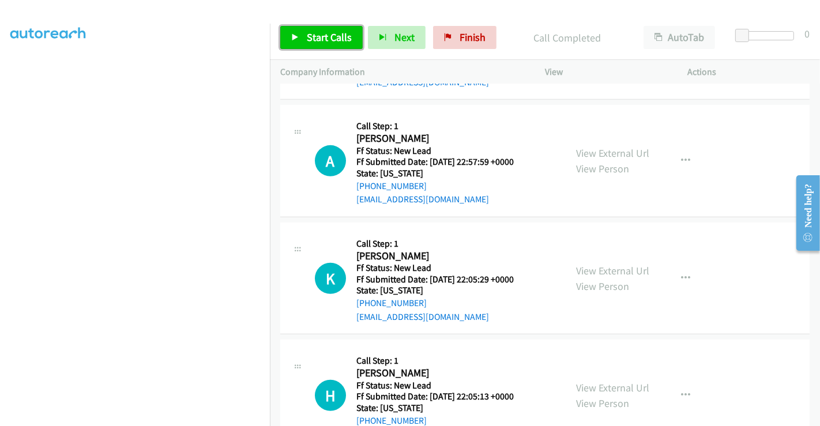
click at [324, 37] on span "Start Calls" at bounding box center [329, 37] width 45 height 13
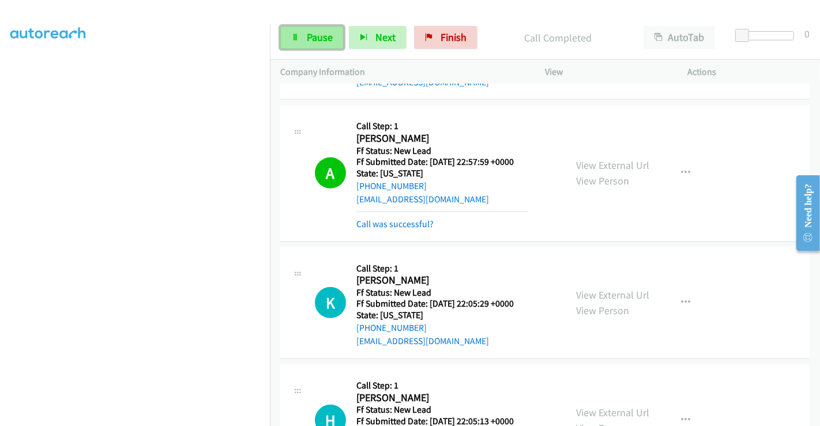
click at [307, 38] on span "Pause" at bounding box center [320, 37] width 26 height 13
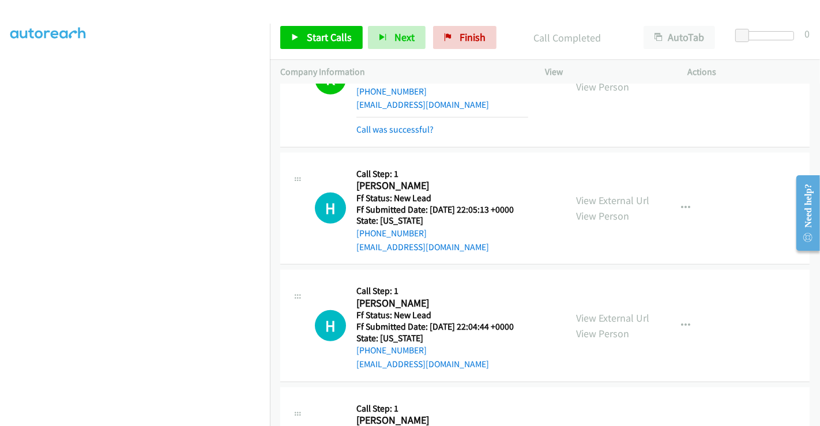
scroll to position [781, 0]
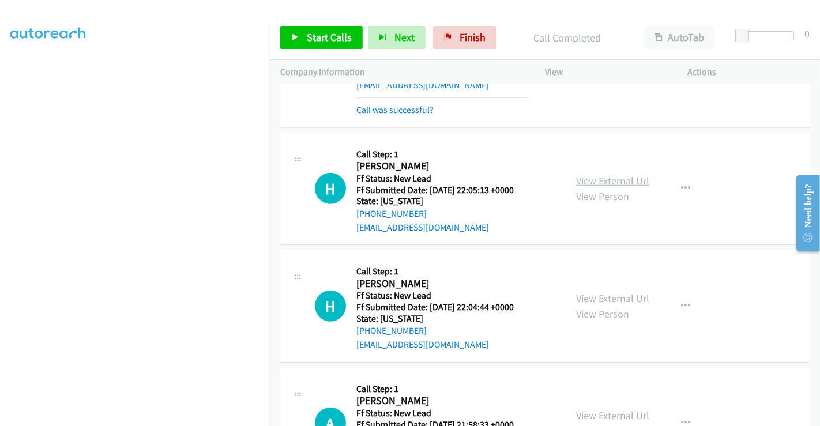
click at [595, 181] on link "View External Url" at bounding box center [612, 180] width 73 height 13
click at [605, 293] on link "View External Url" at bounding box center [612, 298] width 73 height 13
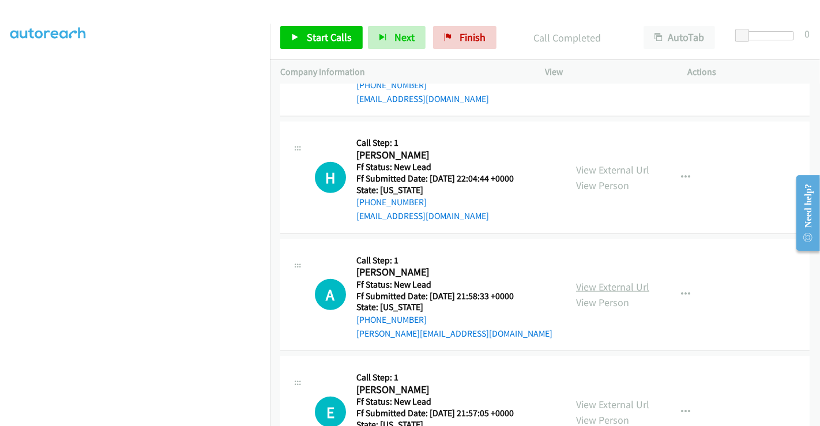
click at [604, 284] on link "View External Url" at bounding box center [612, 286] width 73 height 13
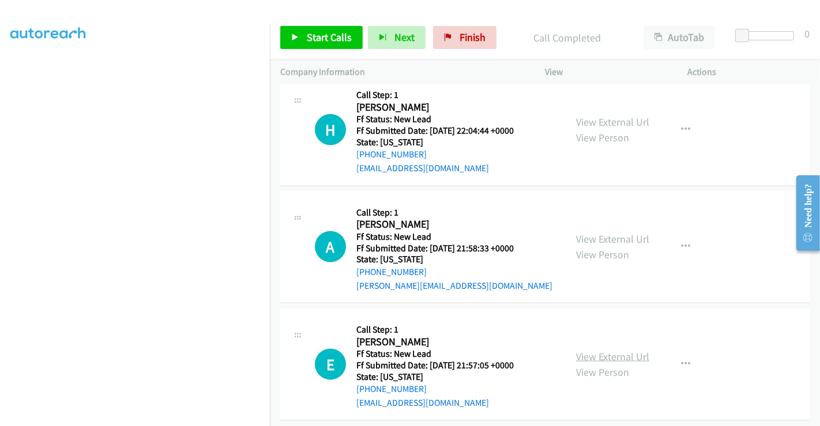
scroll to position [1037, 0]
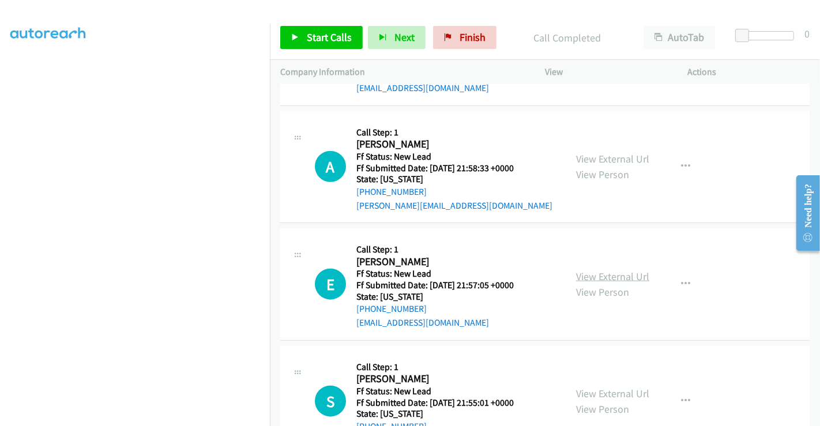
click at [603, 274] on link "View External Url" at bounding box center [612, 276] width 73 height 13
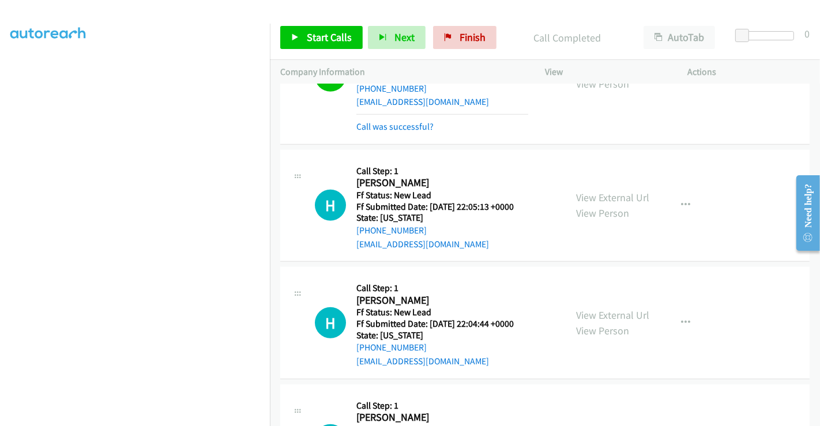
scroll to position [781, 0]
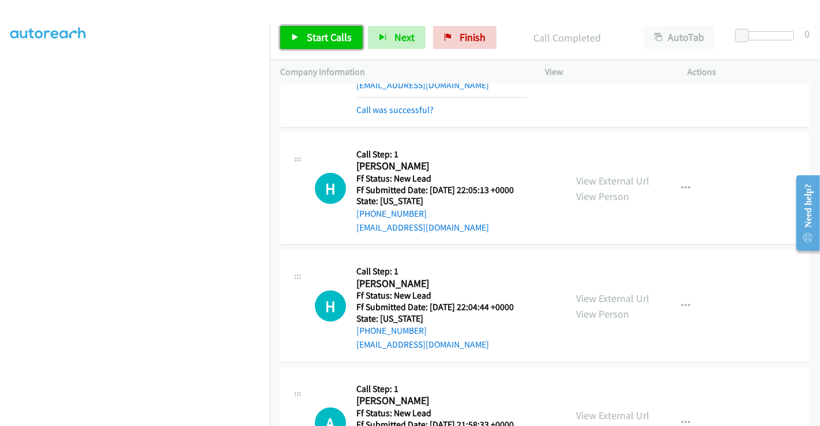
click at [316, 43] on span "Start Calls" at bounding box center [329, 37] width 45 height 13
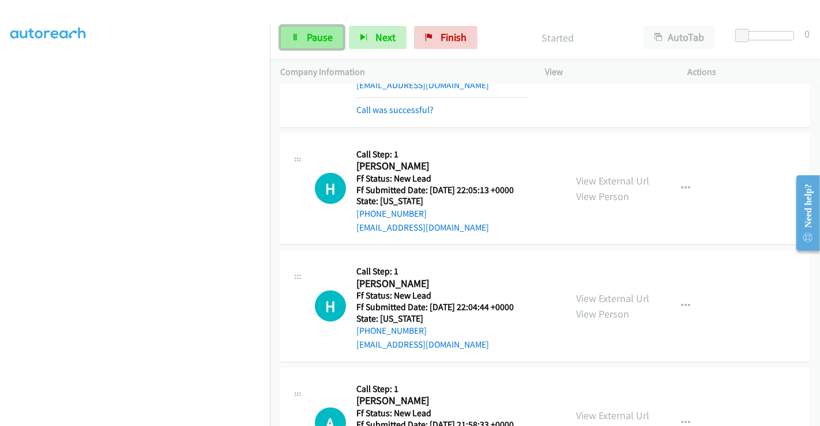
click at [310, 33] on span "Pause" at bounding box center [320, 37] width 26 height 13
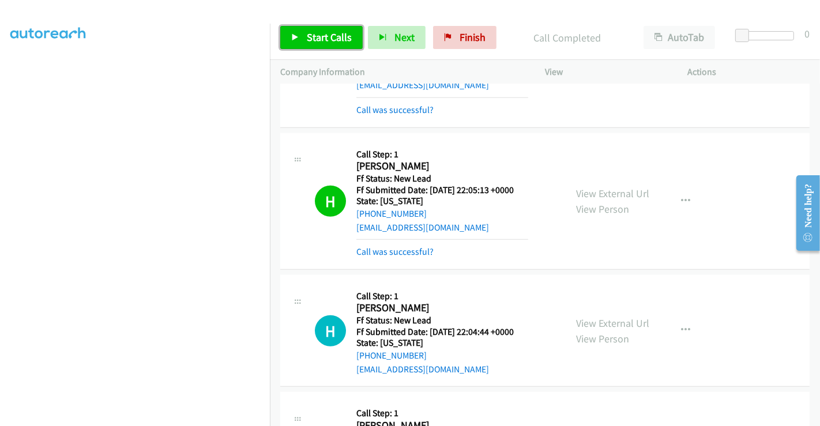
click at [318, 35] on span "Start Calls" at bounding box center [329, 37] width 45 height 13
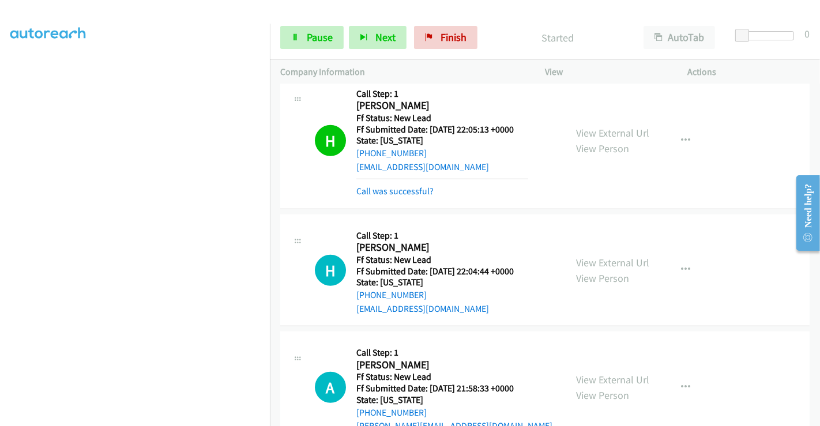
scroll to position [973, 0]
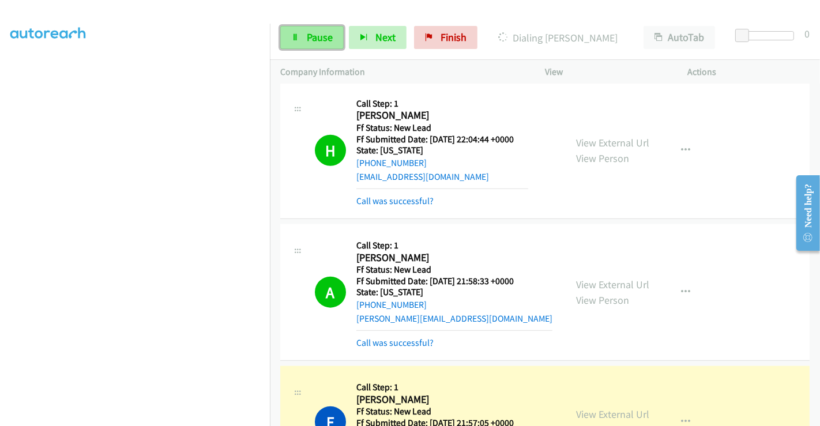
click at [321, 32] on span "Pause" at bounding box center [320, 37] width 26 height 13
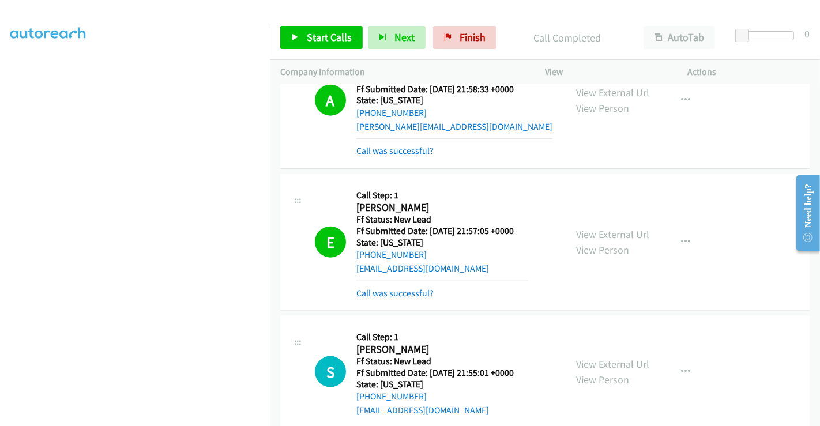
scroll to position [1293, 0]
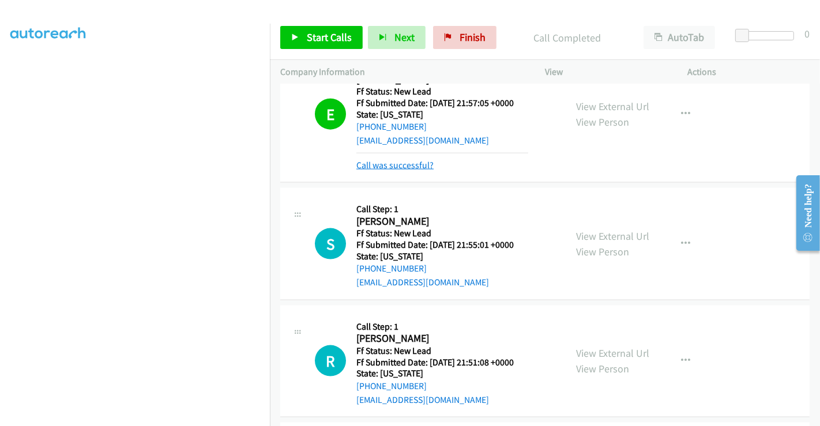
click at [402, 162] on link "Call was successful?" at bounding box center [394, 165] width 77 height 11
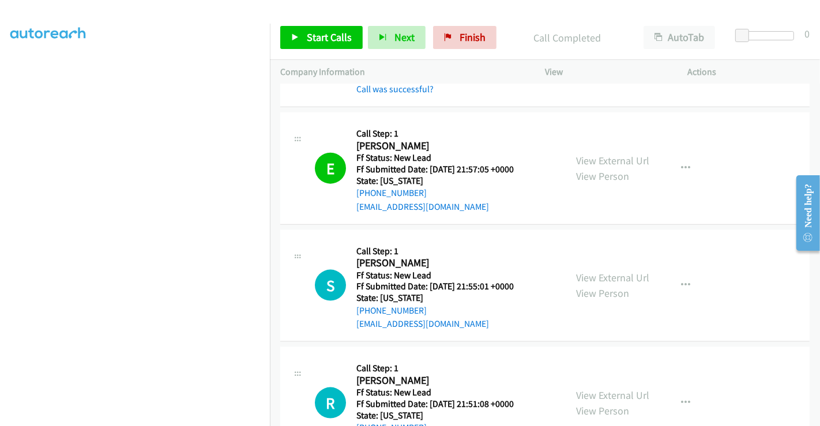
scroll to position [1165, 0]
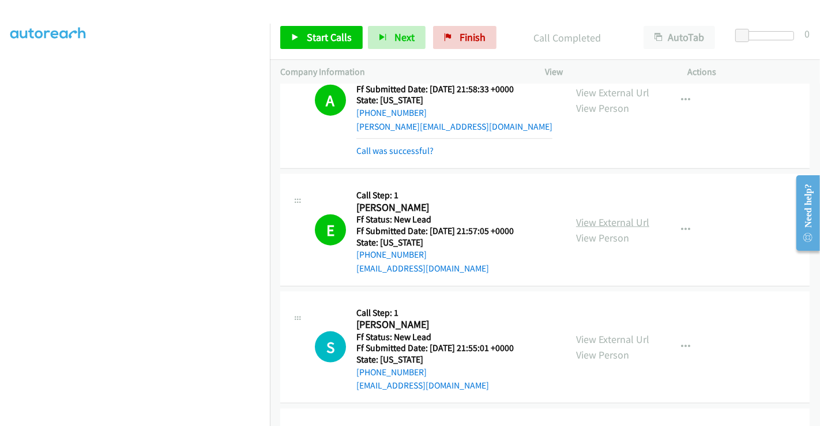
click at [586, 216] on link "View External Url" at bounding box center [612, 222] width 73 height 13
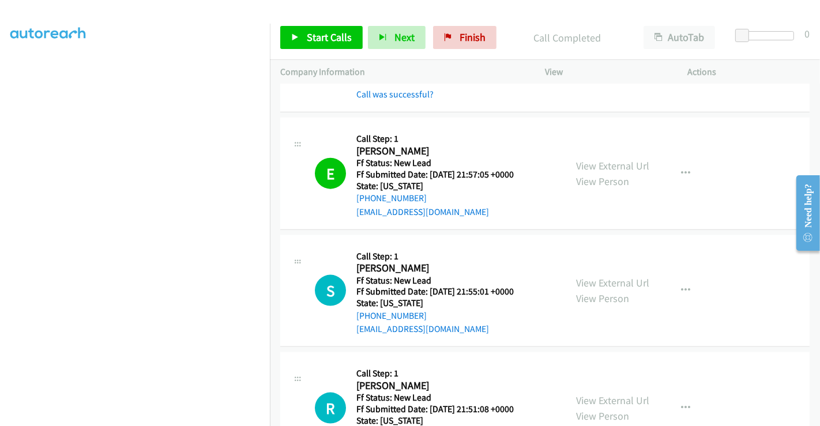
scroll to position [1357, 0]
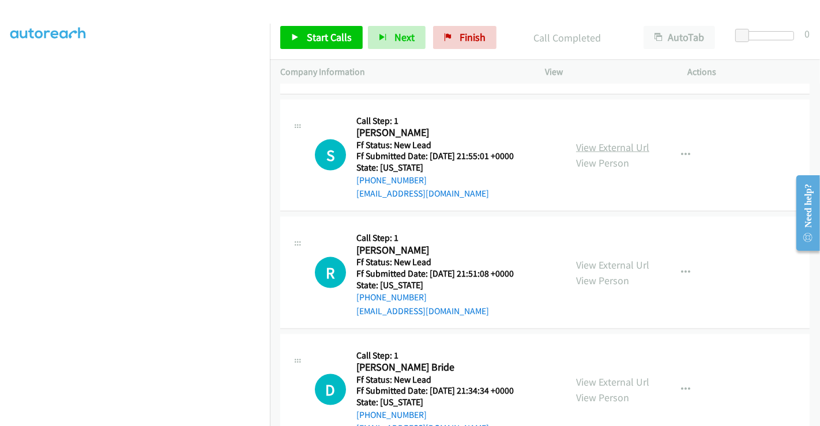
click at [608, 144] on link "View External Url" at bounding box center [612, 147] width 73 height 13
click at [604, 264] on link "View External Url" at bounding box center [612, 264] width 73 height 13
click at [607, 377] on link "View External Url" at bounding box center [612, 381] width 73 height 13
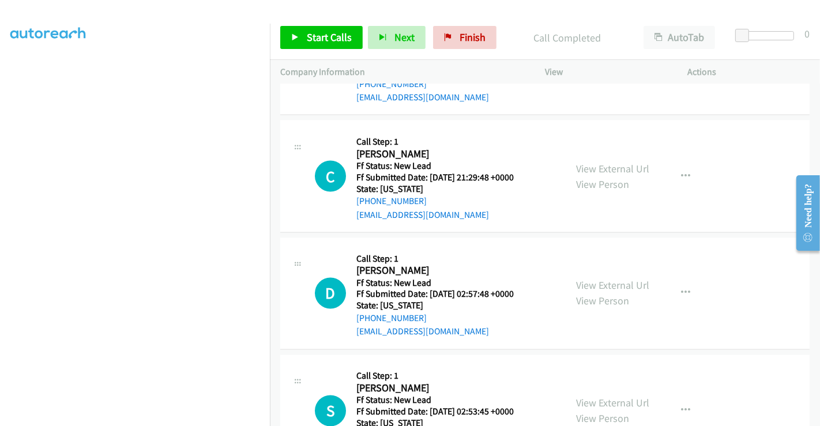
scroll to position [1742, 0]
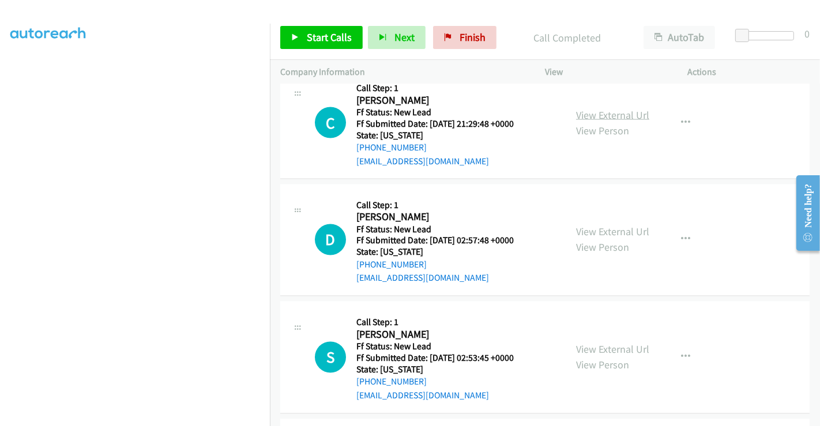
click at [584, 108] on link "View External Url" at bounding box center [612, 114] width 73 height 13
click at [605, 226] on link "View External Url" at bounding box center [612, 231] width 73 height 13
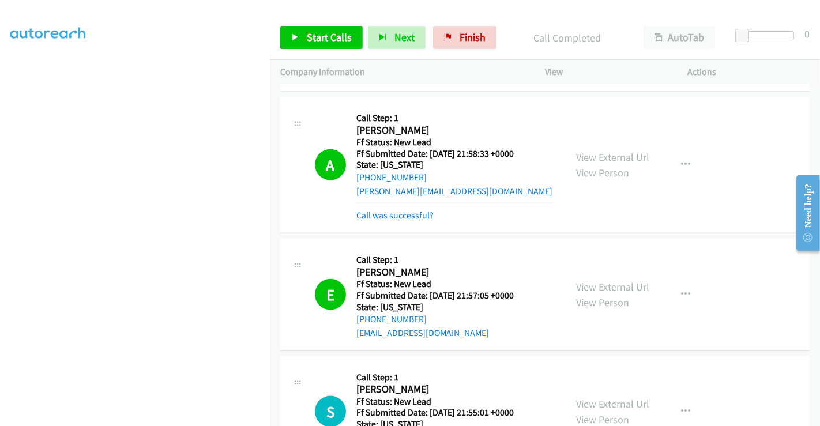
scroll to position [1293, 0]
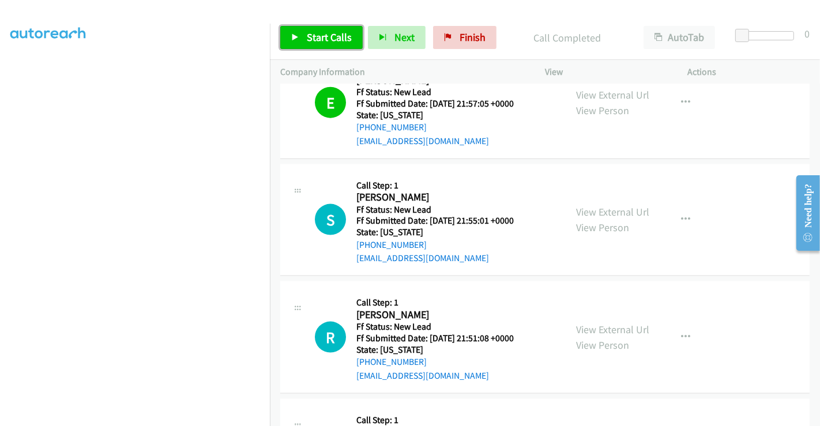
click at [319, 33] on span "Start Calls" at bounding box center [329, 37] width 45 height 13
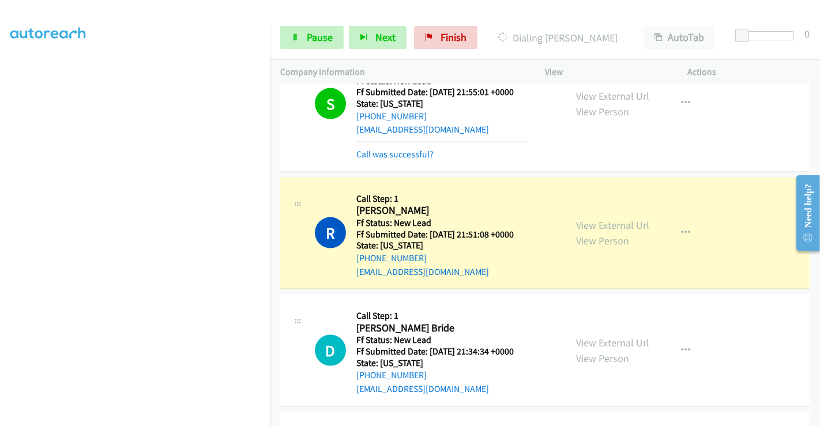
scroll to position [1549, 0]
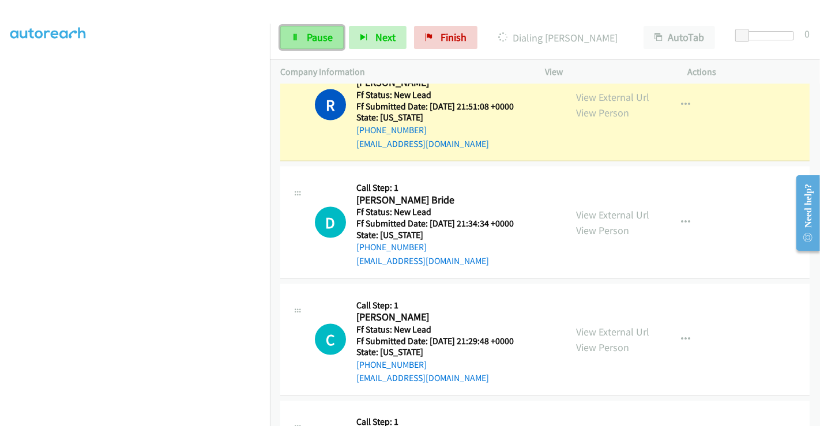
click at [301, 33] on link "Pause" at bounding box center [311, 37] width 63 height 23
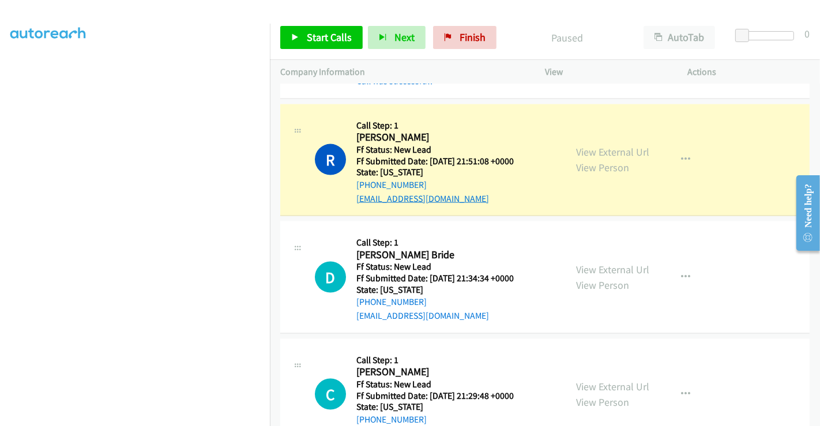
scroll to position [1421, 0]
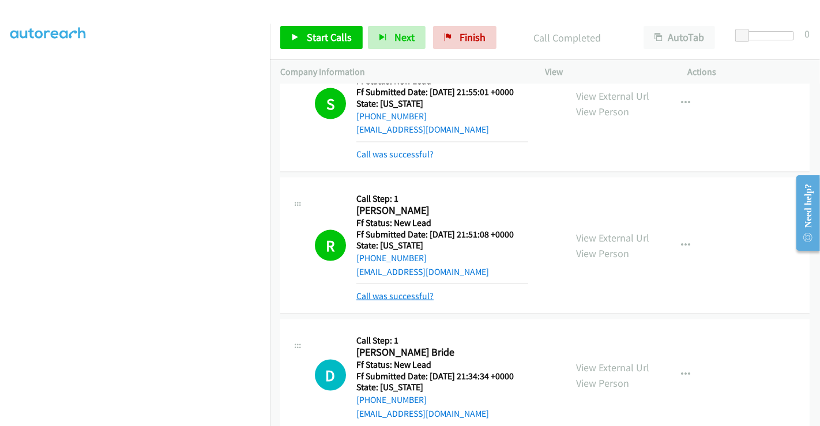
click at [409, 296] on link "Call was successful?" at bounding box center [394, 296] width 77 height 11
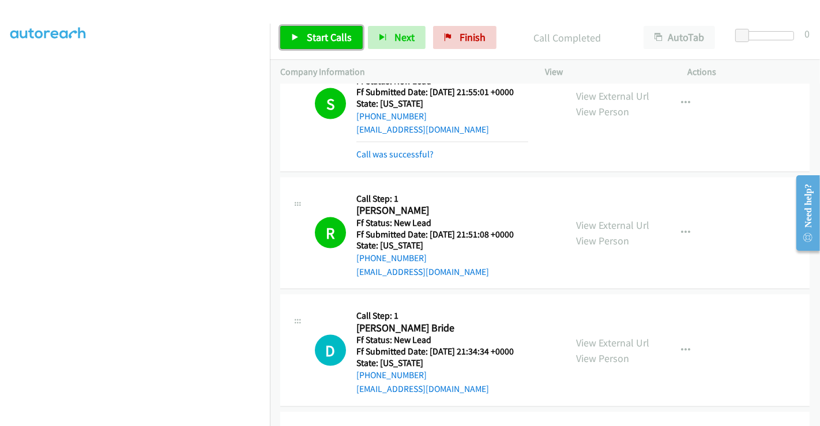
click at [332, 36] on span "Start Calls" at bounding box center [329, 37] width 45 height 13
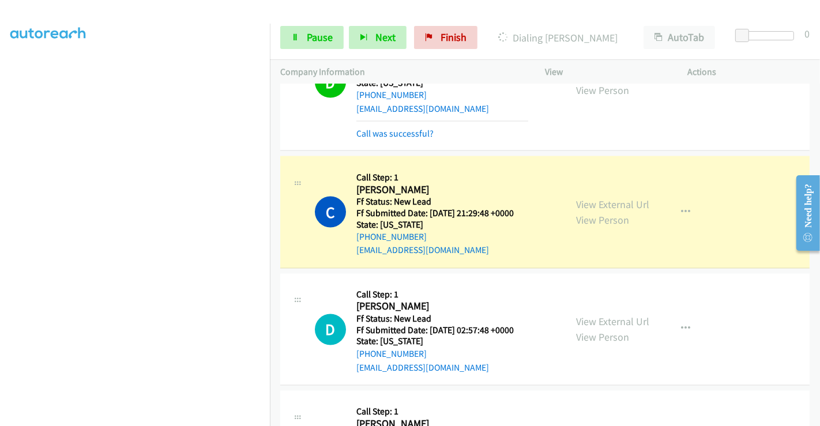
scroll to position [1766, 0]
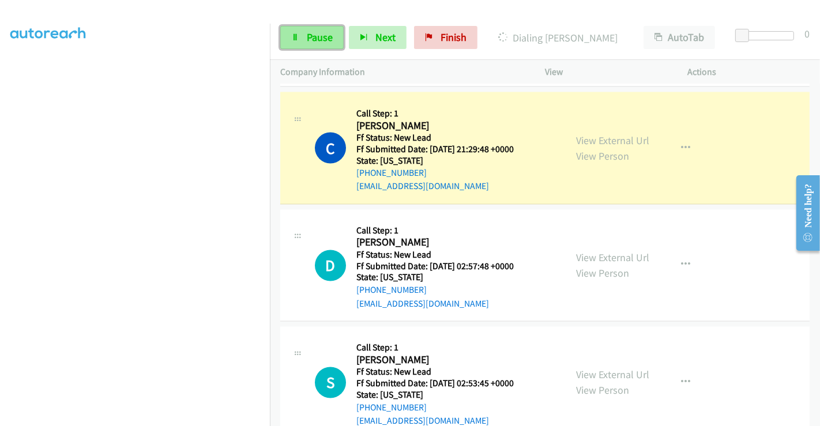
click at [303, 39] on link "Pause" at bounding box center [311, 37] width 63 height 23
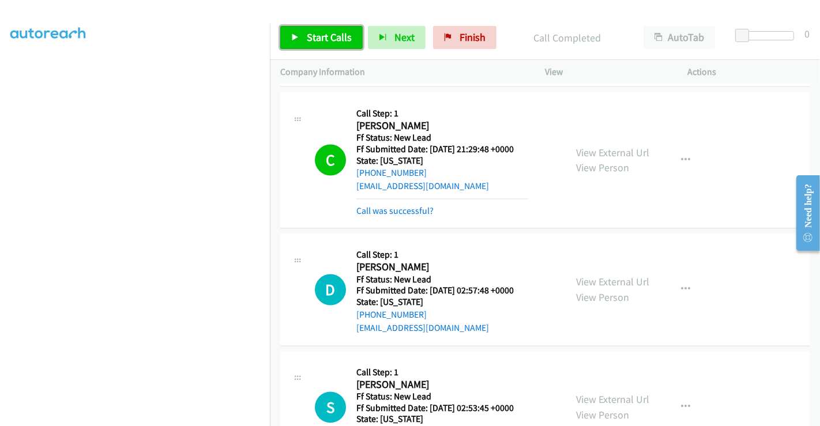
click at [313, 33] on span "Start Calls" at bounding box center [329, 37] width 45 height 13
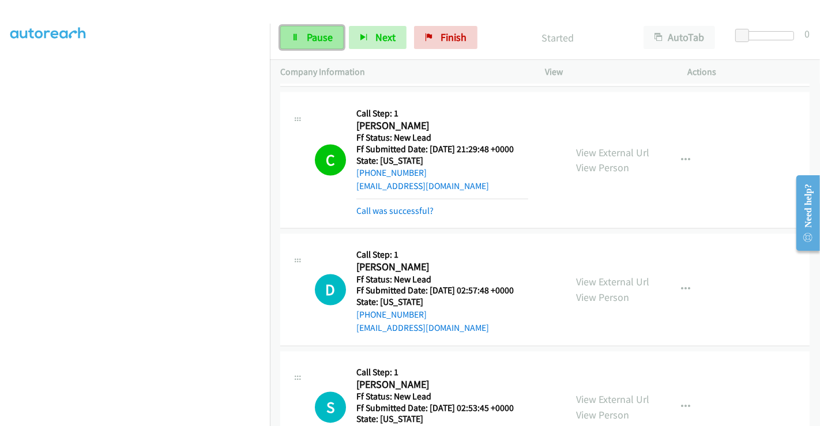
click at [313, 32] on span "Pause" at bounding box center [320, 37] width 26 height 13
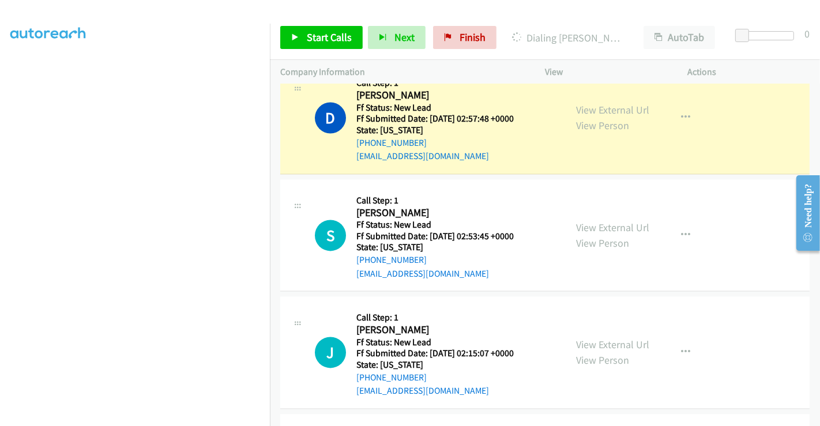
scroll to position [2022, 0]
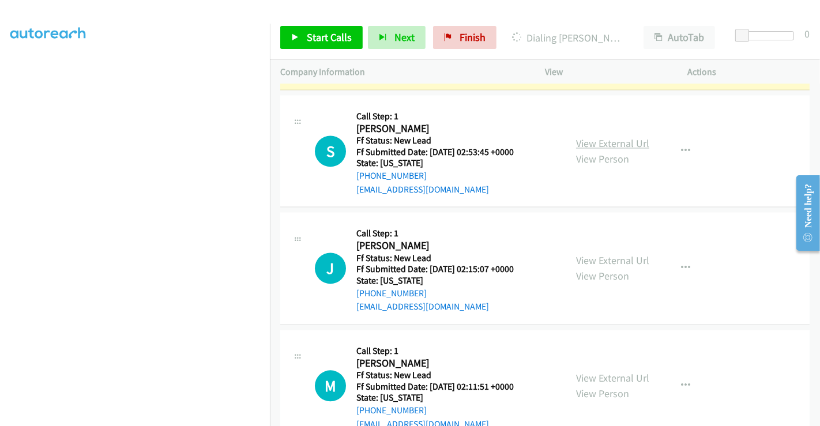
click at [622, 137] on link "View External Url" at bounding box center [612, 143] width 73 height 13
click at [609, 254] on link "View External Url" at bounding box center [612, 260] width 73 height 13
click at [600, 374] on link "View External Url" at bounding box center [612, 377] width 73 height 13
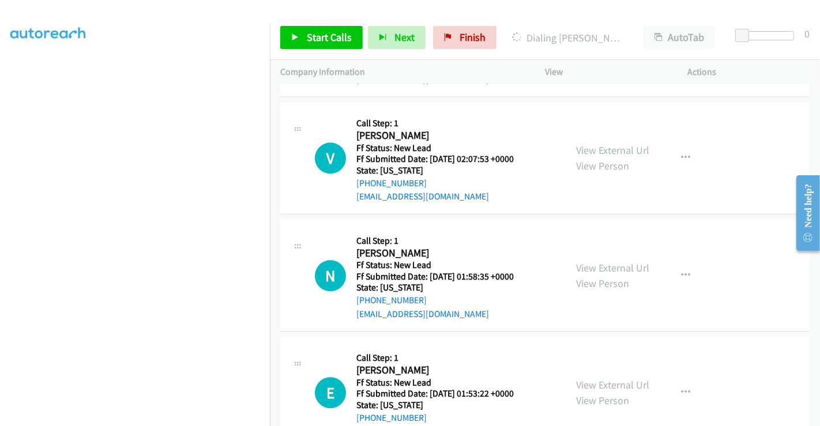
scroll to position [2327, 0]
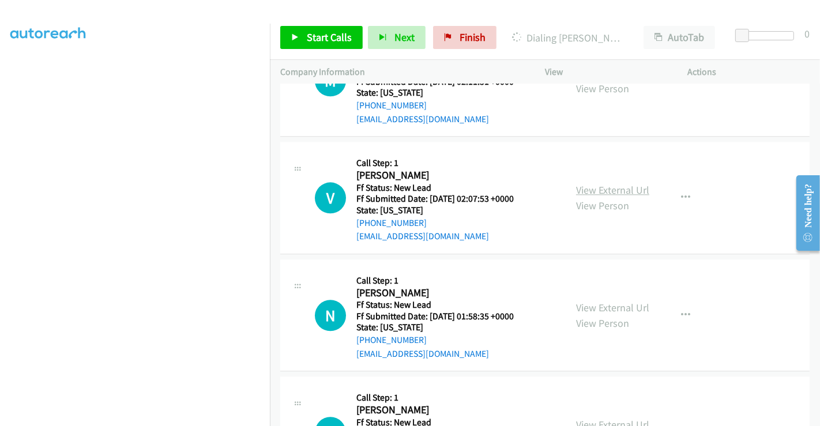
click at [589, 183] on link "View External Url" at bounding box center [612, 189] width 73 height 13
click at [596, 305] on link "View External Url" at bounding box center [612, 307] width 73 height 13
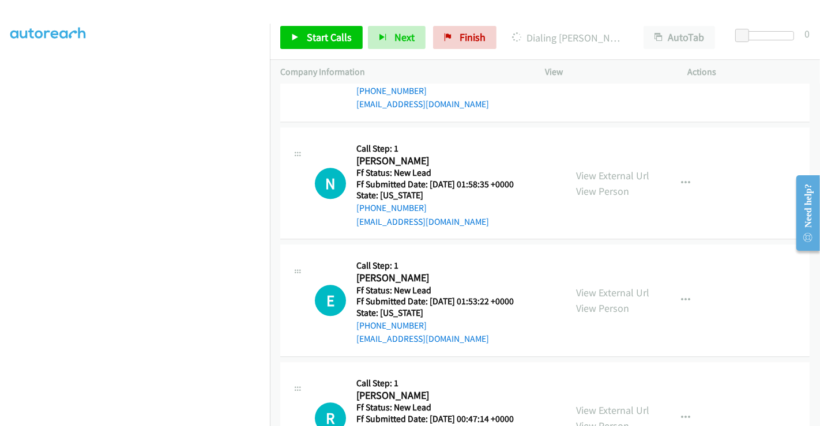
scroll to position [2519, 0]
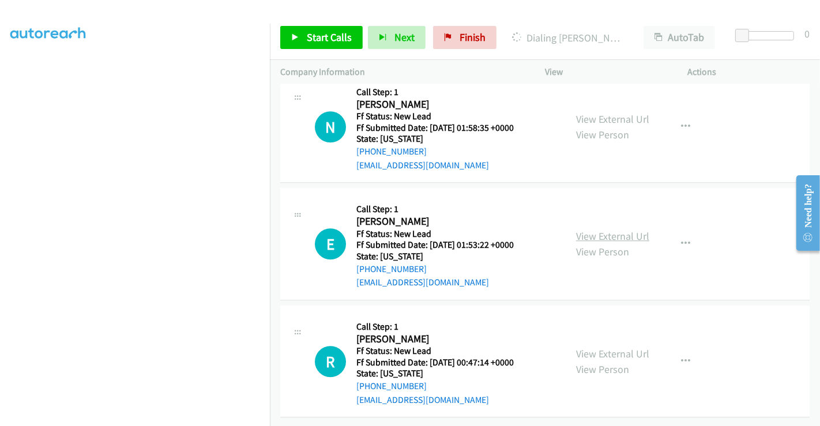
click at [590, 229] on link "View External Url" at bounding box center [612, 235] width 73 height 13
click at [611, 347] on link "View External Url" at bounding box center [612, 353] width 73 height 13
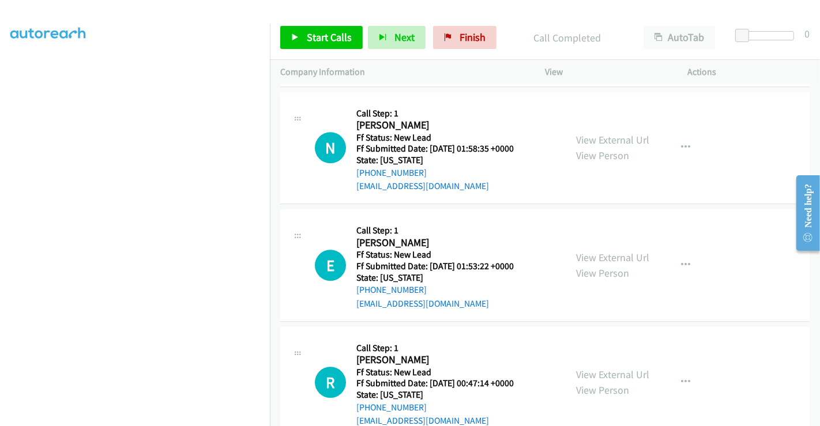
scroll to position [2543, 0]
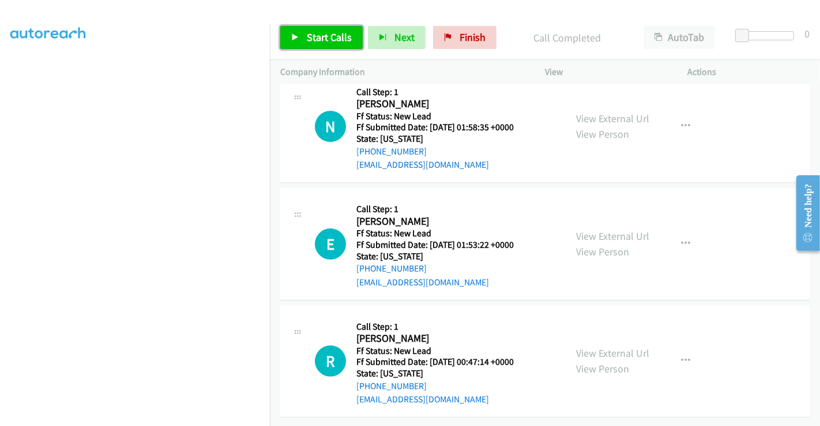
click at [337, 33] on span "Start Calls" at bounding box center [329, 37] width 45 height 13
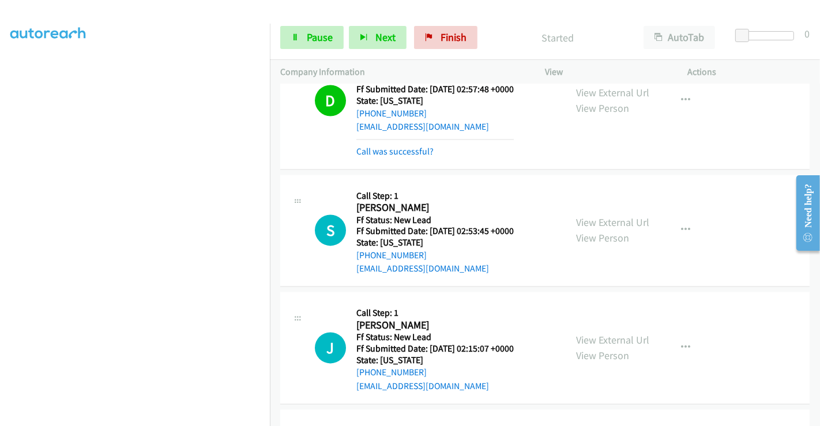
scroll to position [2031, 0]
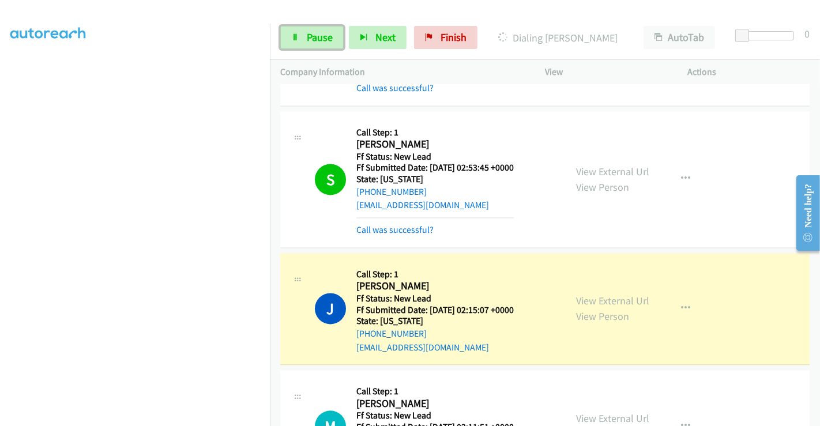
click at [295, 37] on icon at bounding box center [295, 38] width 8 height 8
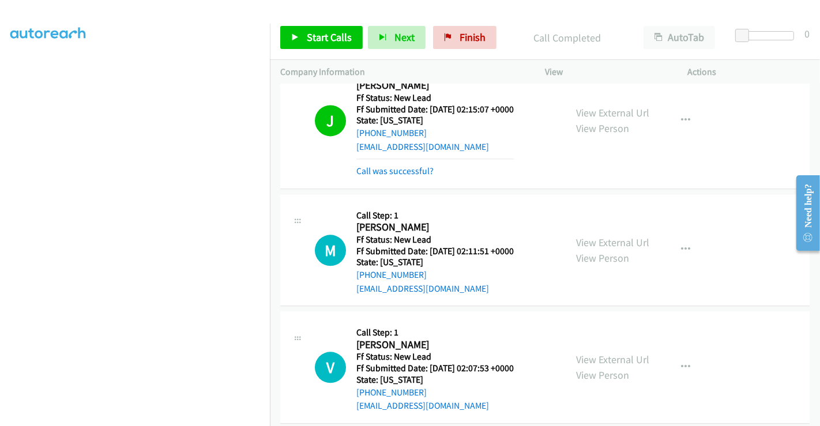
scroll to position [2159, 0]
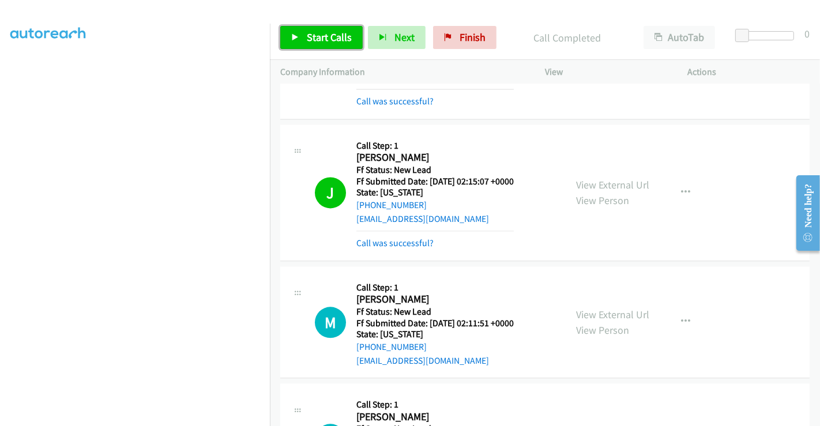
click at [310, 43] on span "Start Calls" at bounding box center [329, 37] width 45 height 13
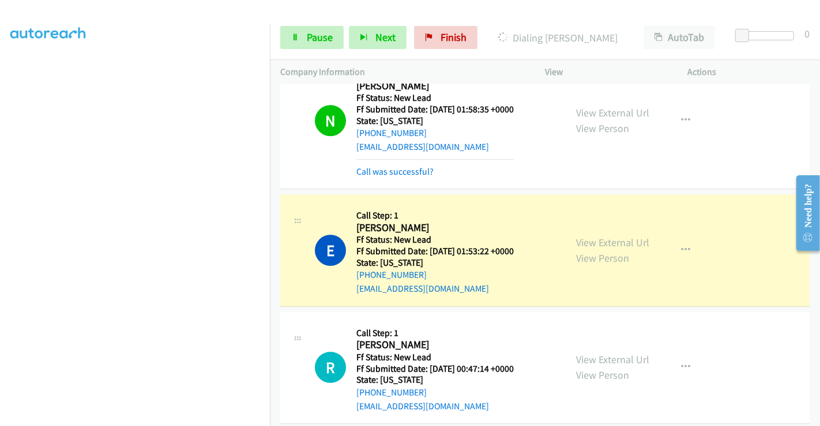
scroll to position [2666, 0]
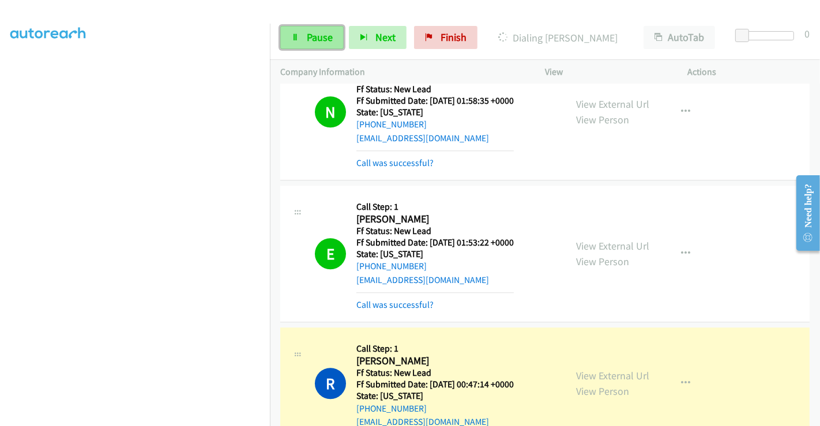
click at [316, 40] on span "Pause" at bounding box center [320, 37] width 26 height 13
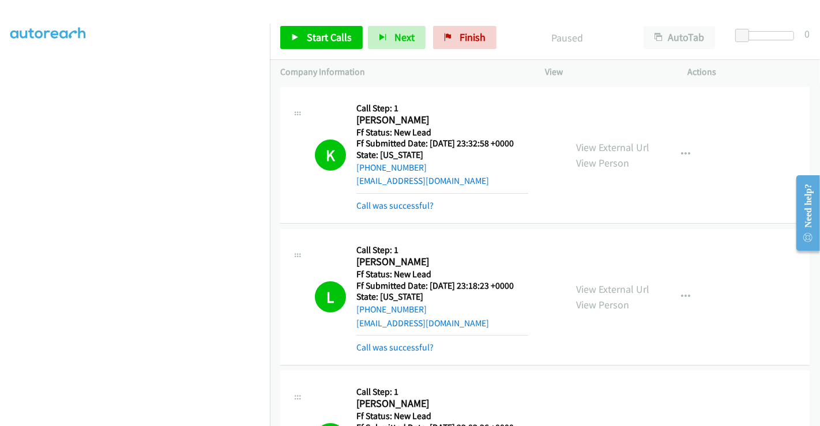
scroll to position [0, 0]
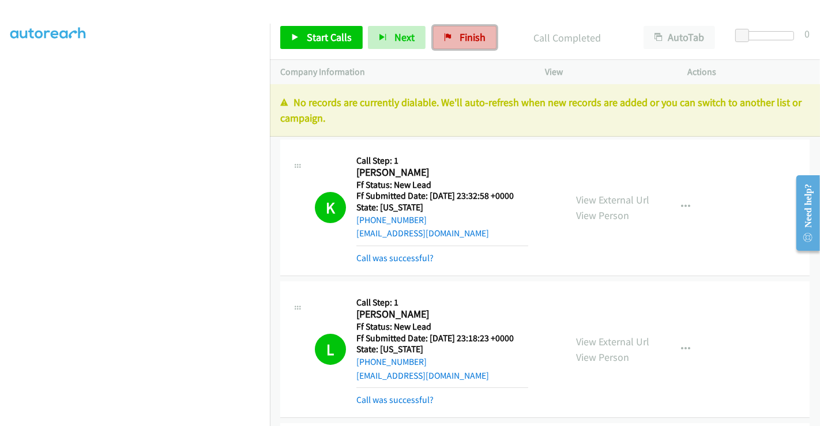
click at [446, 40] on icon at bounding box center [448, 38] width 8 height 8
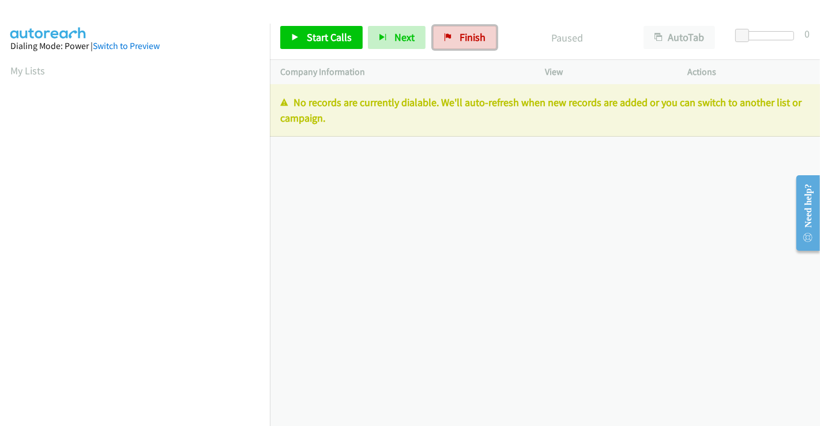
drag, startPoint x: 451, startPoint y: 32, endPoint x: 462, endPoint y: 62, distance: 32.1
click at [451, 32] on link "Finish" at bounding box center [464, 37] width 63 height 23
click at [474, 39] on span "Finish" at bounding box center [473, 37] width 26 height 13
